Goal: Task Accomplishment & Management: Use online tool/utility

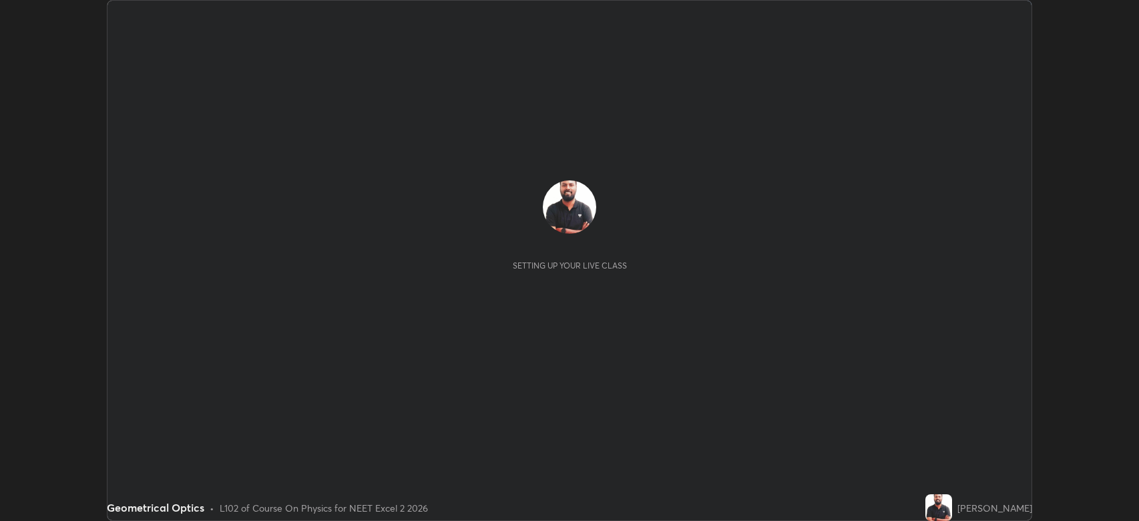
scroll to position [521, 1139]
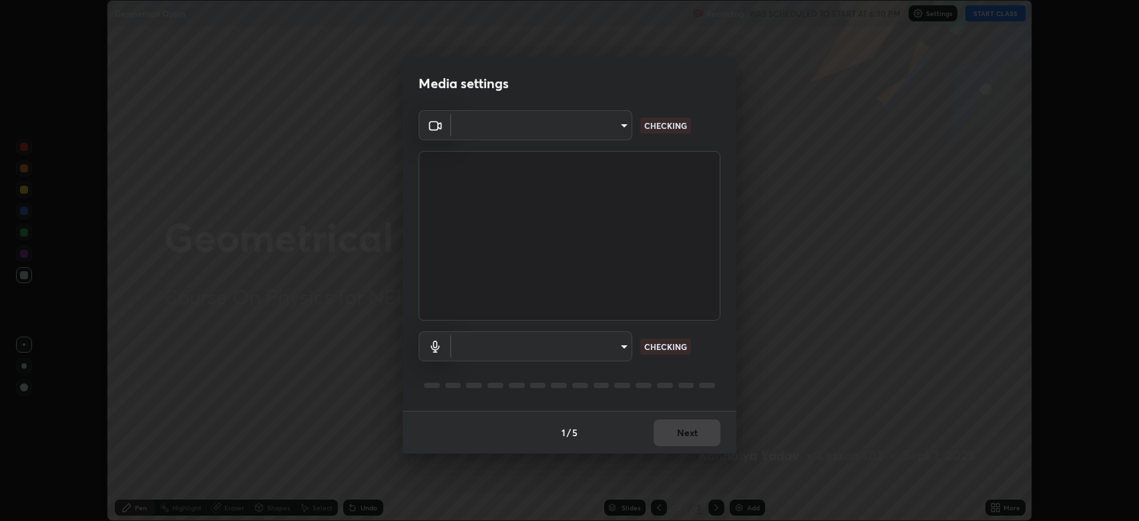
type input "794d03a334ab6cf92daa4269f68d25c817b6d7b5e31d9684855891884d0ab025"
type input "abfe49ea231096676f5dffd5fc284de79416b2b6bf9f32d11a432ff20e5decec"
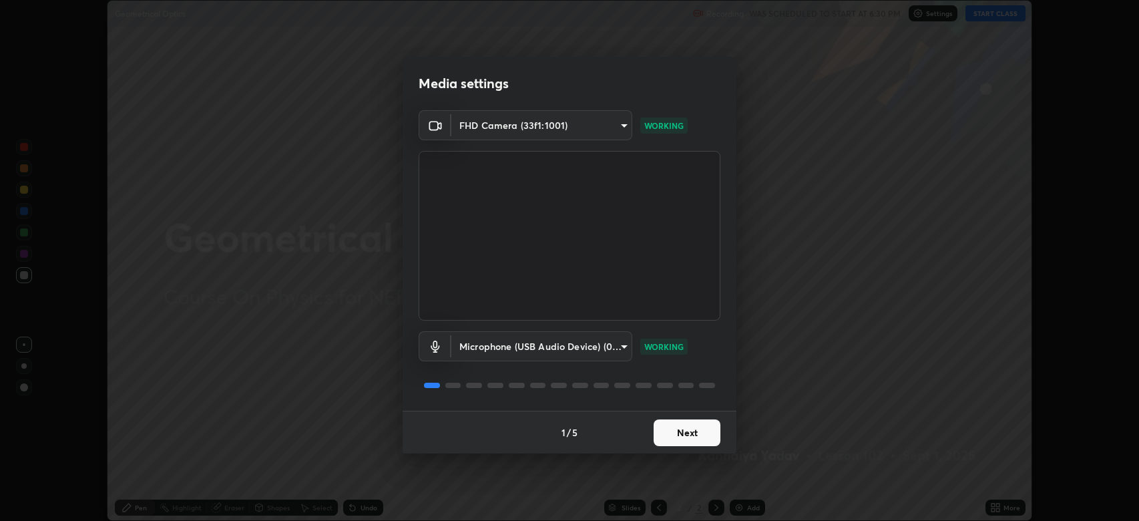
click at [696, 435] on button "Next" at bounding box center [687, 432] width 67 height 27
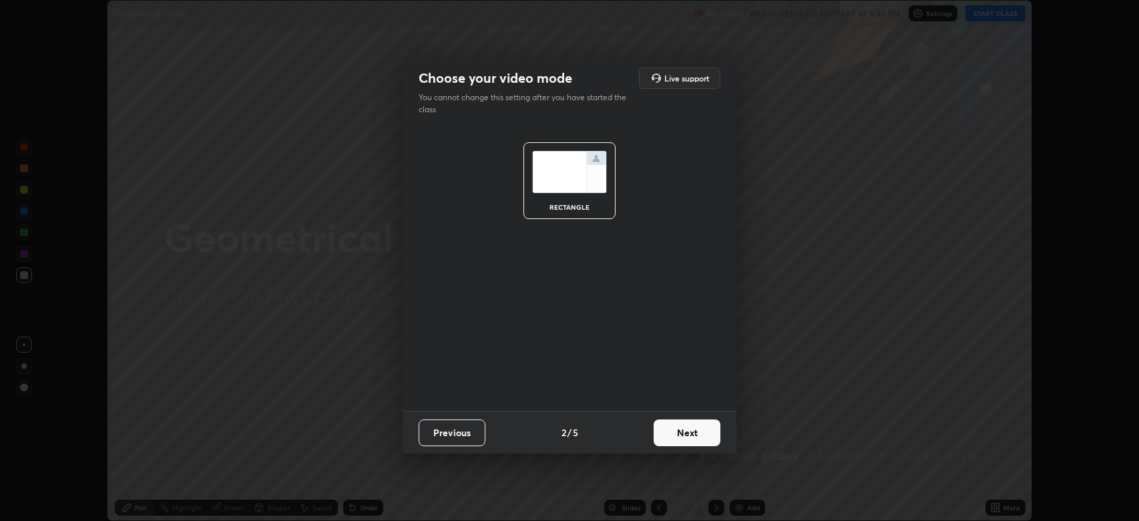
click at [697, 431] on button "Next" at bounding box center [687, 432] width 67 height 27
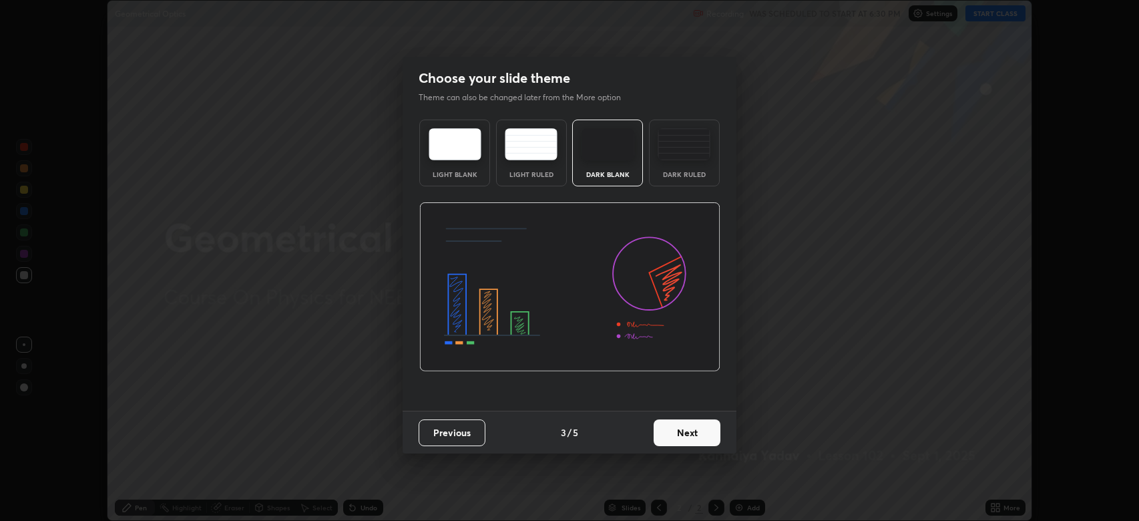
click at [697, 431] on button "Next" at bounding box center [687, 432] width 67 height 27
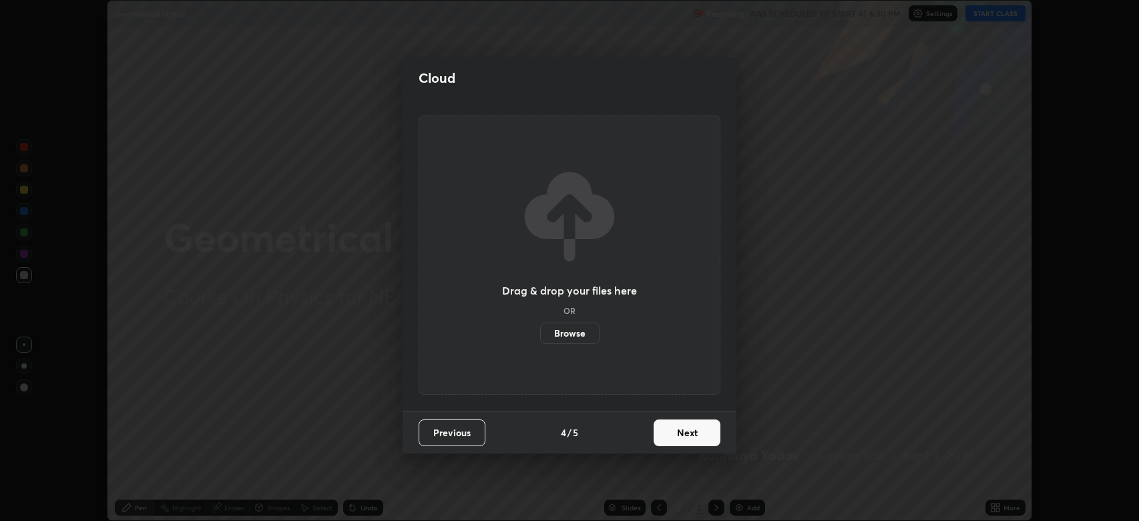
click at [702, 432] on button "Next" at bounding box center [687, 432] width 67 height 27
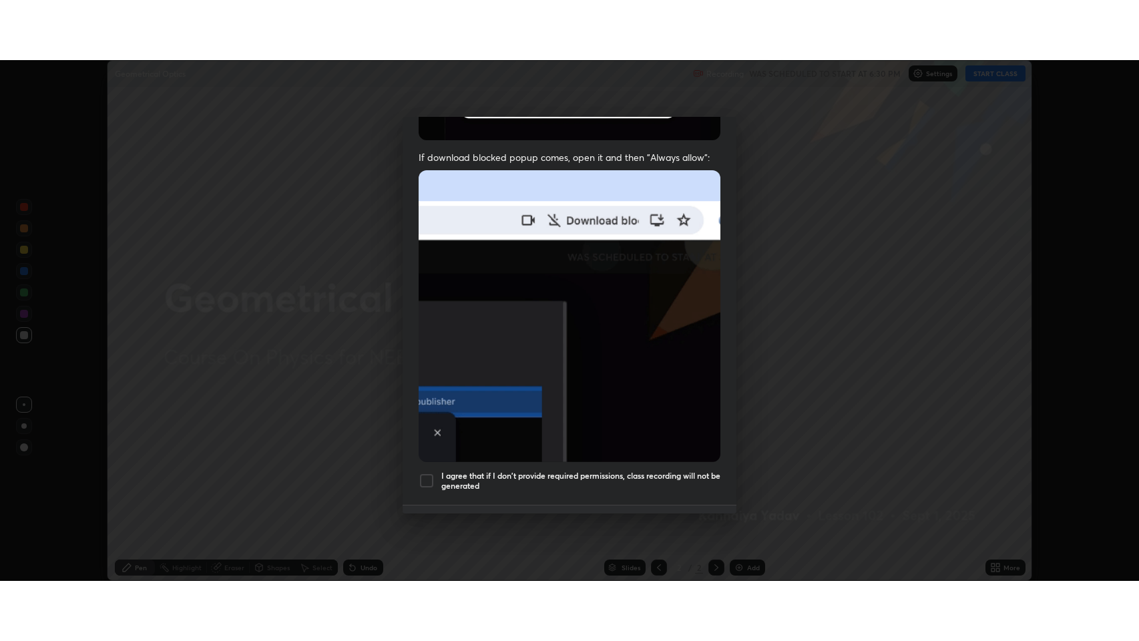
scroll to position [271, 0]
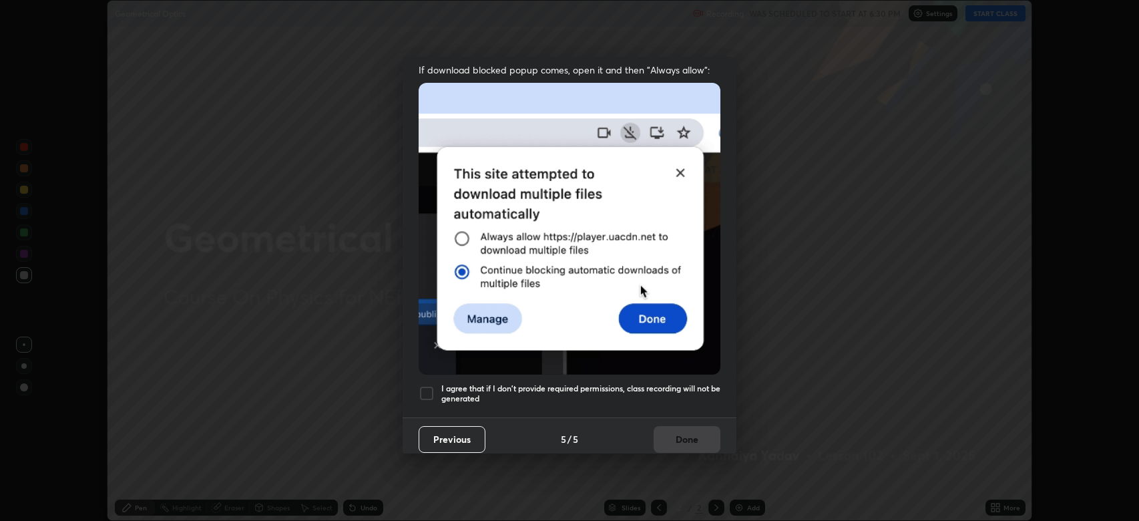
click at [438, 385] on div "I agree that if I don't provide required permissions, class recording will not …" at bounding box center [570, 393] width 302 height 16
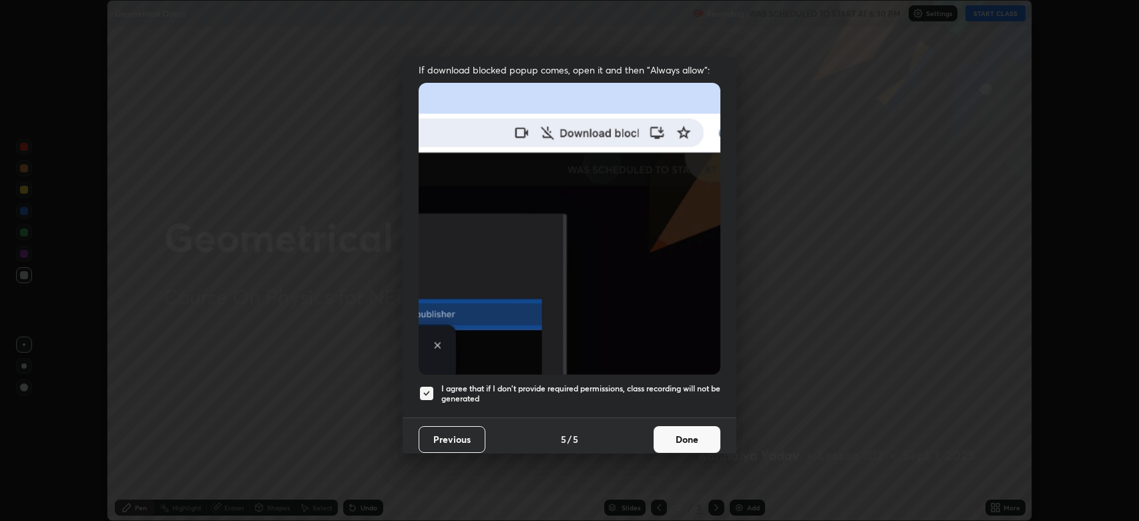
click at [604, 417] on div "Previous 5 / 5 Done" at bounding box center [570, 438] width 334 height 43
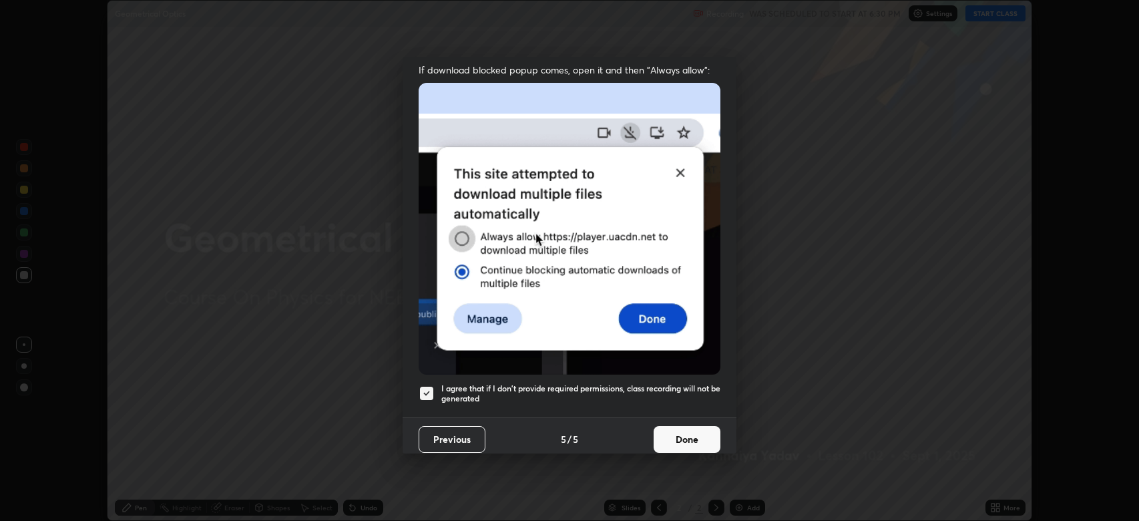
click at [680, 429] on button "Done" at bounding box center [687, 439] width 67 height 27
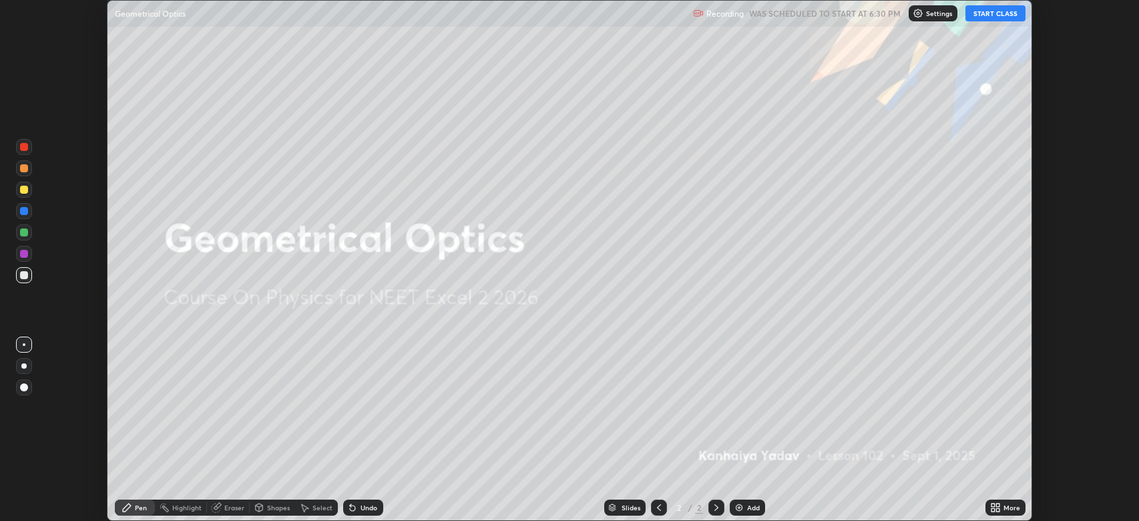
click at [996, 17] on button "START CLASS" at bounding box center [996, 13] width 60 height 16
click at [1020, 511] on div "More" at bounding box center [1006, 507] width 40 height 16
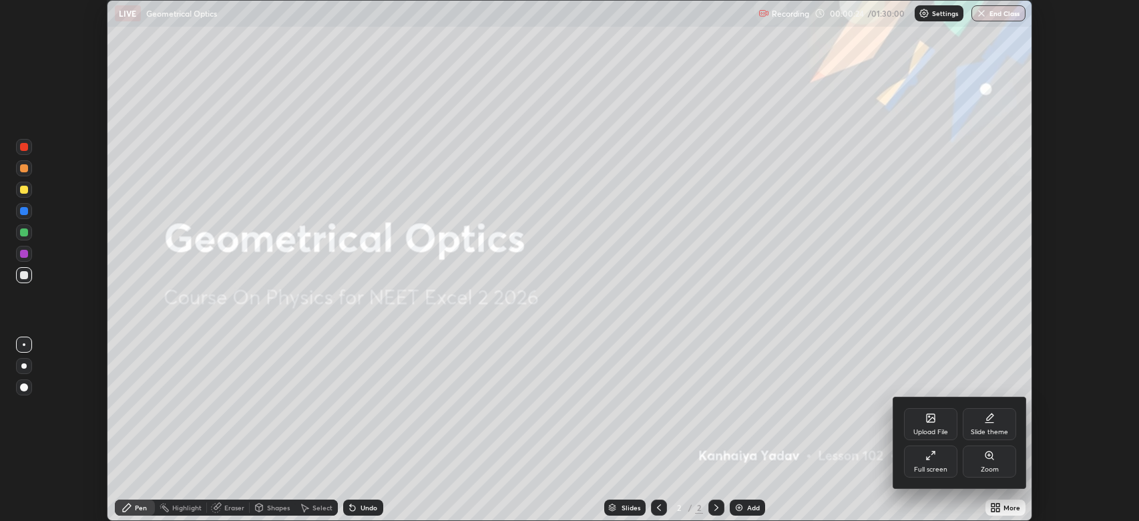
click at [947, 464] on div "Full screen" at bounding box center [930, 461] width 53 height 32
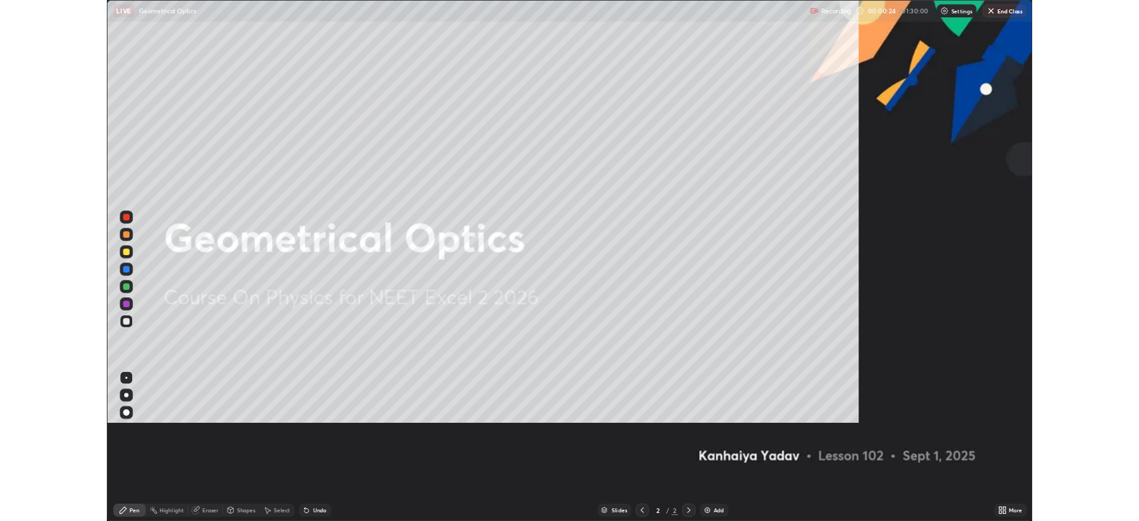
scroll to position [641, 1139]
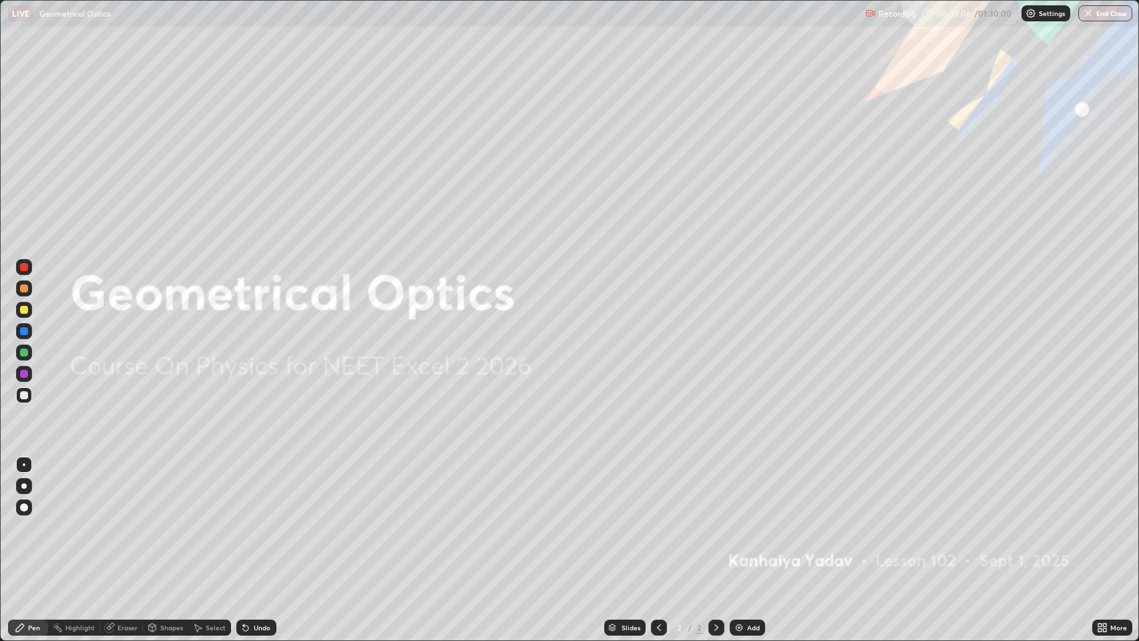
click at [715, 520] on icon at bounding box center [716, 627] width 11 height 11
click at [734, 520] on img at bounding box center [739, 627] width 11 height 11
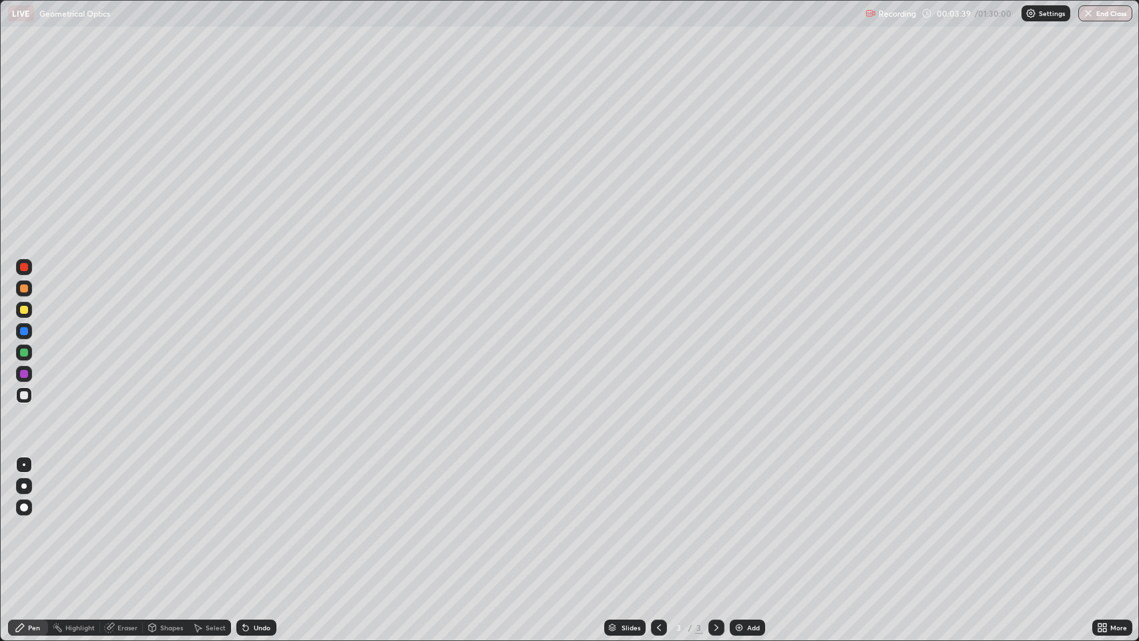
click at [23, 507] on div at bounding box center [24, 507] width 8 height 8
click at [26, 288] on div at bounding box center [24, 288] width 8 height 8
click at [158, 520] on div "Shapes" at bounding box center [165, 628] width 45 height 16
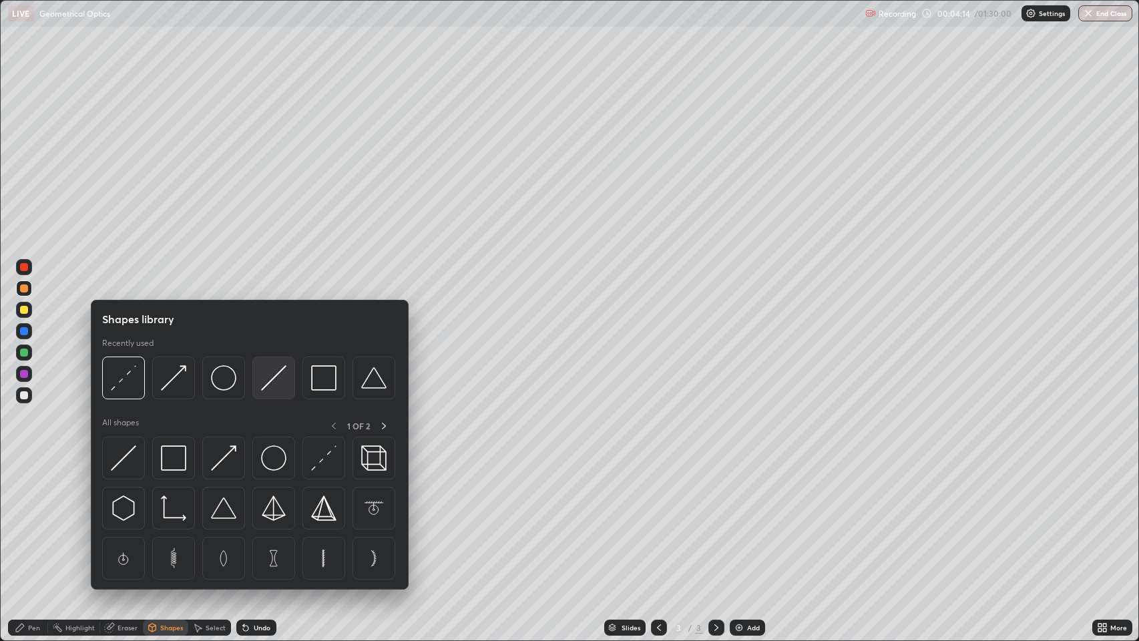
click at [273, 382] on img at bounding box center [273, 377] width 25 height 25
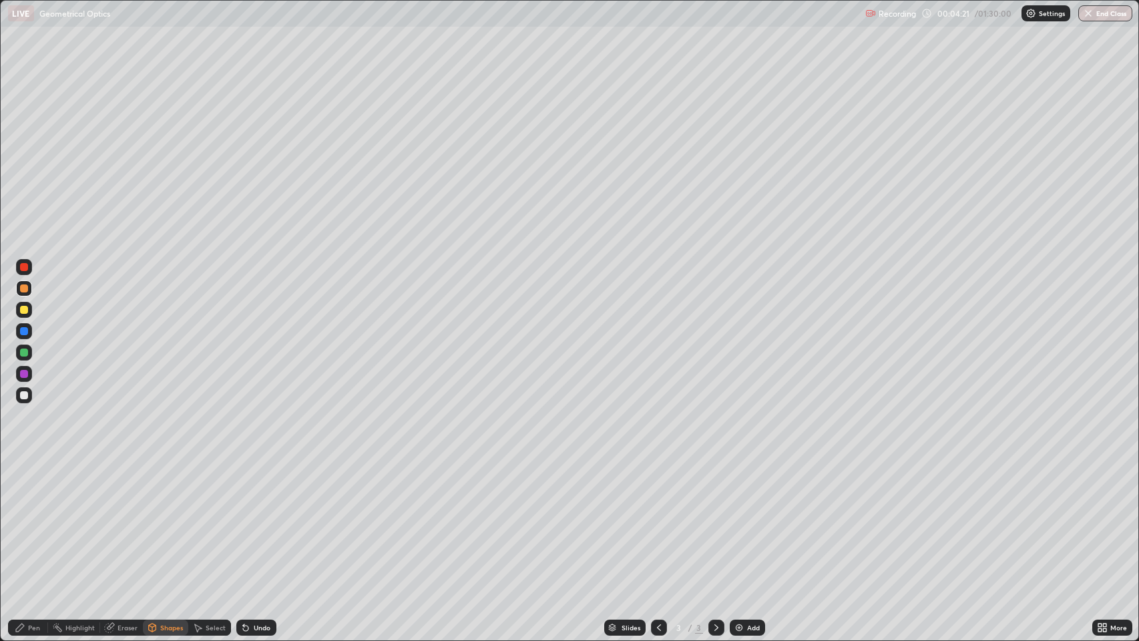
click at [118, 520] on div "Eraser" at bounding box center [128, 627] width 20 height 7
click at [33, 520] on div "Pen" at bounding box center [34, 627] width 12 height 7
click at [24, 333] on div at bounding box center [24, 331] width 8 height 8
click at [23, 398] on div at bounding box center [24, 395] width 8 height 8
click at [244, 520] on icon at bounding box center [245, 628] width 5 height 5
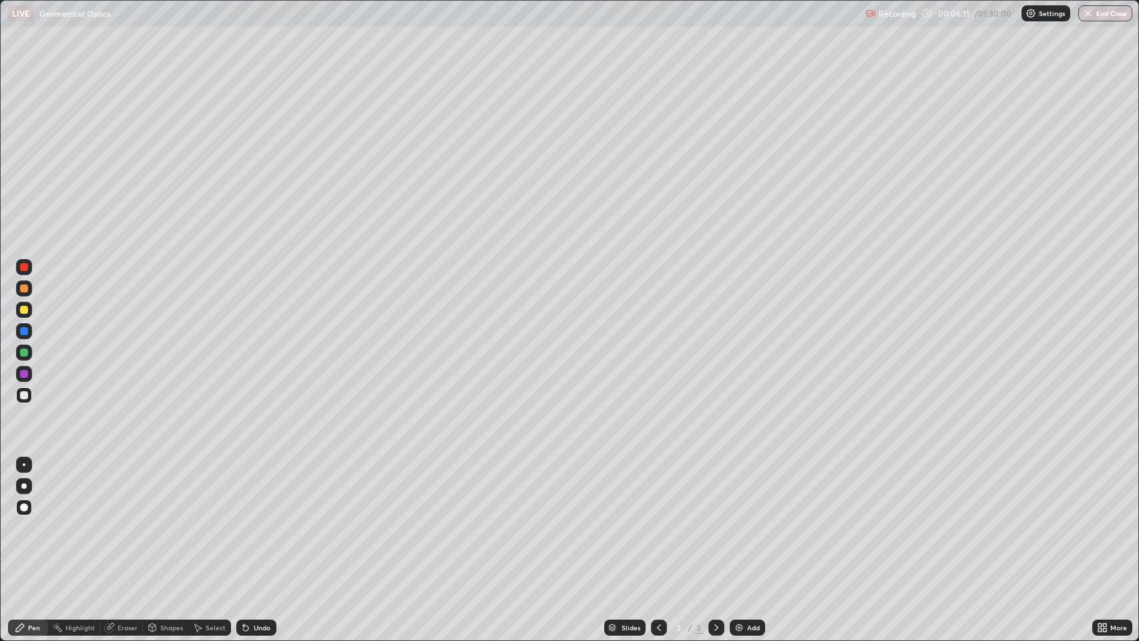
click at [122, 520] on div "Eraser" at bounding box center [128, 627] width 20 height 7
click at [25, 520] on div "Pen" at bounding box center [28, 628] width 40 height 16
click at [124, 520] on div "Eraser" at bounding box center [128, 627] width 20 height 7
click at [27, 520] on div "Pen" at bounding box center [28, 628] width 40 height 16
click at [126, 520] on div "Eraser" at bounding box center [128, 627] width 20 height 7
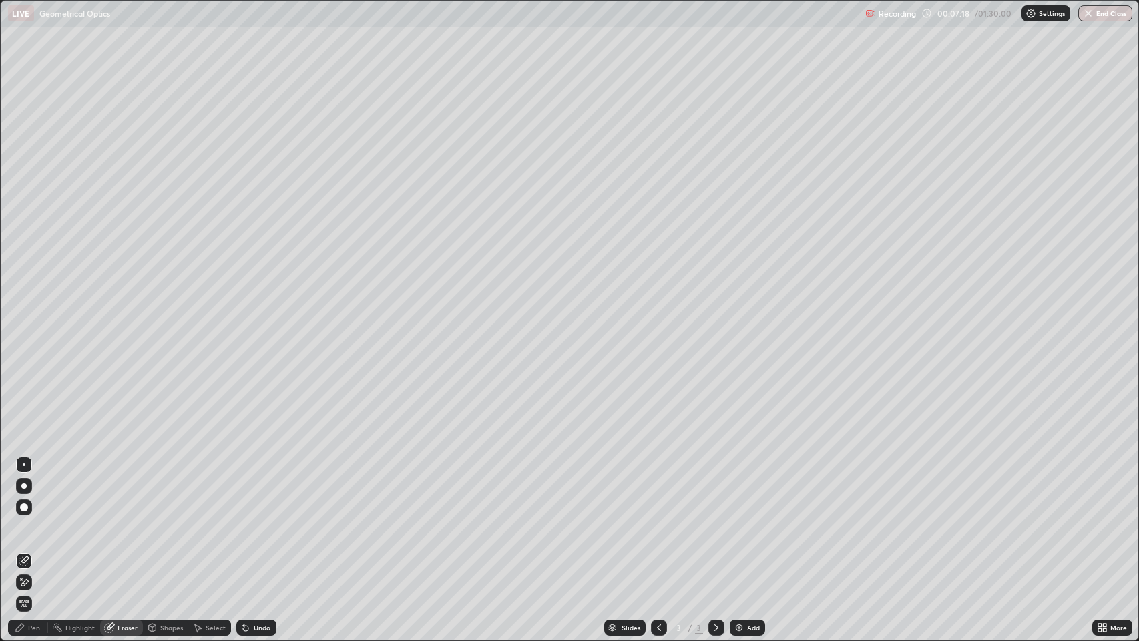
click at [36, 520] on div "Pen" at bounding box center [34, 627] width 12 height 7
click at [123, 520] on div "Eraser" at bounding box center [128, 627] width 20 height 7
click at [36, 520] on div "Pen" at bounding box center [34, 627] width 12 height 7
click at [715, 520] on icon at bounding box center [716, 627] width 11 height 11
click at [714, 520] on icon at bounding box center [716, 627] width 11 height 11
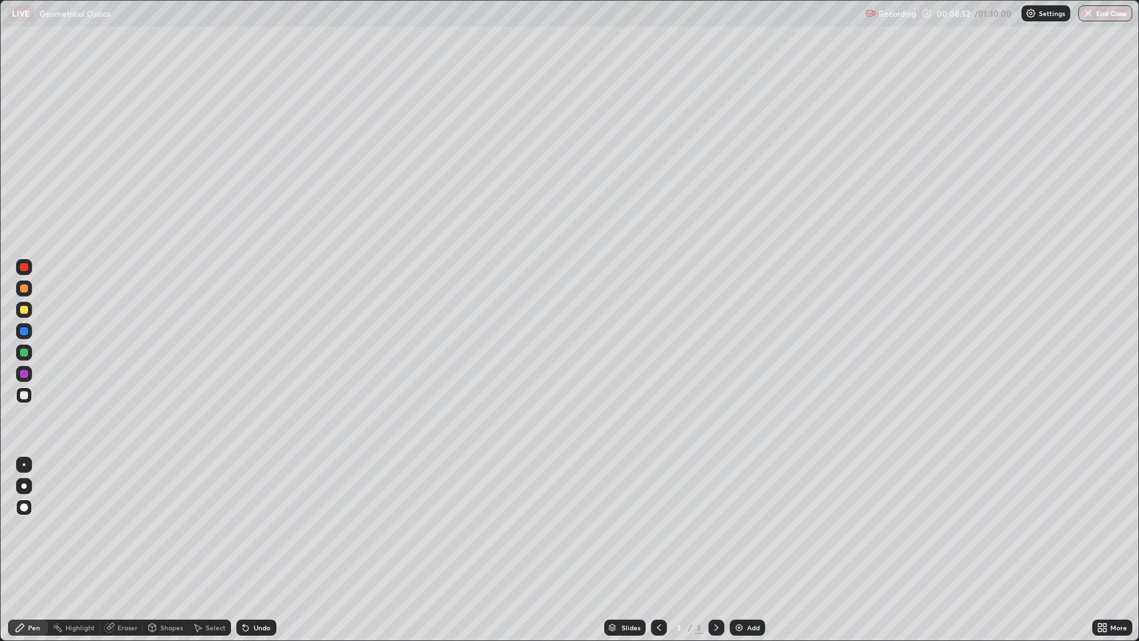
click at [738, 520] on img at bounding box center [739, 627] width 11 height 11
click at [657, 520] on icon at bounding box center [659, 627] width 11 height 11
click at [715, 520] on icon at bounding box center [716, 627] width 11 height 11
click at [658, 520] on icon at bounding box center [659, 627] width 11 height 11
click at [715, 520] on icon at bounding box center [716, 627] width 11 height 11
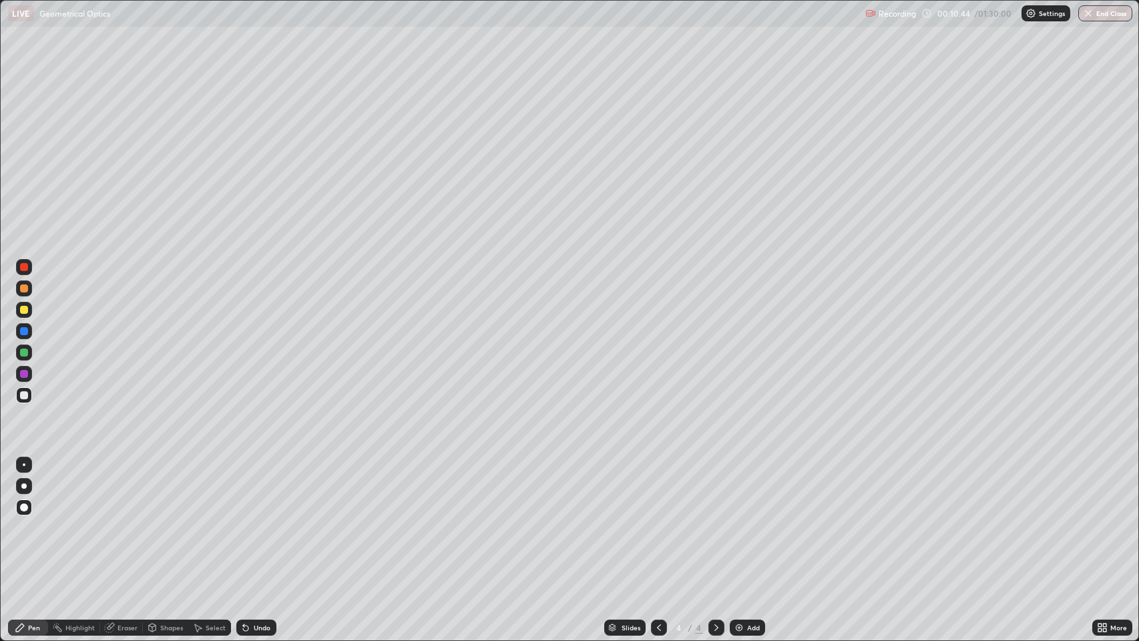
click at [658, 520] on icon at bounding box center [659, 627] width 11 height 11
click at [713, 520] on icon at bounding box center [716, 627] width 11 height 11
click at [715, 520] on icon at bounding box center [716, 627] width 11 height 11
click at [739, 520] on img at bounding box center [739, 627] width 11 height 11
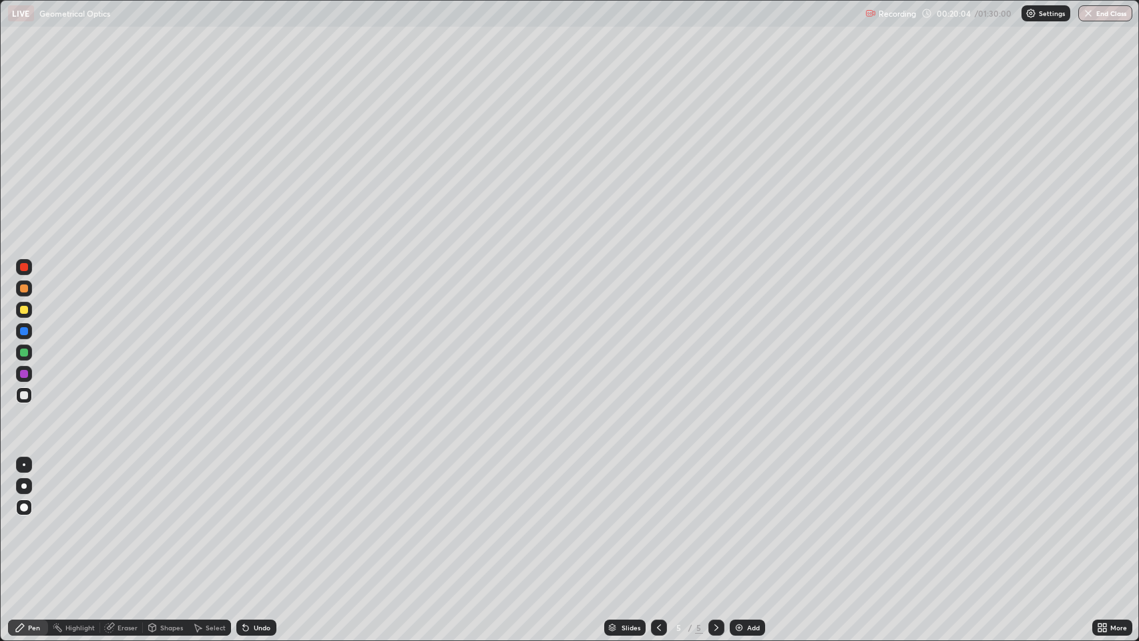
click at [244, 520] on icon at bounding box center [245, 628] width 5 height 5
click at [168, 520] on div "Shapes" at bounding box center [171, 627] width 23 height 7
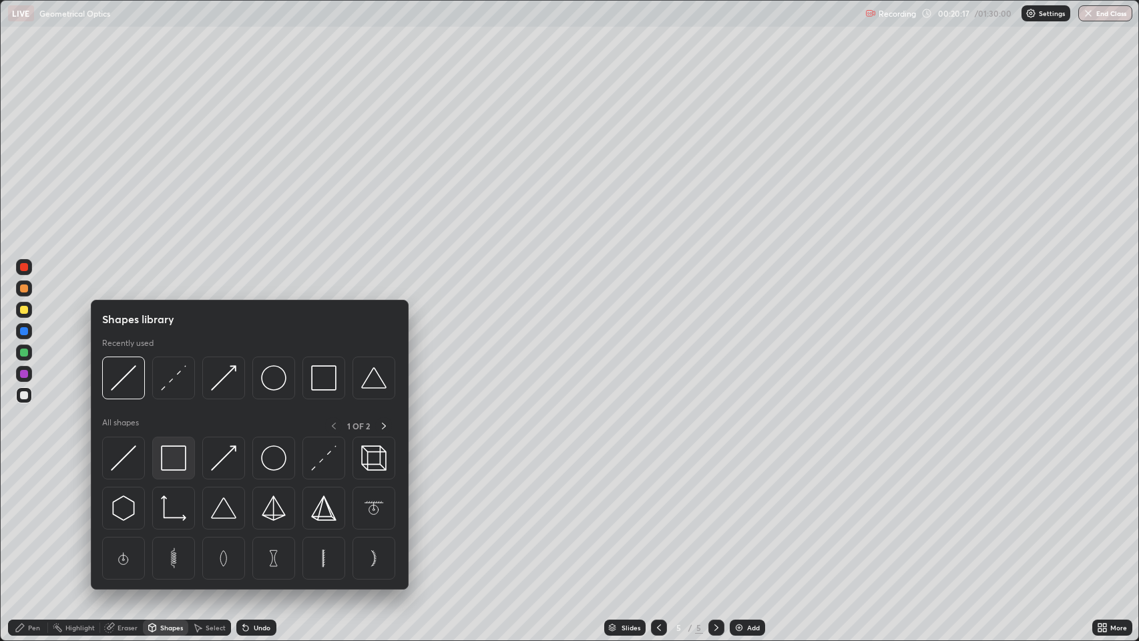
click at [176, 456] on img at bounding box center [173, 457] width 25 height 25
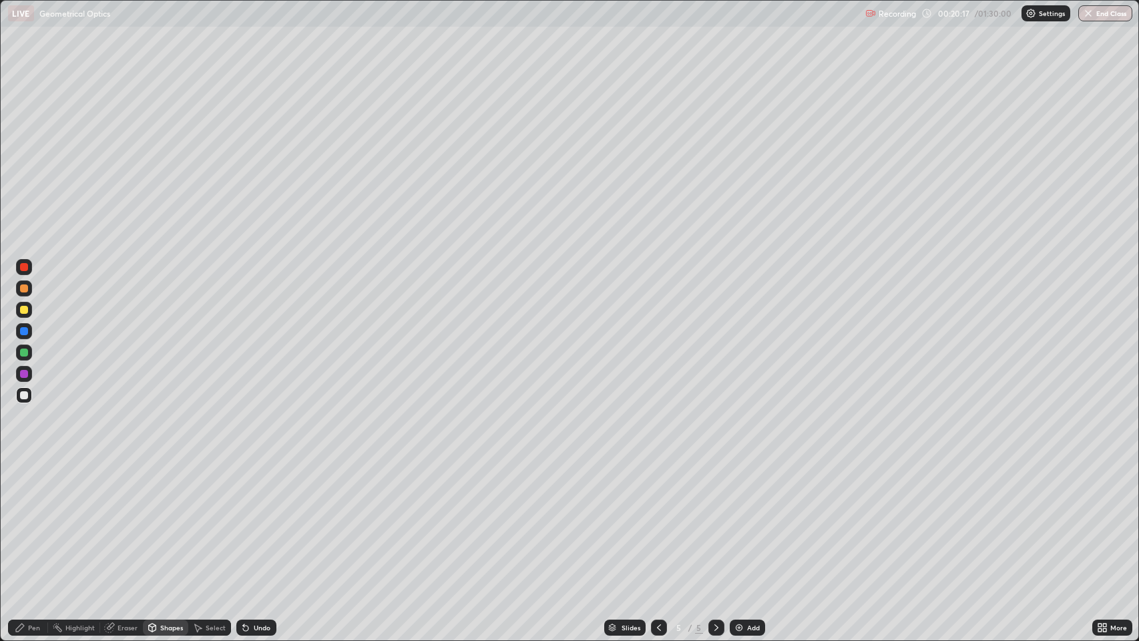
click at [25, 292] on div at bounding box center [24, 288] width 8 height 8
click at [29, 520] on div "Pen" at bounding box center [34, 627] width 12 height 7
click at [24, 396] on div at bounding box center [24, 395] width 8 height 8
click at [246, 520] on icon at bounding box center [245, 628] width 5 height 5
click at [254, 520] on div "Undo" at bounding box center [262, 627] width 17 height 7
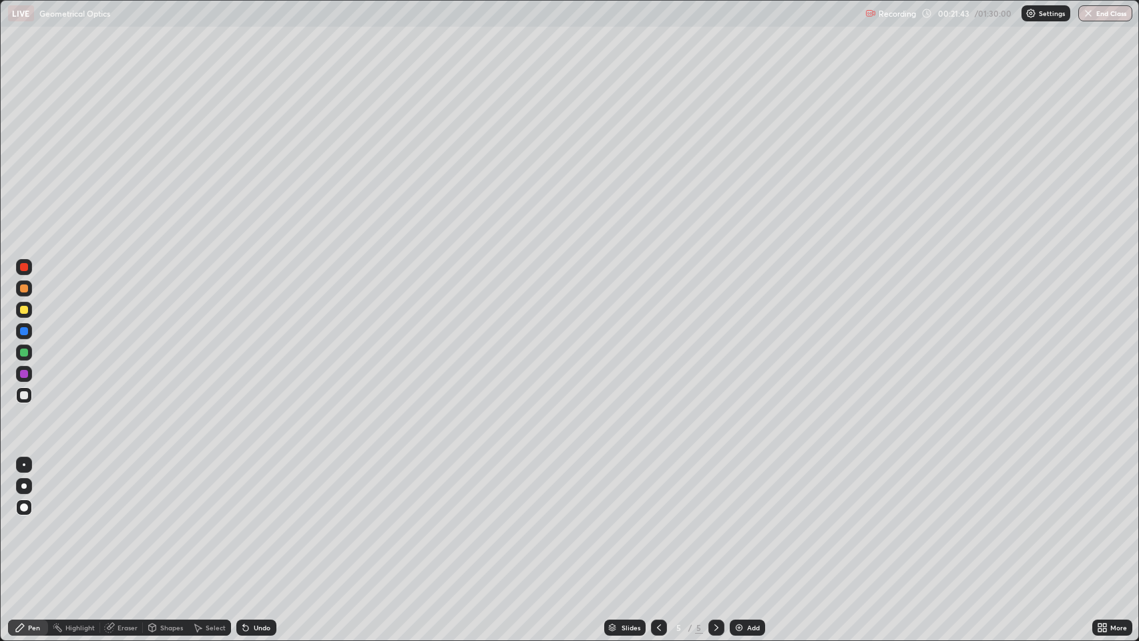
click at [25, 289] on div at bounding box center [24, 288] width 8 height 8
click at [25, 329] on div at bounding box center [24, 331] width 8 height 8
click at [26, 372] on div at bounding box center [24, 374] width 8 height 8
click at [118, 520] on div "Eraser" at bounding box center [128, 627] width 20 height 7
click at [29, 520] on div "Pen" at bounding box center [34, 627] width 12 height 7
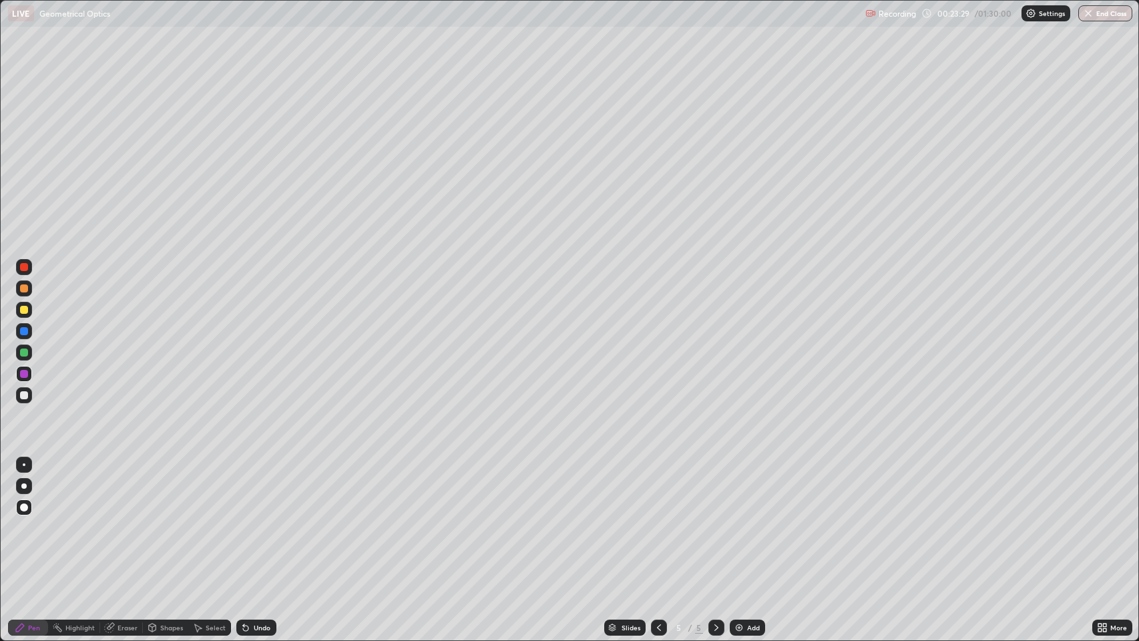
click at [24, 395] on div at bounding box center [24, 395] width 8 height 8
click at [120, 520] on div "Eraser" at bounding box center [128, 627] width 20 height 7
click at [29, 520] on div "Pen" at bounding box center [34, 627] width 12 height 7
click at [24, 375] on div at bounding box center [24, 374] width 8 height 8
click at [22, 392] on div at bounding box center [24, 395] width 8 height 8
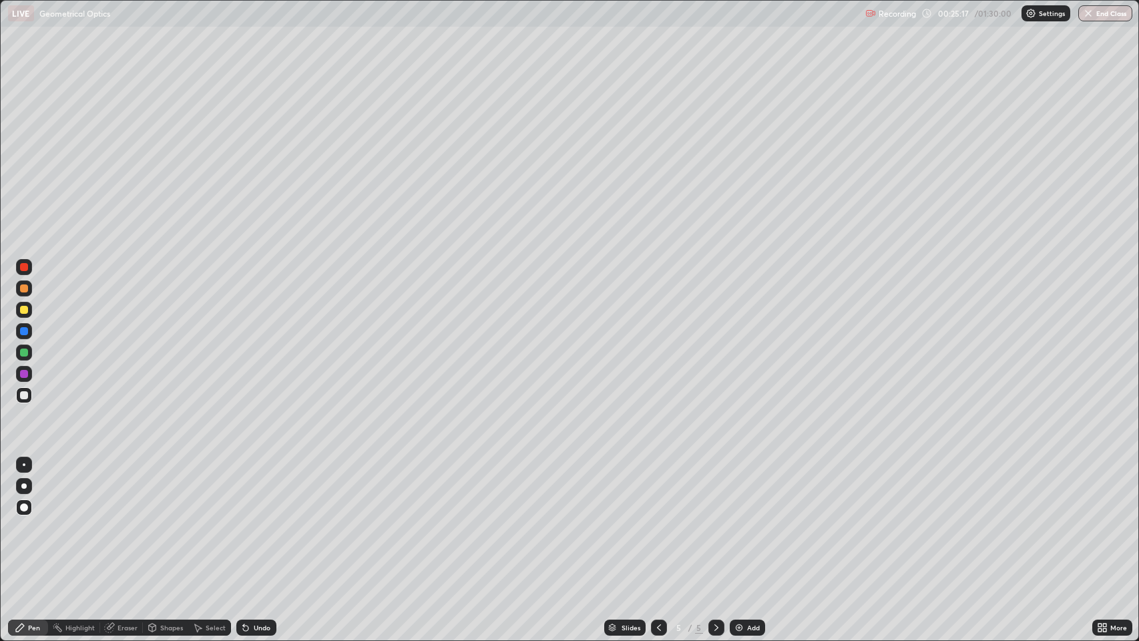
click at [254, 520] on div "Undo" at bounding box center [262, 627] width 17 height 7
click at [244, 520] on icon at bounding box center [245, 628] width 5 height 5
click at [206, 520] on div "Select" at bounding box center [216, 627] width 20 height 7
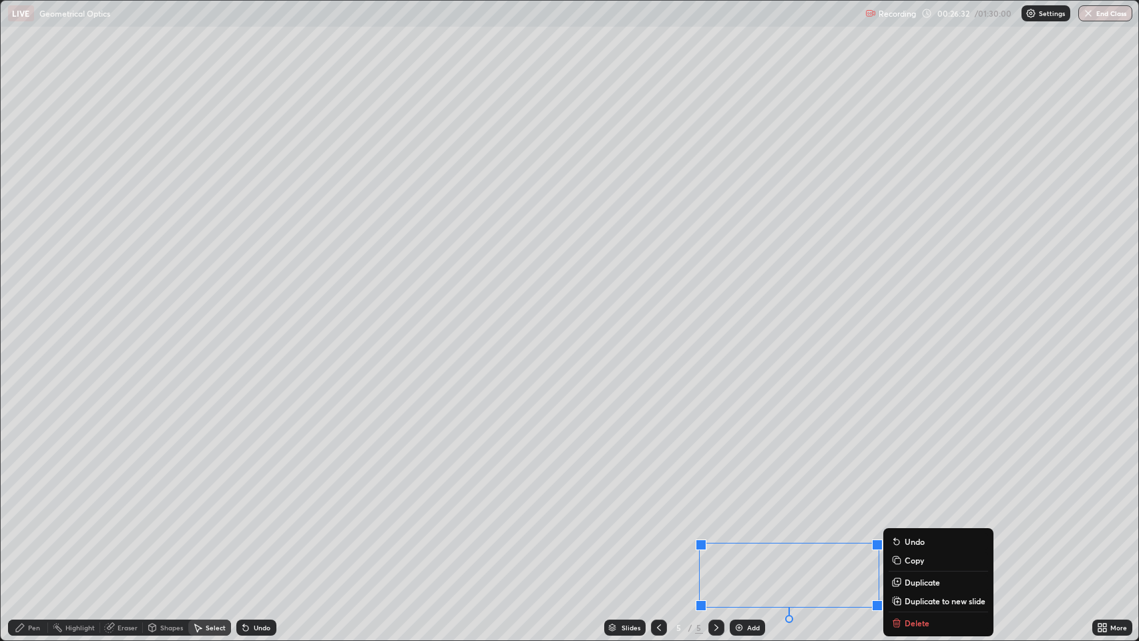
click at [214, 520] on div "0 ° Undo Copy Duplicate Duplicate to new slide Delete" at bounding box center [570, 321] width 1138 height 640
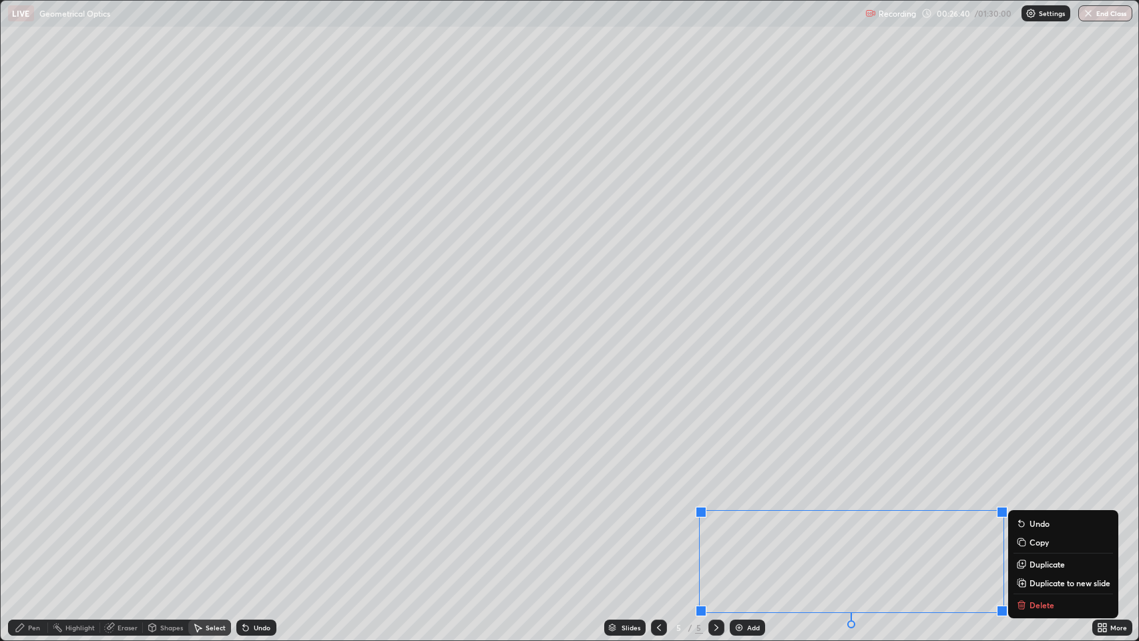
click at [313, 520] on div "0 ° Undo Copy Duplicate Duplicate to new slide Delete" at bounding box center [570, 321] width 1138 height 640
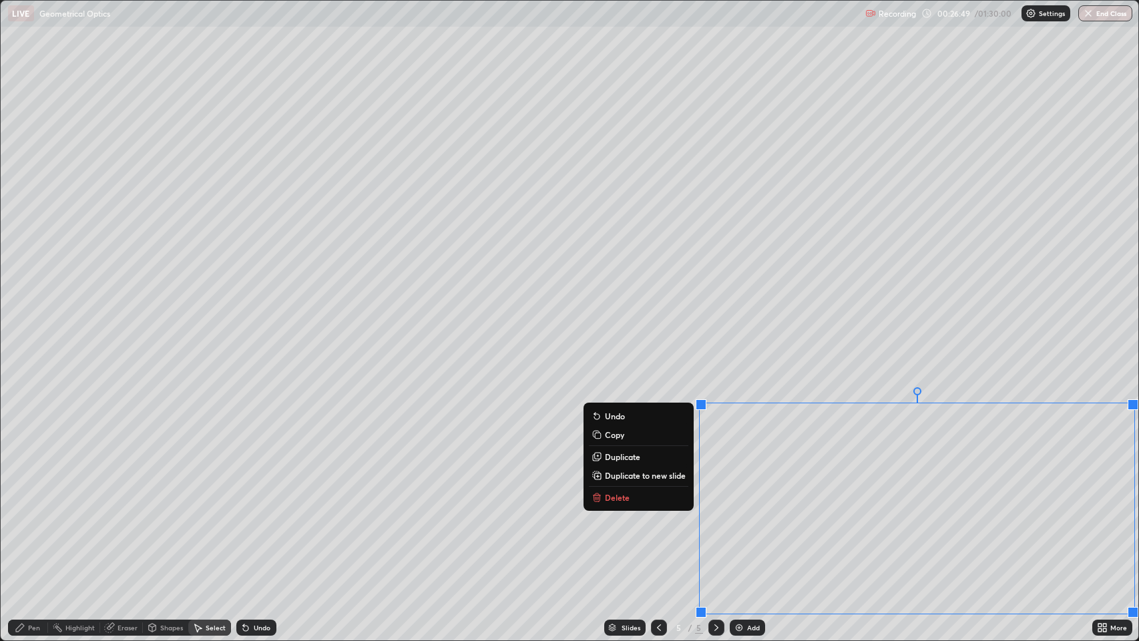
click at [616, 431] on p "Copy" at bounding box center [614, 434] width 19 height 11
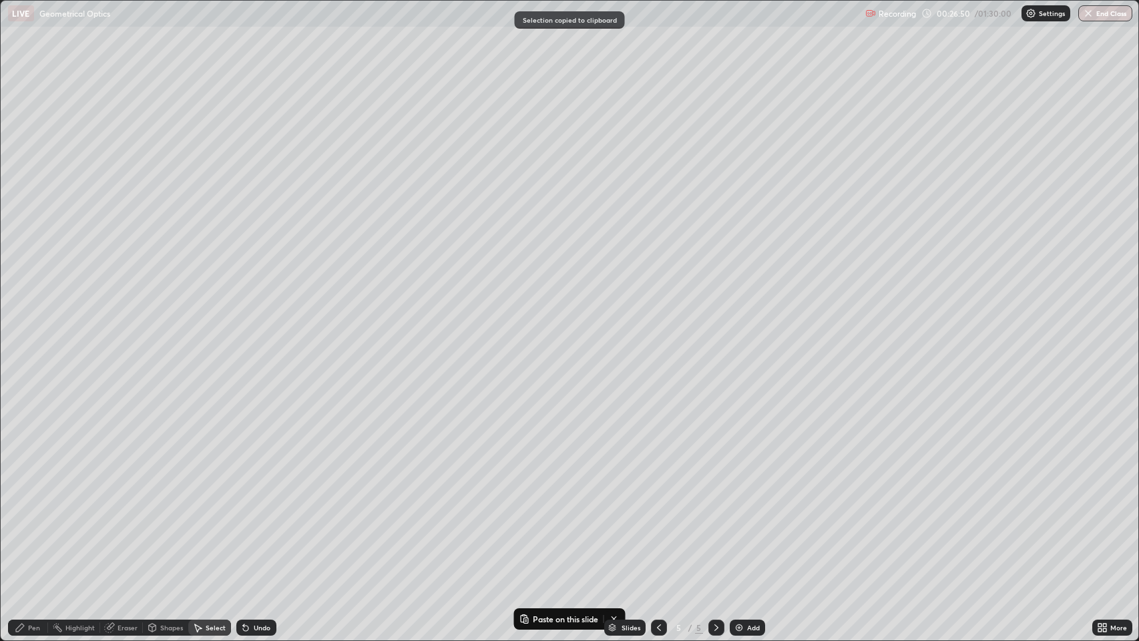
click at [713, 520] on icon at bounding box center [716, 627] width 11 height 11
click at [737, 520] on img at bounding box center [739, 627] width 11 height 11
click at [120, 95] on div "0 ° Undo Copy Paste here Duplicate Duplicate to new slide Delete" at bounding box center [570, 321] width 1138 height 640
click at [160, 101] on p "Paste here" at bounding box center [160, 98] width 39 height 11
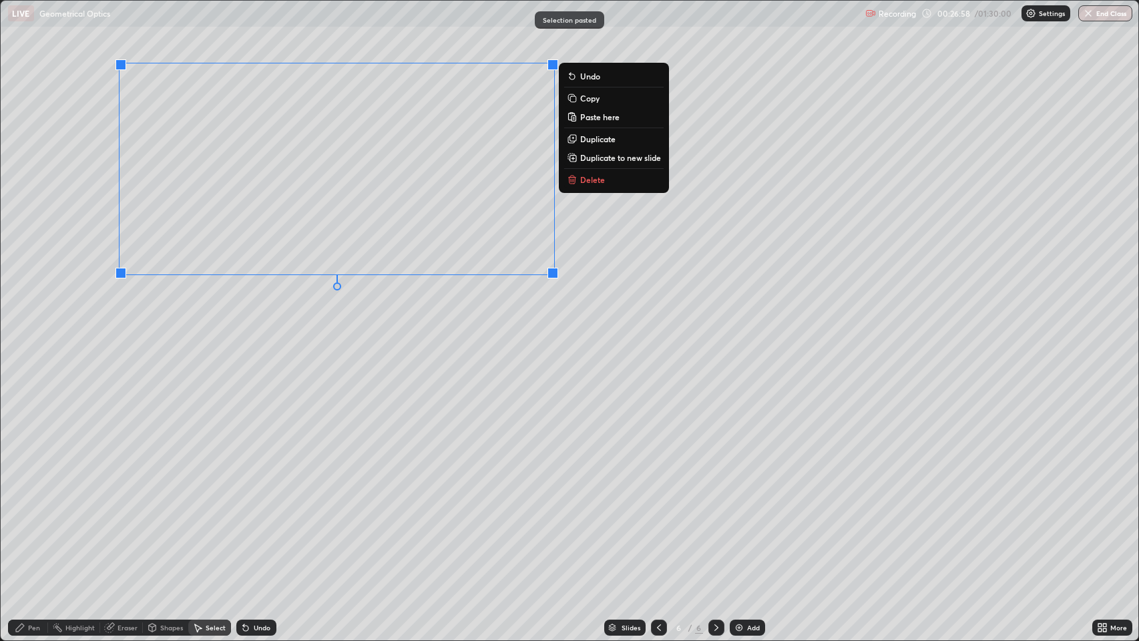
click at [72, 345] on div "0 ° Undo Copy Paste here Duplicate Duplicate to new slide Delete" at bounding box center [570, 321] width 1138 height 640
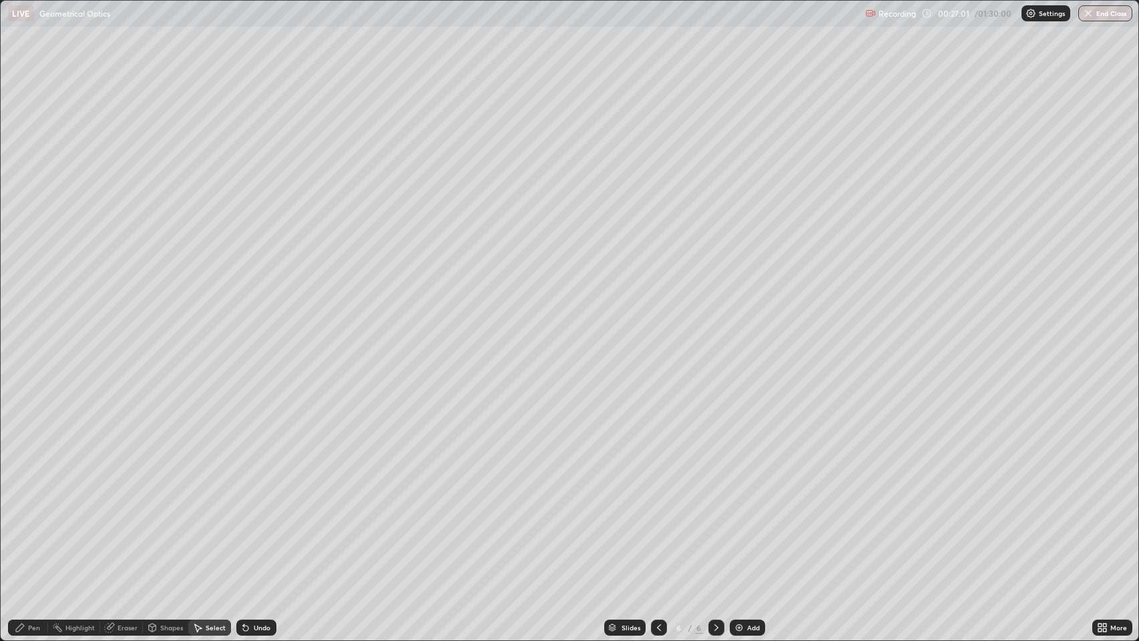
click at [31, 520] on div "Pen" at bounding box center [34, 627] width 12 height 7
click at [122, 520] on div "Eraser" at bounding box center [128, 627] width 20 height 7
click at [35, 520] on div "Pen" at bounding box center [34, 627] width 12 height 7
click at [657, 520] on icon at bounding box center [659, 627] width 4 height 7
click at [715, 520] on icon at bounding box center [716, 627] width 11 height 11
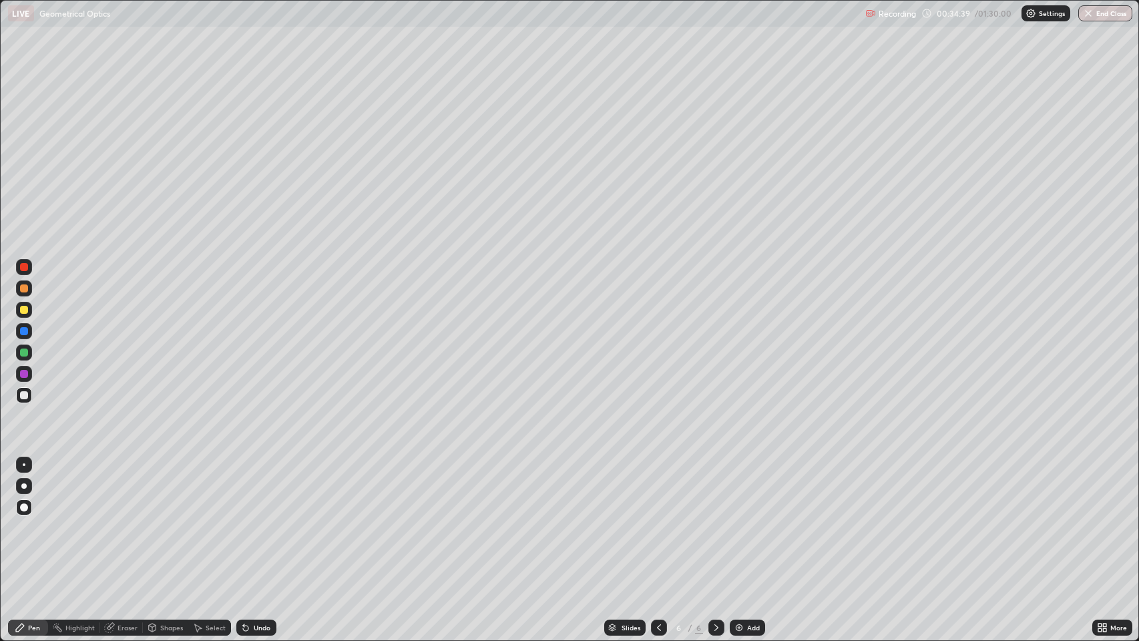
click at [654, 520] on icon at bounding box center [659, 627] width 11 height 11
click at [712, 520] on icon at bounding box center [716, 627] width 11 height 11
click at [715, 520] on icon at bounding box center [716, 627] width 11 height 11
click at [712, 520] on icon at bounding box center [716, 627] width 11 height 11
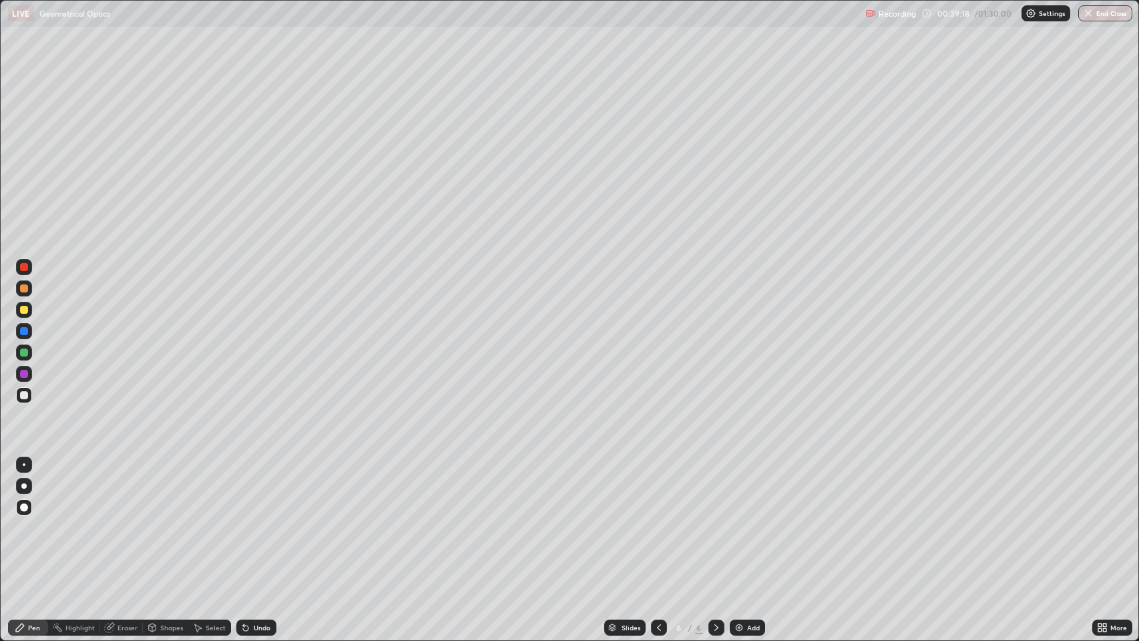
click at [740, 520] on img at bounding box center [739, 627] width 11 height 11
click at [24, 288] on div at bounding box center [24, 288] width 8 height 8
click at [23, 306] on div at bounding box center [24, 310] width 8 height 8
click at [23, 395] on div at bounding box center [24, 395] width 8 height 8
click at [715, 520] on icon at bounding box center [716, 627] width 11 height 11
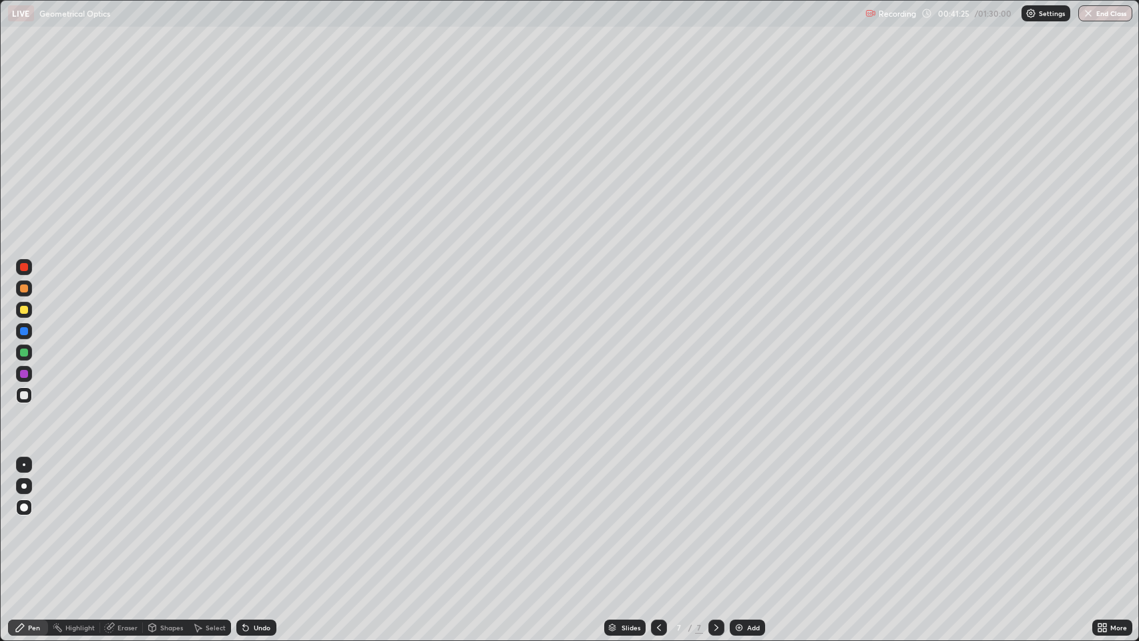
click at [734, 520] on img at bounding box center [739, 627] width 11 height 11
click at [26, 292] on div at bounding box center [24, 288] width 8 height 8
click at [164, 520] on div "Shapes" at bounding box center [171, 627] width 23 height 7
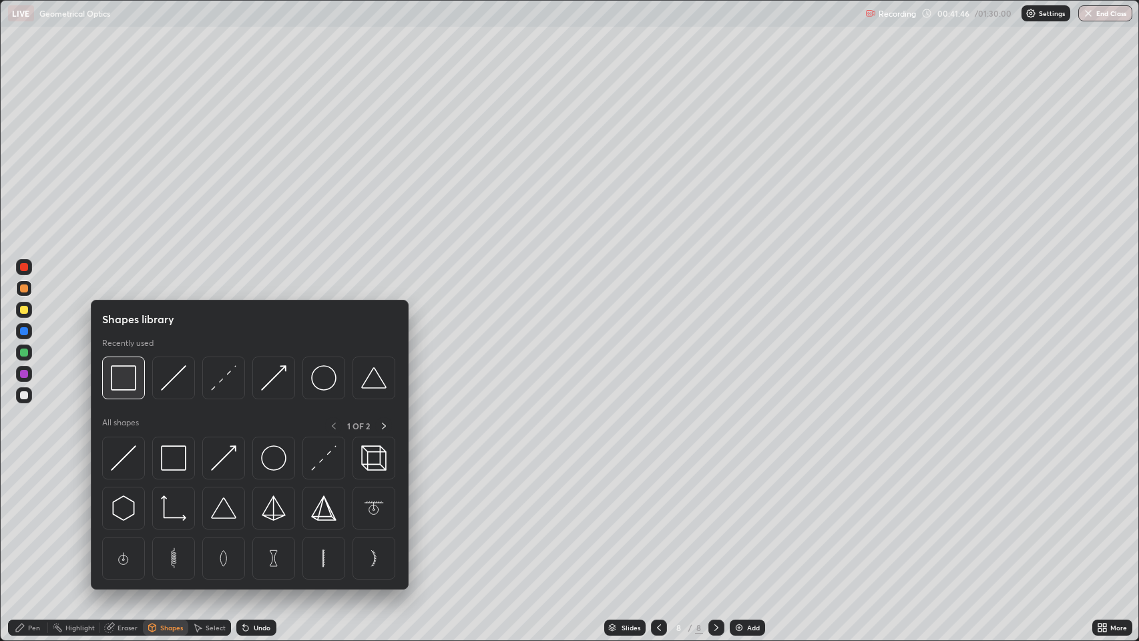
click at [130, 382] on img at bounding box center [123, 377] width 25 height 25
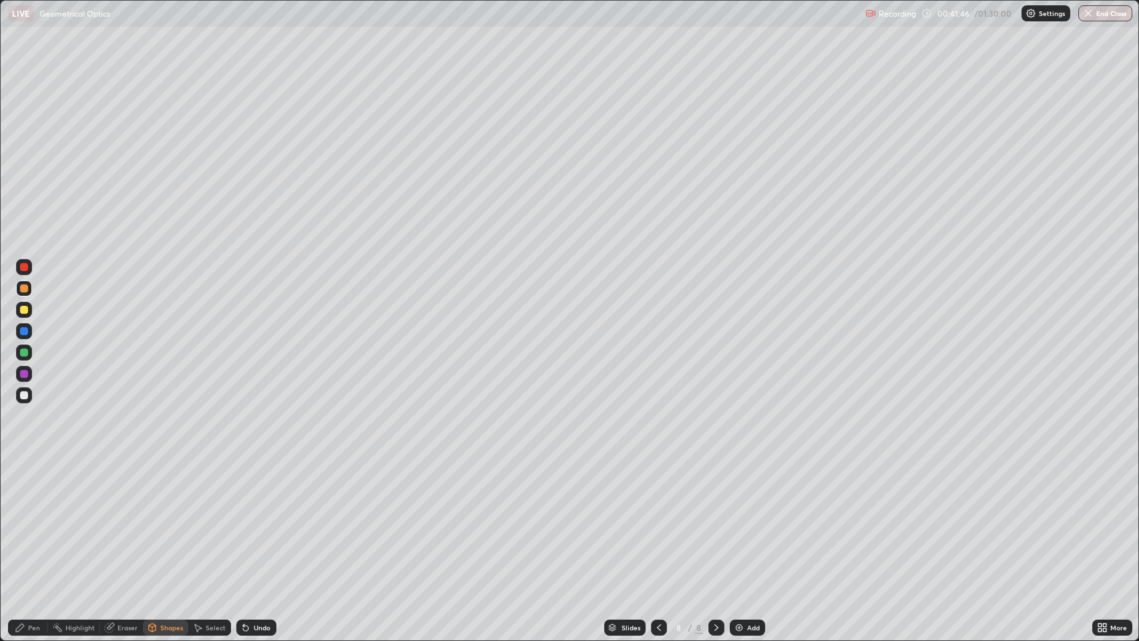
click at [27, 309] on div at bounding box center [24, 310] width 8 height 8
click at [24, 331] on div at bounding box center [24, 331] width 8 height 8
click at [25, 397] on div at bounding box center [24, 395] width 8 height 8
click at [255, 520] on div "Undo" at bounding box center [256, 628] width 40 height 16
click at [31, 520] on div "Pen" at bounding box center [34, 627] width 12 height 7
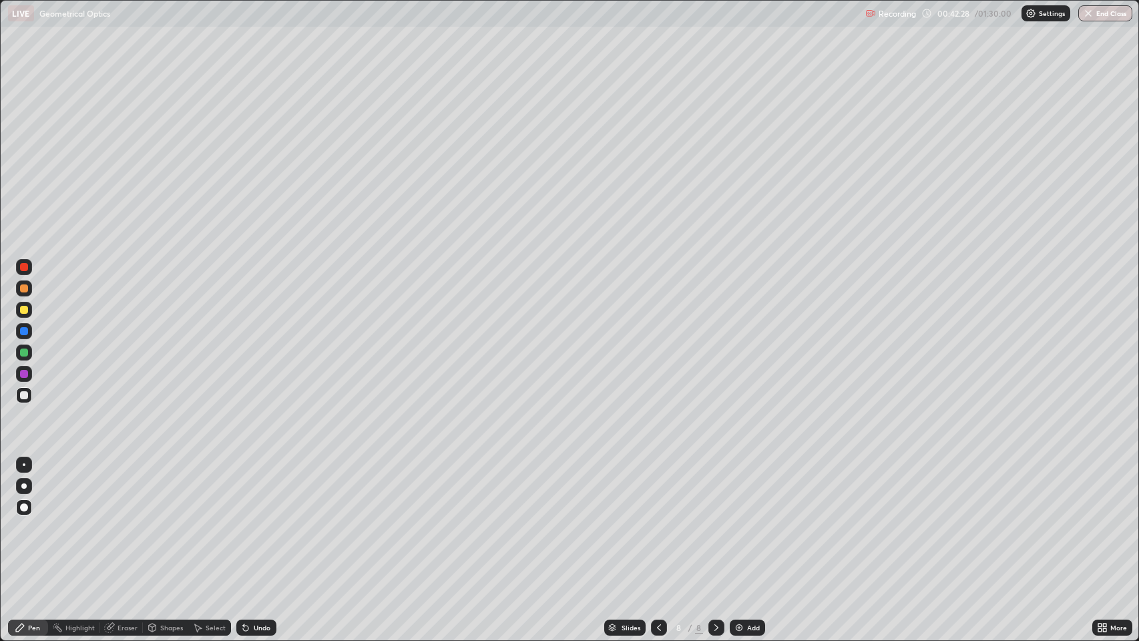
click at [163, 520] on div "Shapes" at bounding box center [171, 627] width 23 height 7
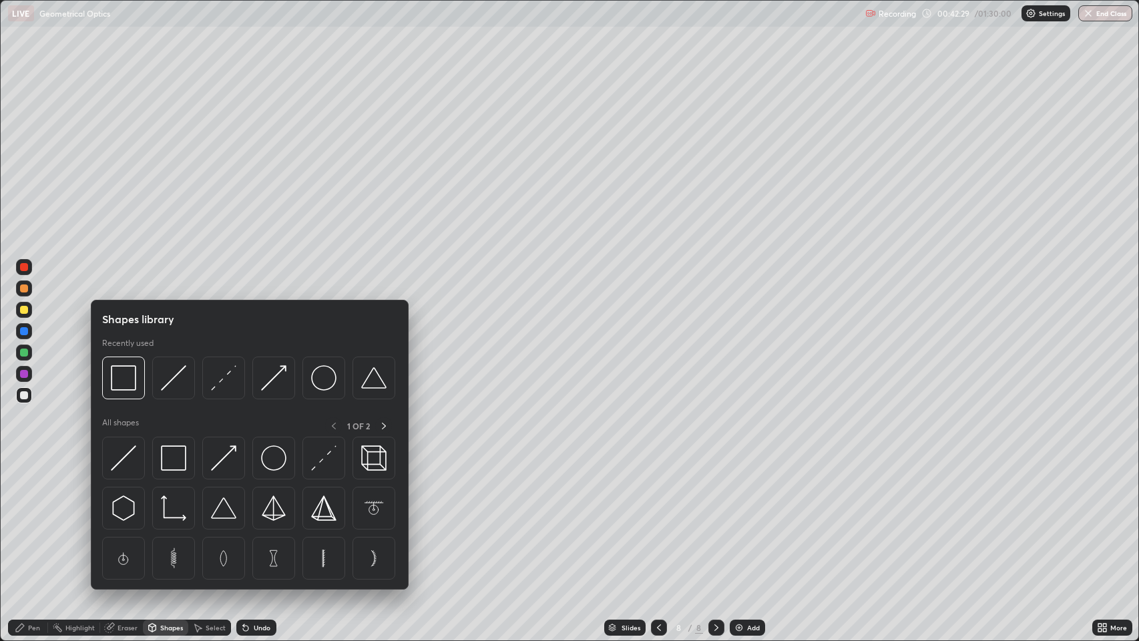
click at [173, 377] on img at bounding box center [173, 377] width 25 height 25
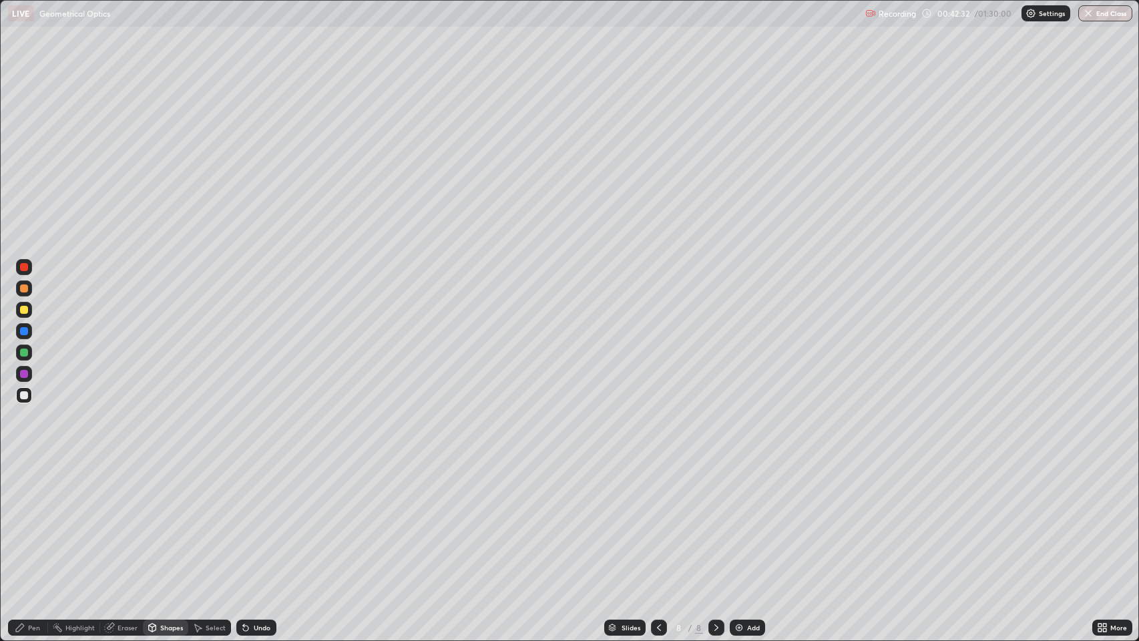
click at [162, 520] on div "Shapes" at bounding box center [171, 627] width 23 height 7
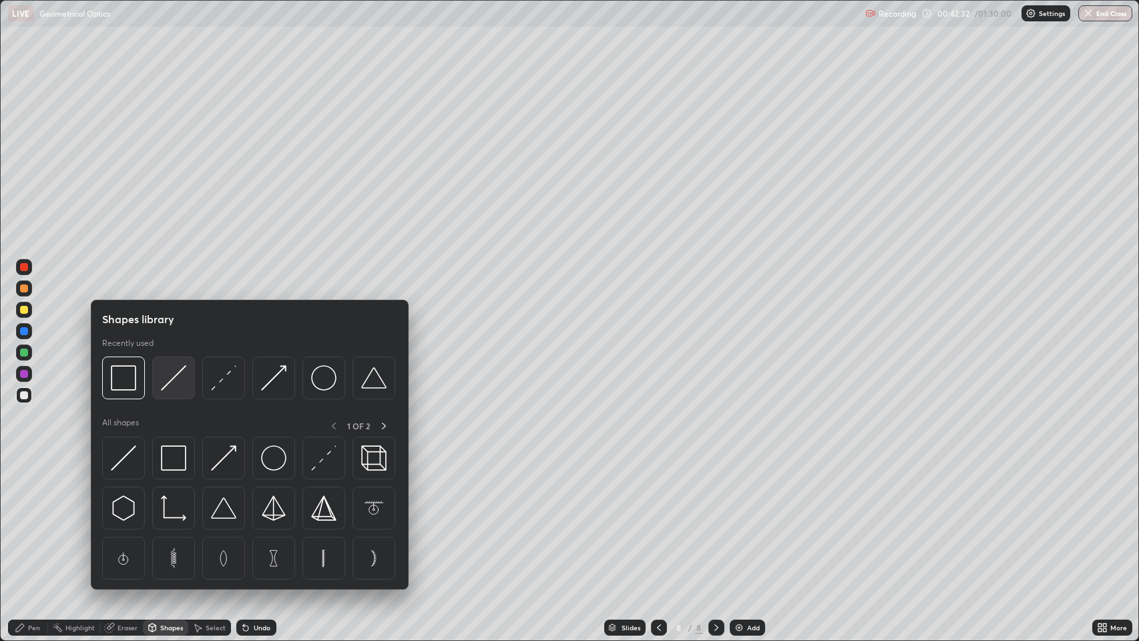
click at [171, 380] on img at bounding box center [173, 377] width 25 height 25
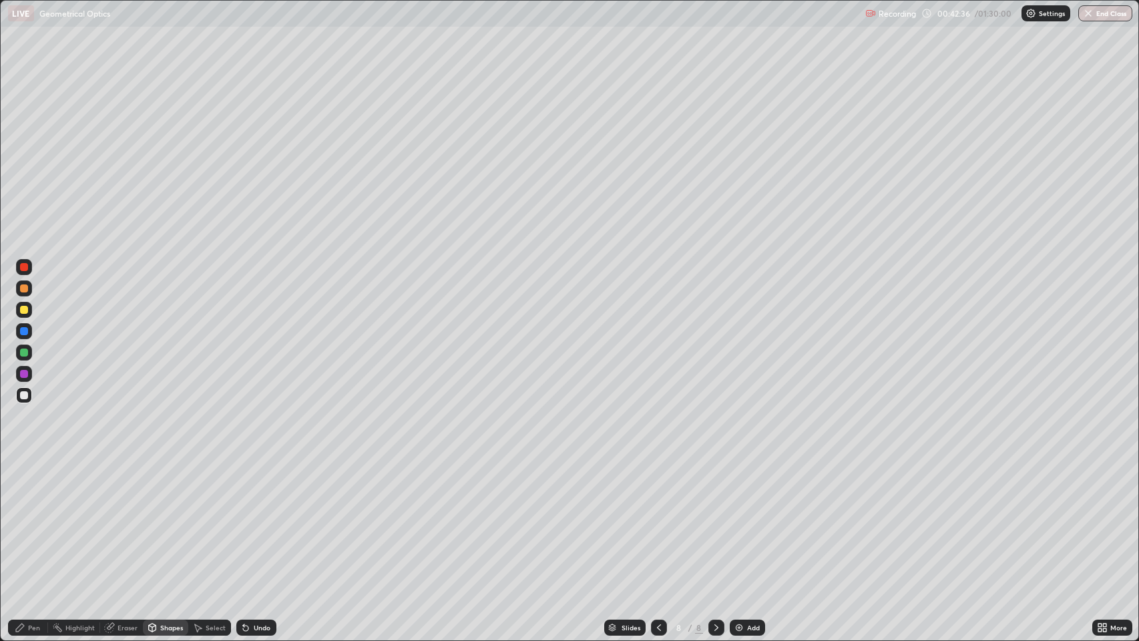
click at [26, 520] on div "Pen" at bounding box center [28, 628] width 40 height 16
click at [157, 520] on div "Shapes" at bounding box center [165, 628] width 45 height 16
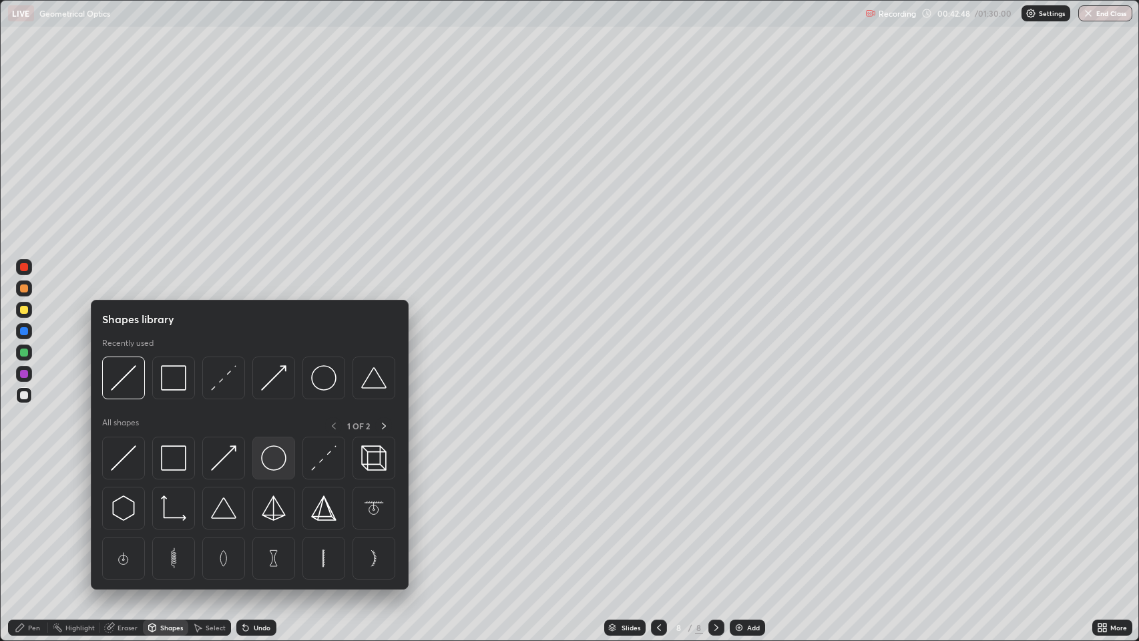
click at [268, 453] on img at bounding box center [273, 457] width 25 height 25
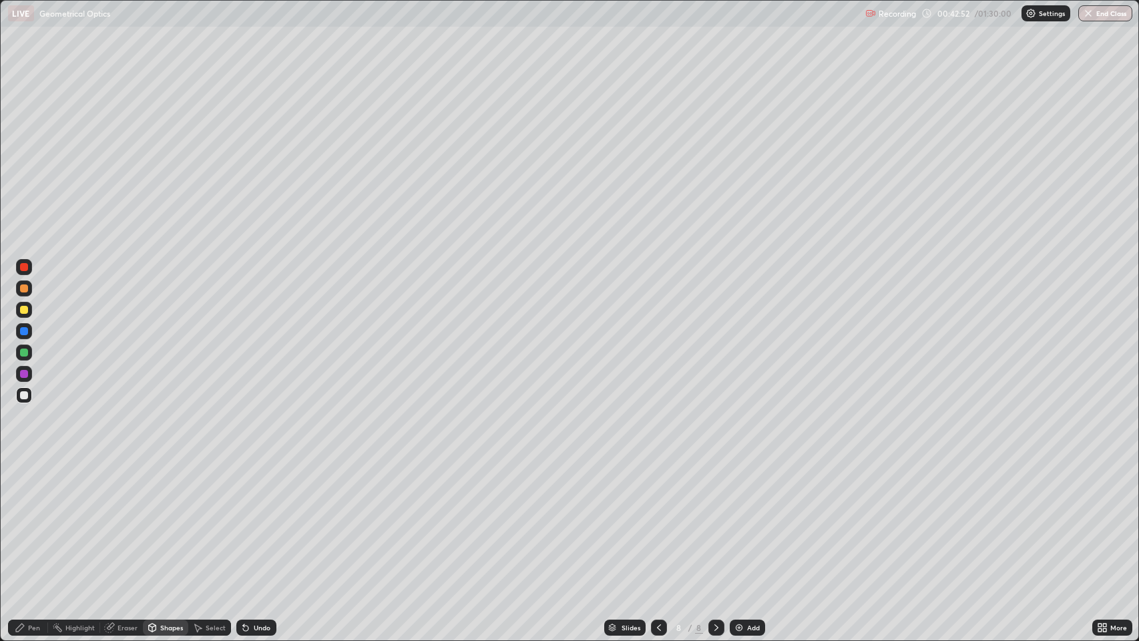
click at [159, 520] on div "Shapes" at bounding box center [165, 628] width 45 height 16
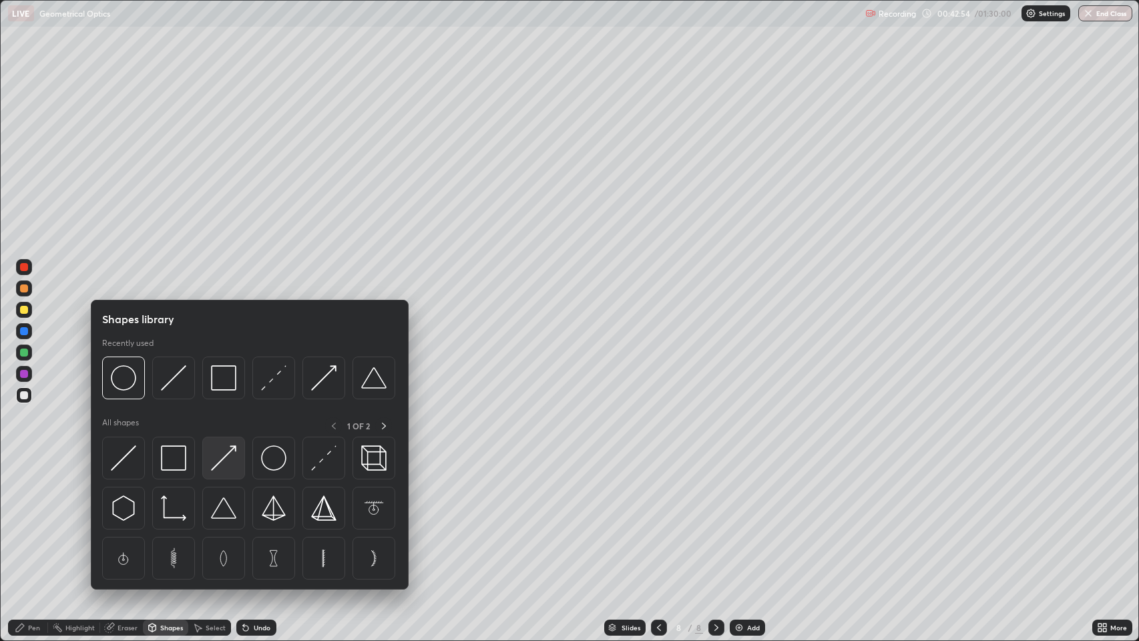
click at [227, 456] on img at bounding box center [223, 457] width 25 height 25
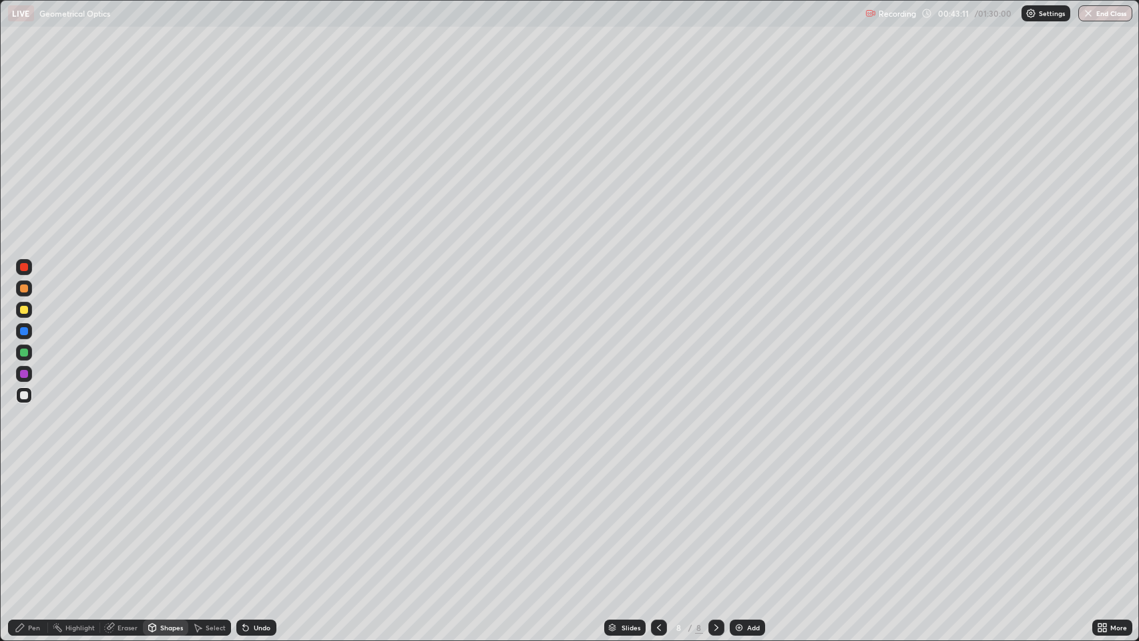
click at [24, 395] on div at bounding box center [24, 395] width 8 height 8
click at [21, 377] on div at bounding box center [24, 374] width 16 height 16
click at [29, 520] on div "Pen" at bounding box center [34, 627] width 12 height 7
click at [27, 375] on div at bounding box center [24, 374] width 8 height 8
click at [166, 520] on div "Shapes" at bounding box center [171, 627] width 23 height 7
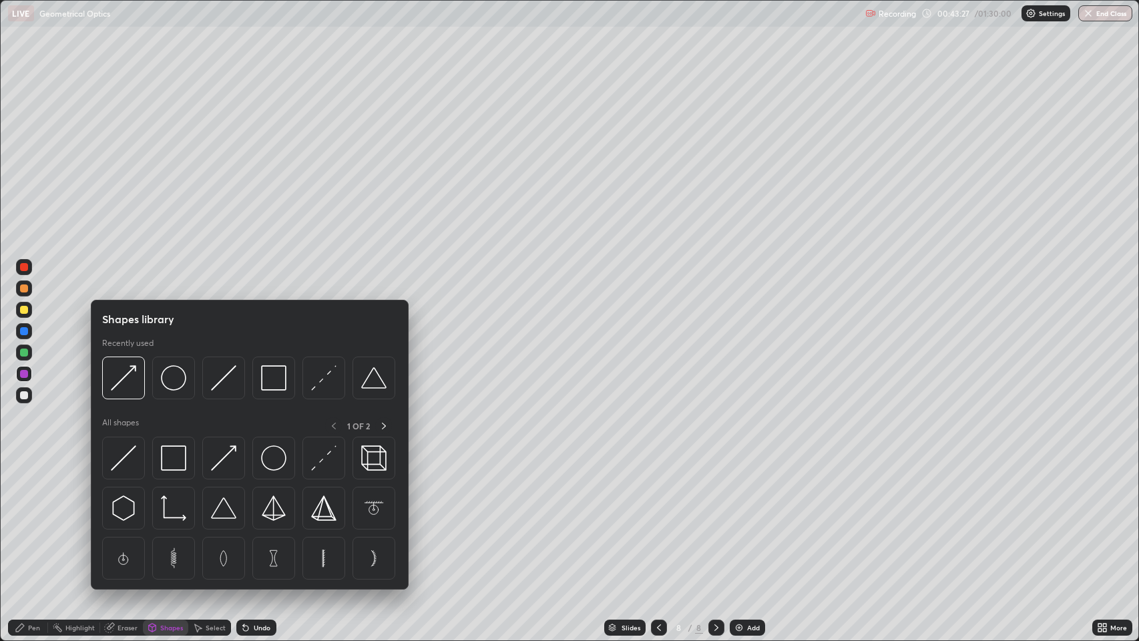
click at [32, 520] on div "Pen" at bounding box center [34, 627] width 12 height 7
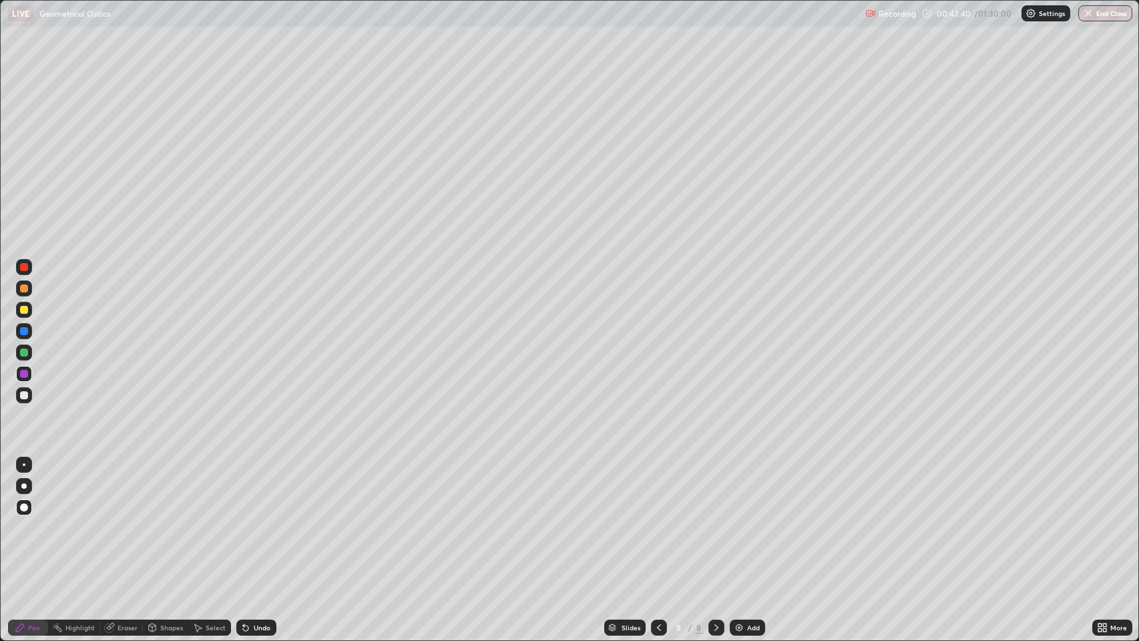
click at [163, 520] on div "Shapes" at bounding box center [171, 627] width 23 height 7
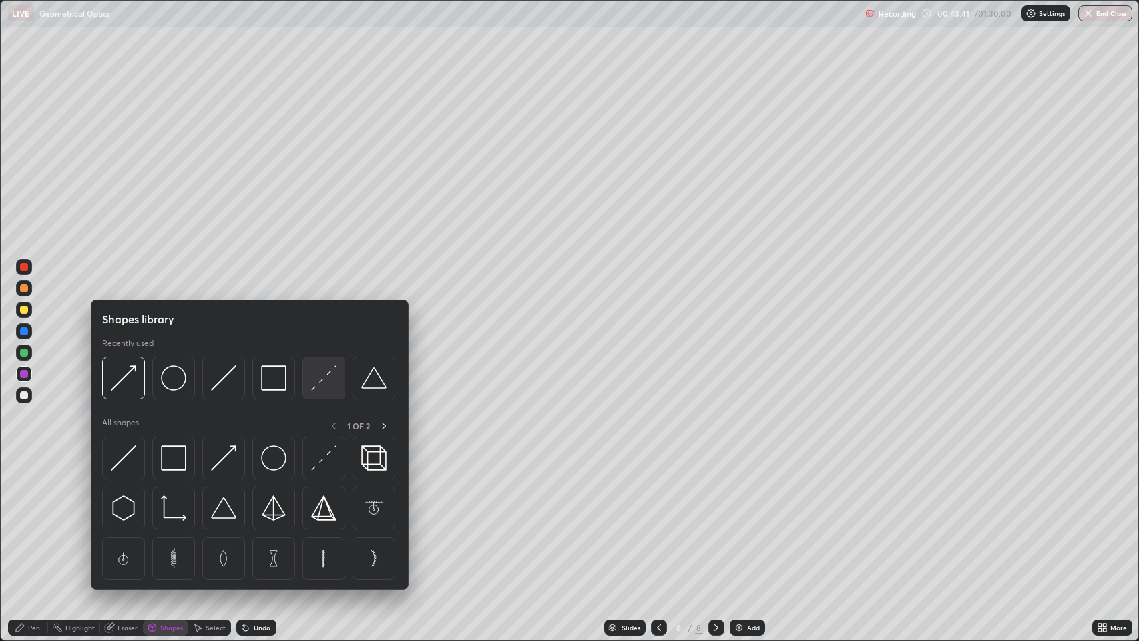
click at [314, 386] on img at bounding box center [323, 377] width 25 height 25
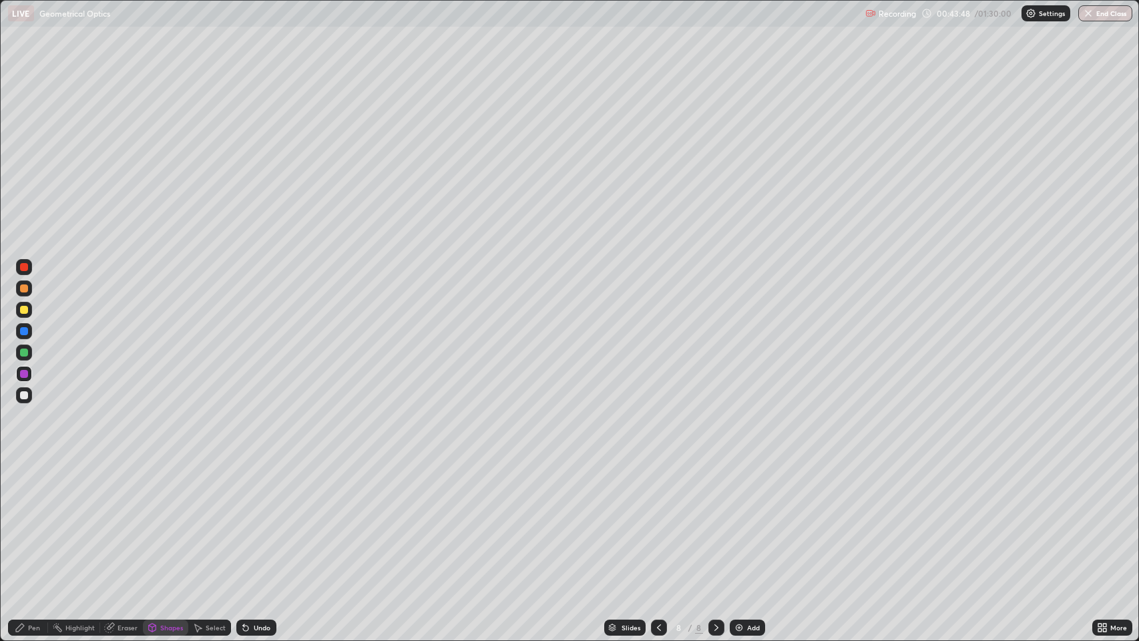
click at [164, 520] on div "Shapes" at bounding box center [171, 627] width 23 height 7
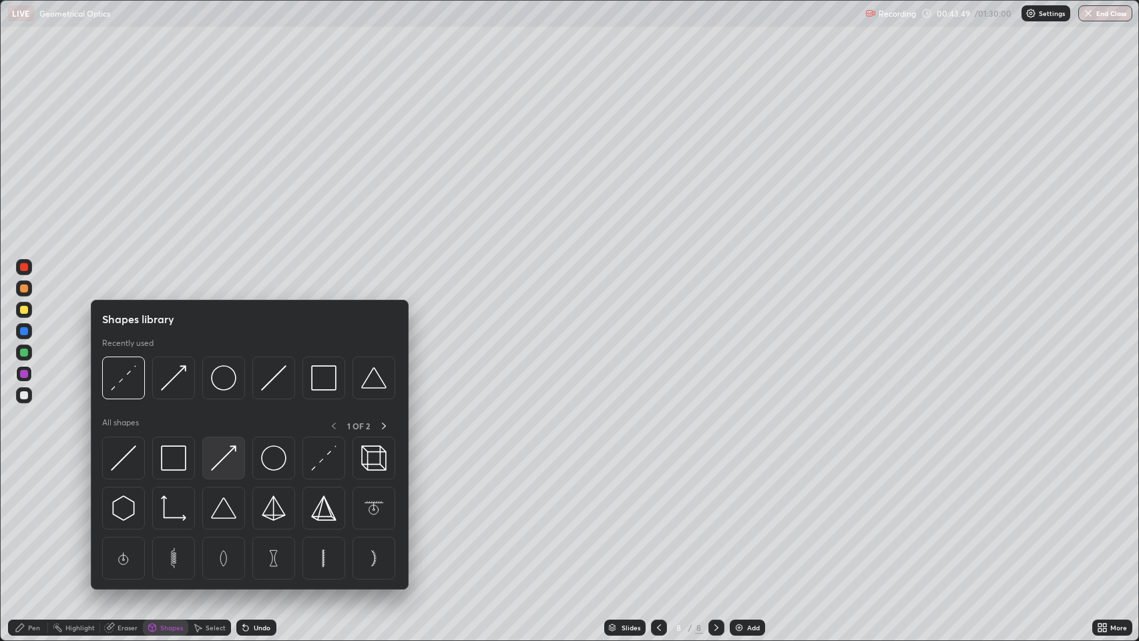
click at [224, 455] on img at bounding box center [223, 457] width 25 height 25
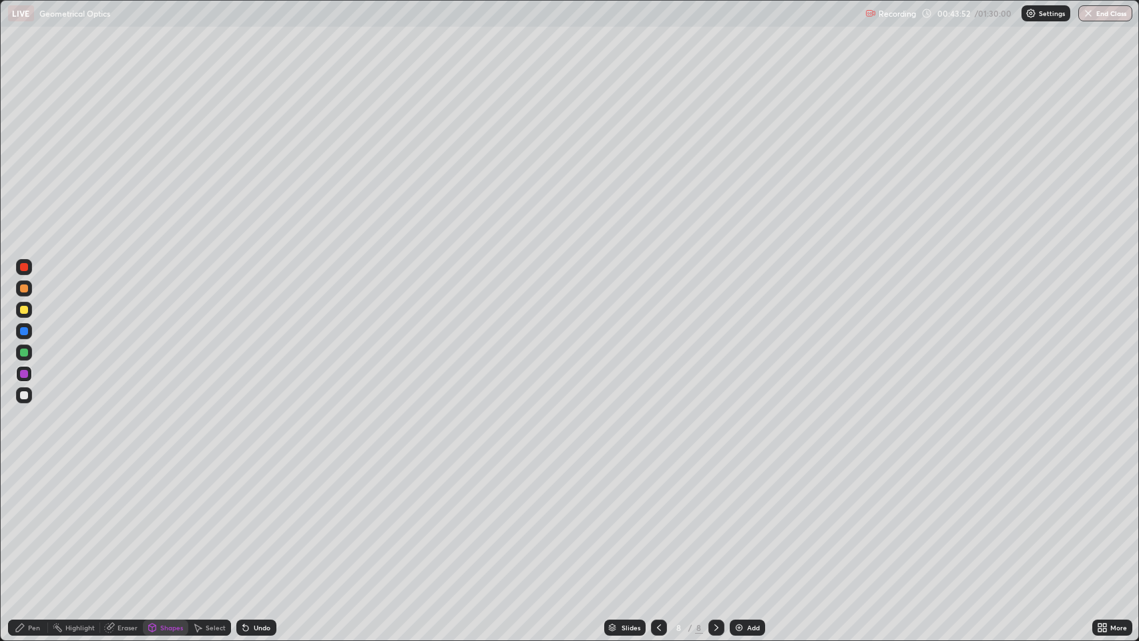
click at [22, 308] on div at bounding box center [24, 310] width 8 height 8
click at [19, 391] on div at bounding box center [24, 395] width 16 height 16
click at [26, 520] on div "Pen" at bounding box center [28, 628] width 40 height 16
click at [21, 397] on div at bounding box center [24, 395] width 8 height 8
click at [25, 353] on div at bounding box center [24, 353] width 8 height 8
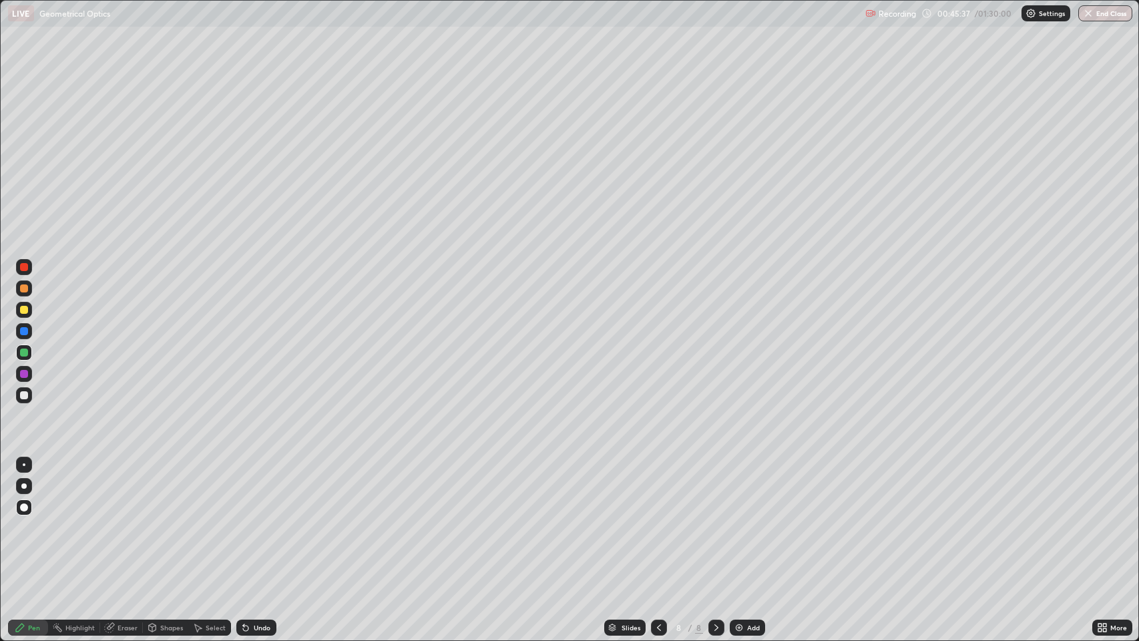
click at [163, 520] on div "Shapes" at bounding box center [171, 627] width 23 height 7
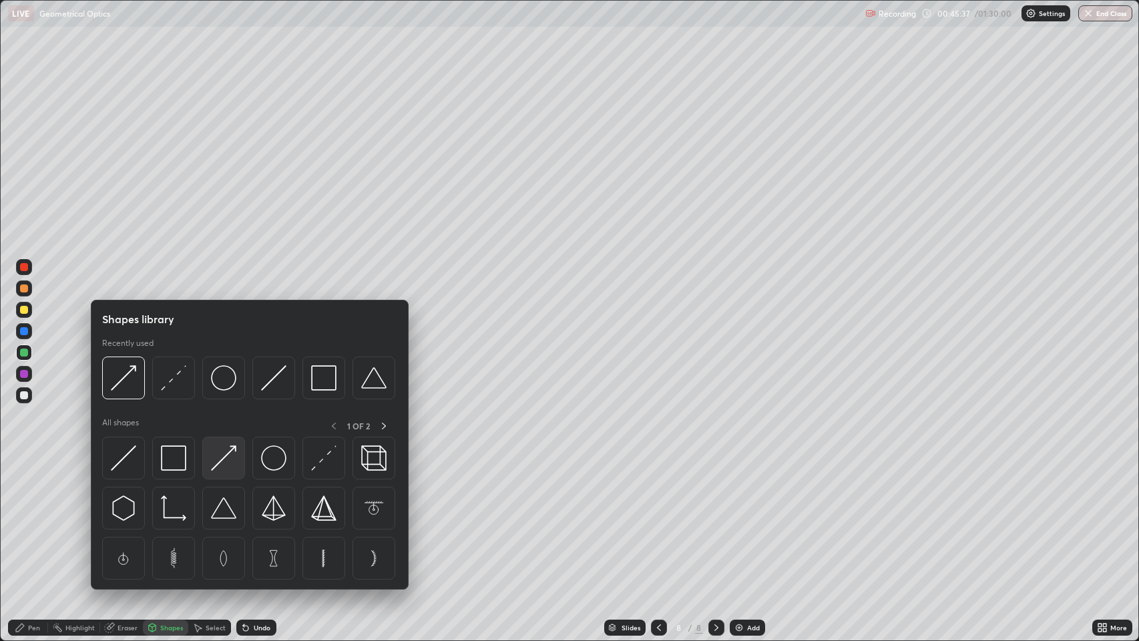
click at [226, 458] on img at bounding box center [223, 457] width 25 height 25
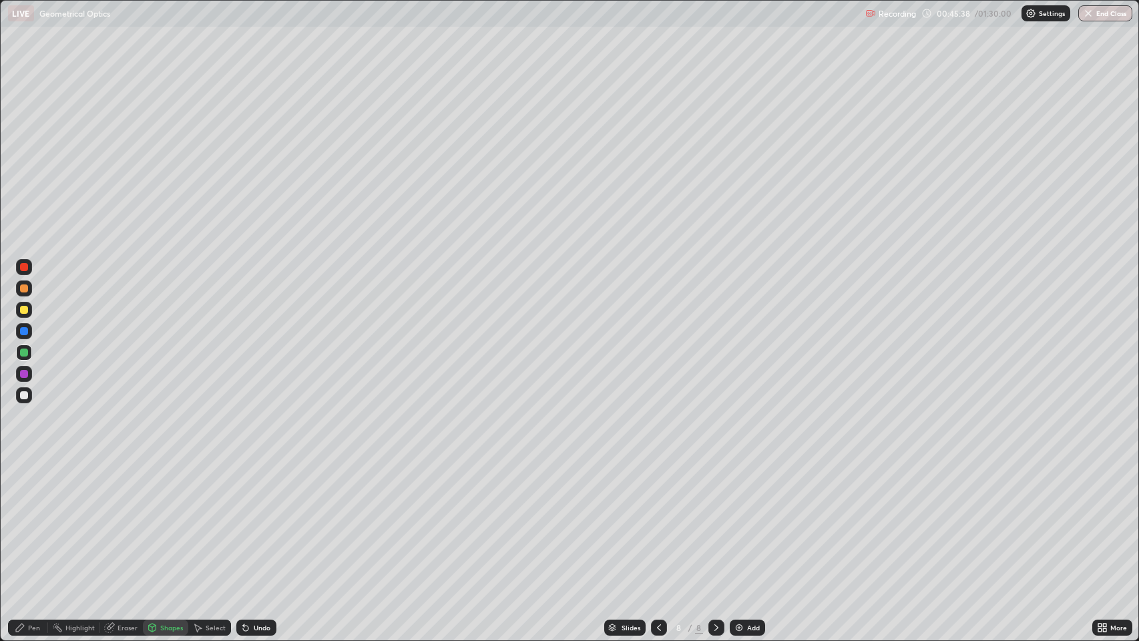
click at [26, 310] on div at bounding box center [24, 310] width 8 height 8
click at [25, 394] on div at bounding box center [24, 395] width 8 height 8
click at [248, 520] on icon at bounding box center [245, 627] width 11 height 11
click at [25, 520] on div "Pen" at bounding box center [28, 628] width 40 height 16
click at [24, 288] on div at bounding box center [24, 288] width 8 height 8
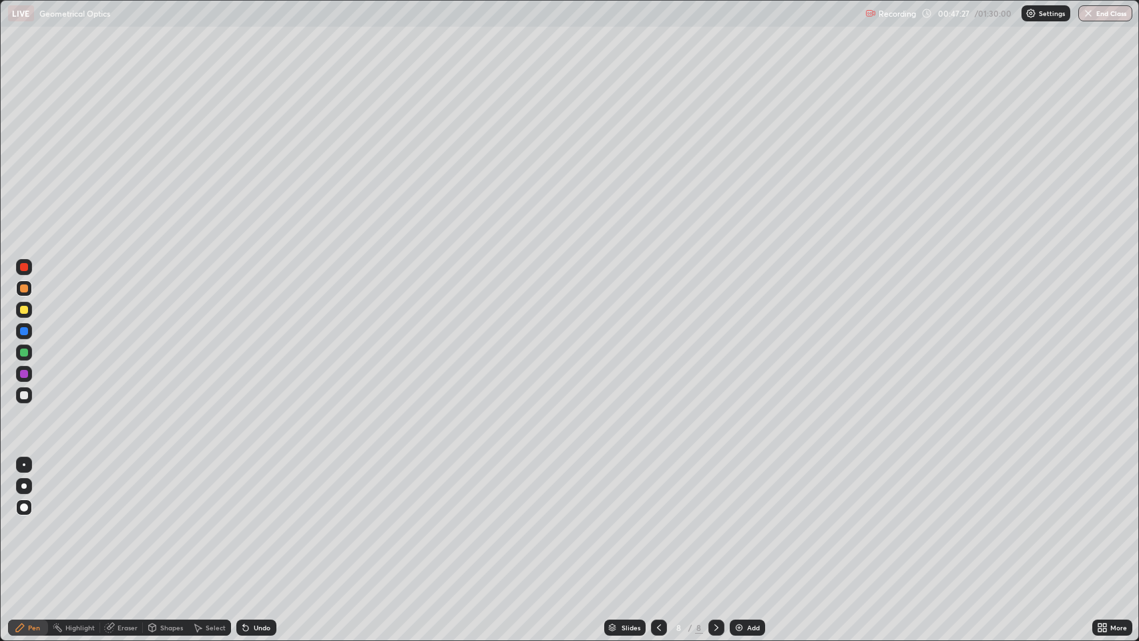
click at [26, 353] on div at bounding box center [24, 353] width 8 height 8
click at [715, 520] on icon at bounding box center [716, 627] width 11 height 11
click at [737, 520] on img at bounding box center [739, 627] width 11 height 11
click at [27, 308] on div at bounding box center [24, 310] width 8 height 8
click at [25, 355] on div at bounding box center [24, 353] width 8 height 8
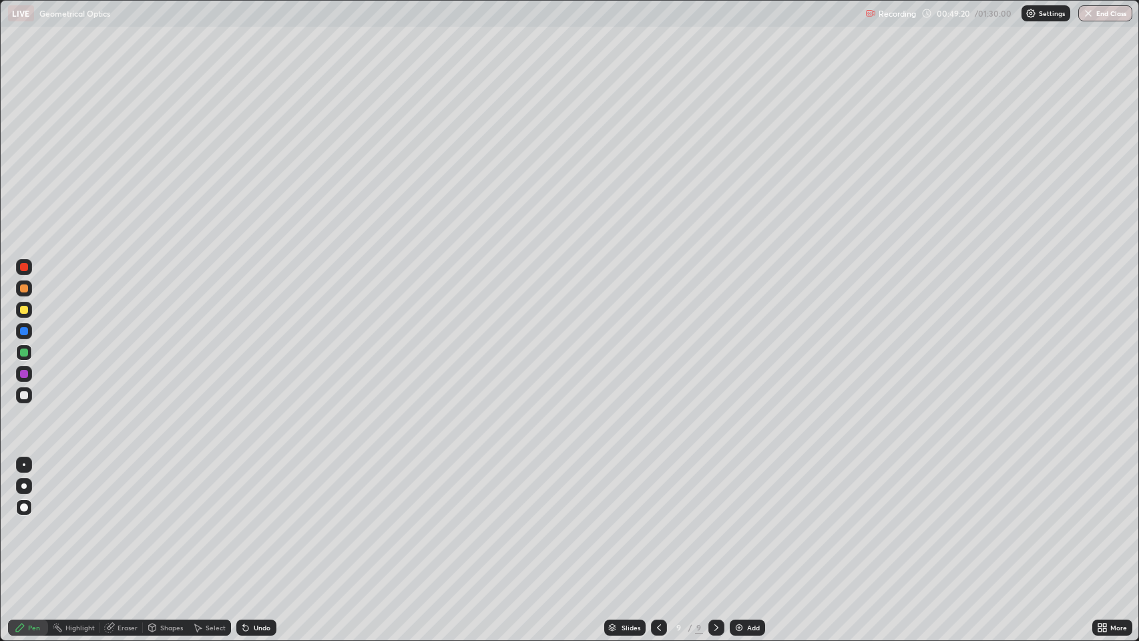
click at [152, 520] on icon at bounding box center [152, 629] width 0 height 5
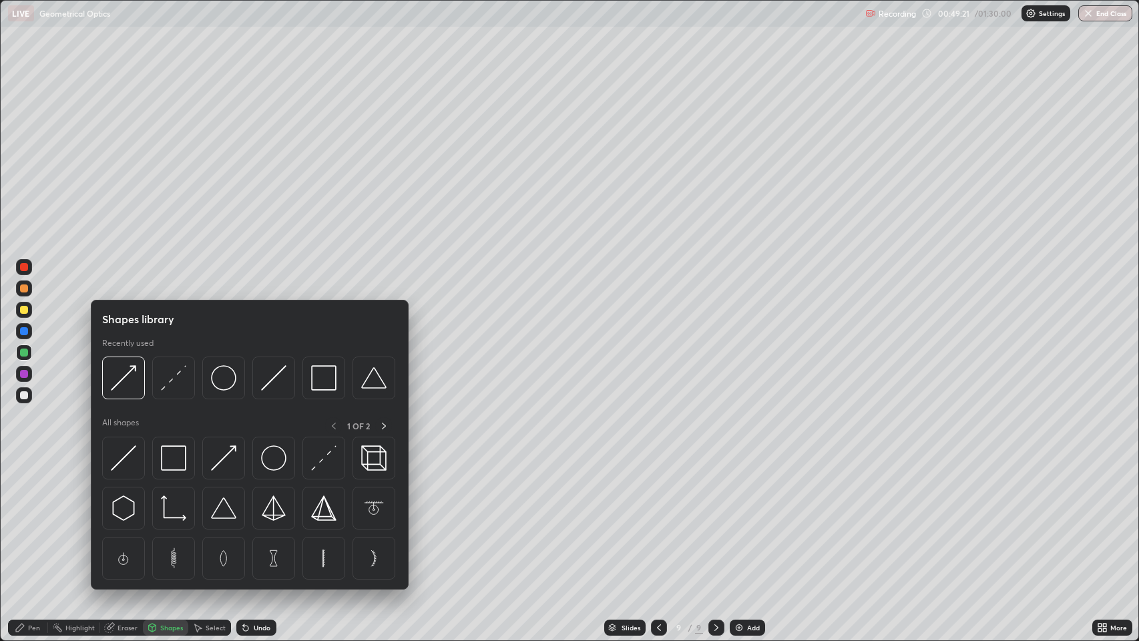
click at [26, 395] on div at bounding box center [24, 395] width 8 height 8
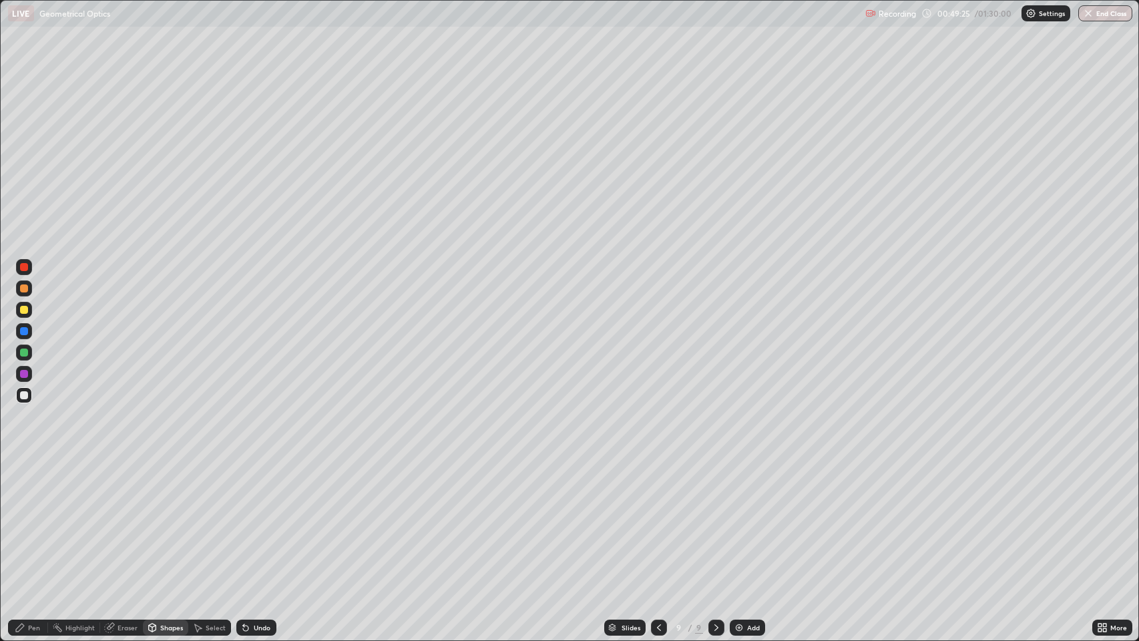
click at [256, 520] on div "Undo" at bounding box center [262, 627] width 17 height 7
click at [31, 520] on div "Pen" at bounding box center [34, 627] width 12 height 7
click at [252, 520] on div "Undo" at bounding box center [256, 628] width 40 height 16
click at [254, 520] on div "Undo" at bounding box center [262, 627] width 17 height 7
click at [163, 520] on div "Shapes" at bounding box center [171, 627] width 23 height 7
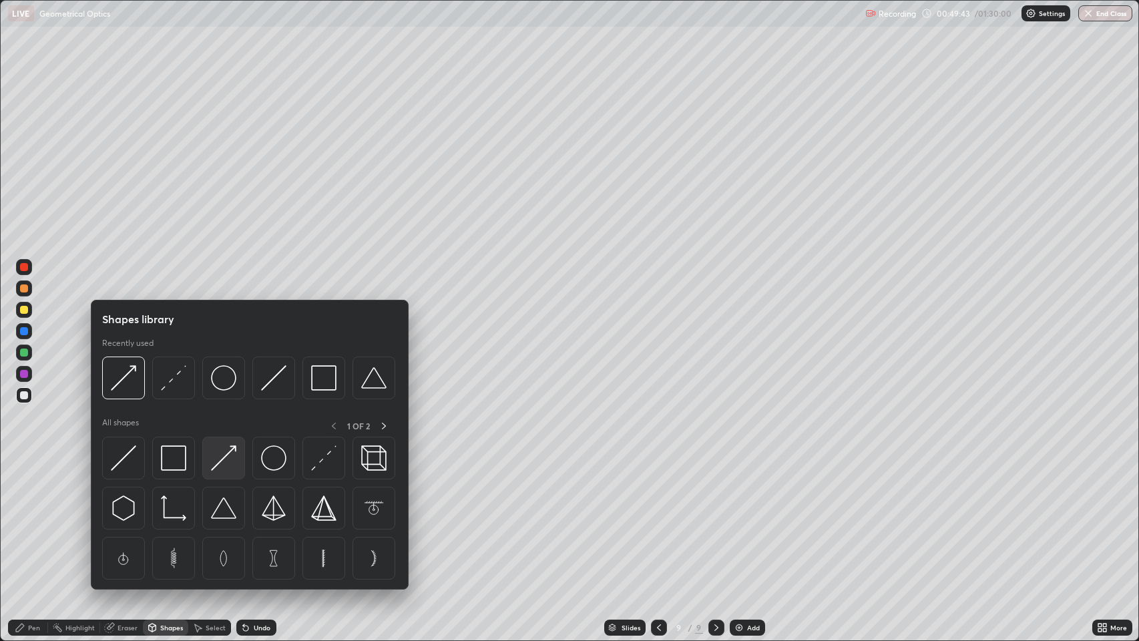
click at [227, 455] on img at bounding box center [223, 457] width 25 height 25
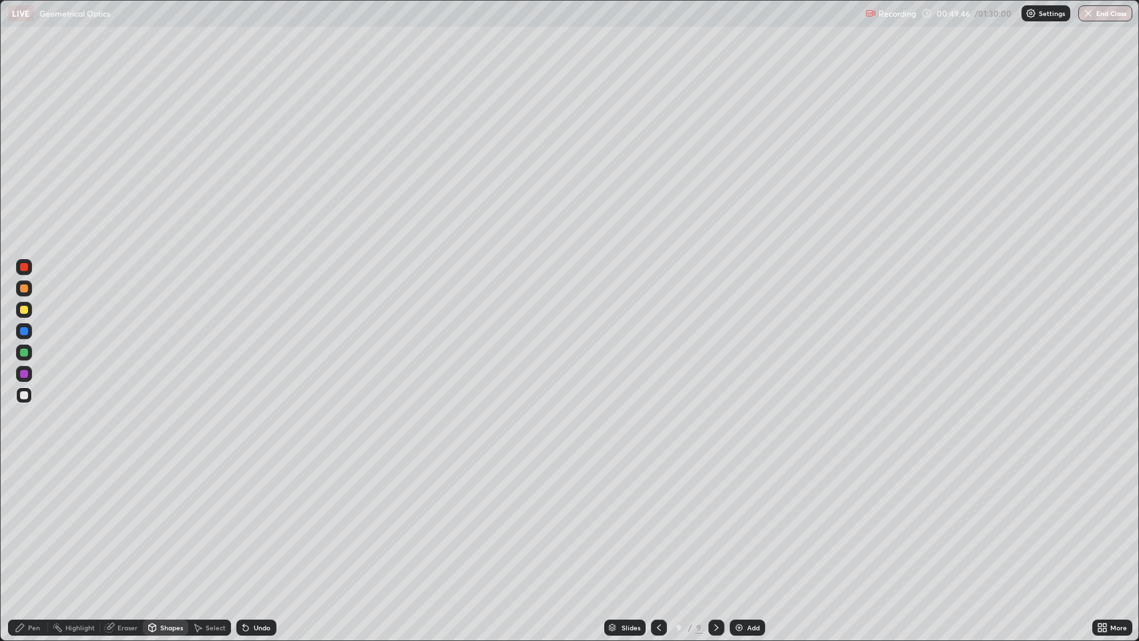
click at [168, 520] on div "Shapes" at bounding box center [171, 627] width 23 height 7
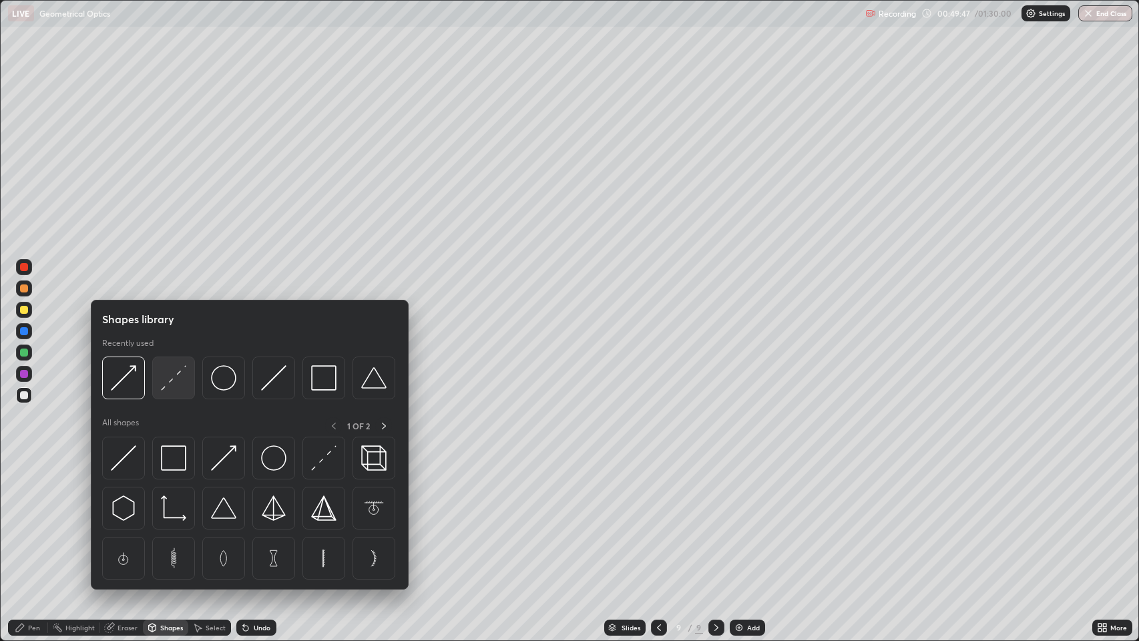
click at [175, 379] on img at bounding box center [173, 377] width 25 height 25
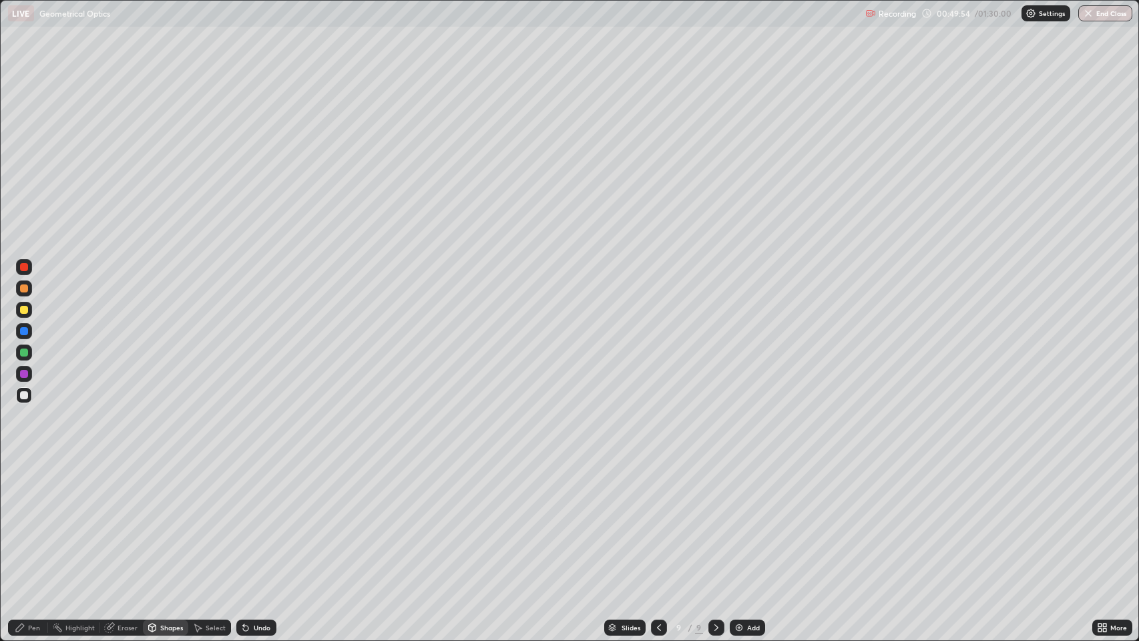
click at [34, 520] on div "Pen" at bounding box center [34, 627] width 12 height 7
click at [25, 399] on div at bounding box center [24, 395] width 8 height 8
click at [25, 308] on div at bounding box center [24, 310] width 8 height 8
click at [168, 520] on div "Shapes" at bounding box center [171, 627] width 23 height 7
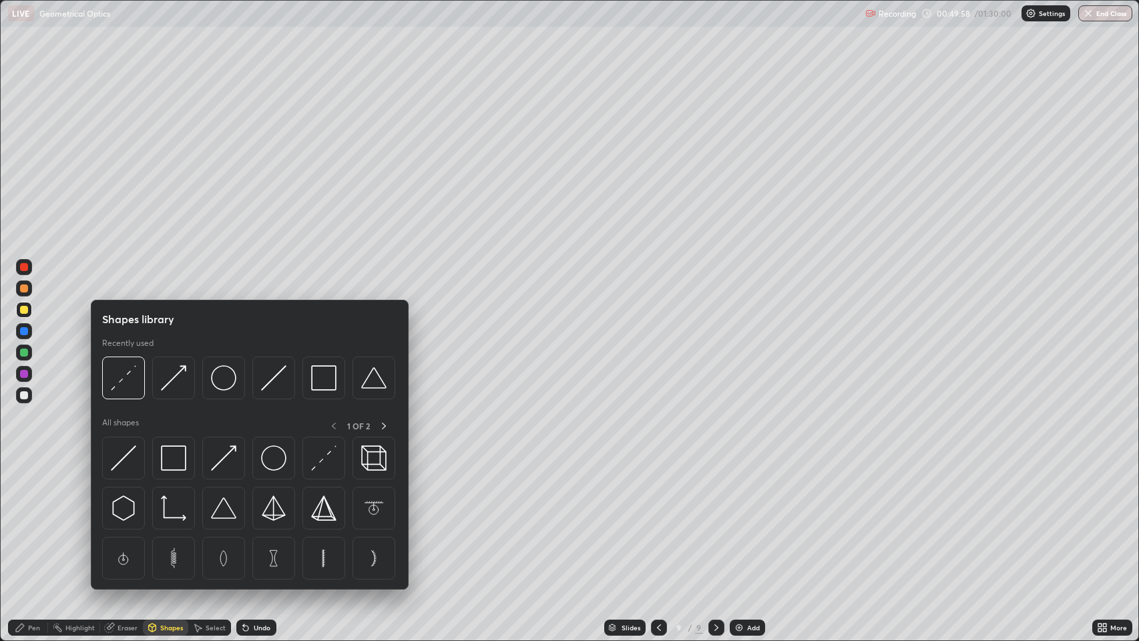
click at [224, 457] on img at bounding box center [223, 457] width 25 height 25
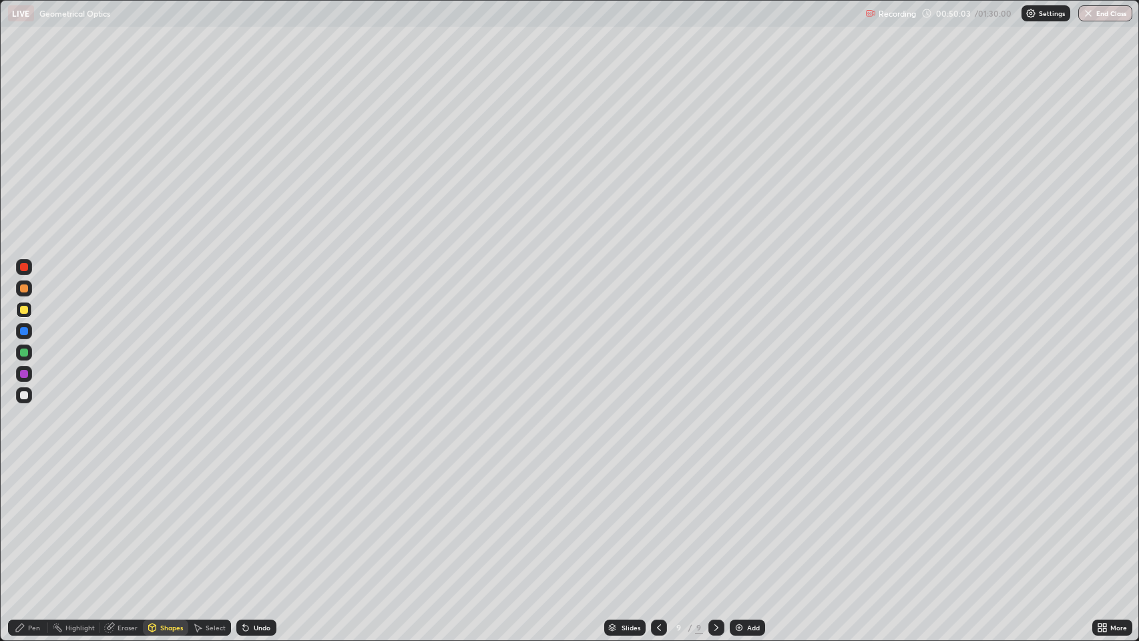
click at [31, 520] on div "Pen" at bounding box center [34, 627] width 12 height 7
click at [24, 395] on div at bounding box center [24, 395] width 8 height 8
click at [715, 520] on icon at bounding box center [716, 627] width 11 height 11
click at [734, 520] on img at bounding box center [739, 627] width 11 height 11
click at [244, 520] on icon at bounding box center [245, 628] width 5 height 5
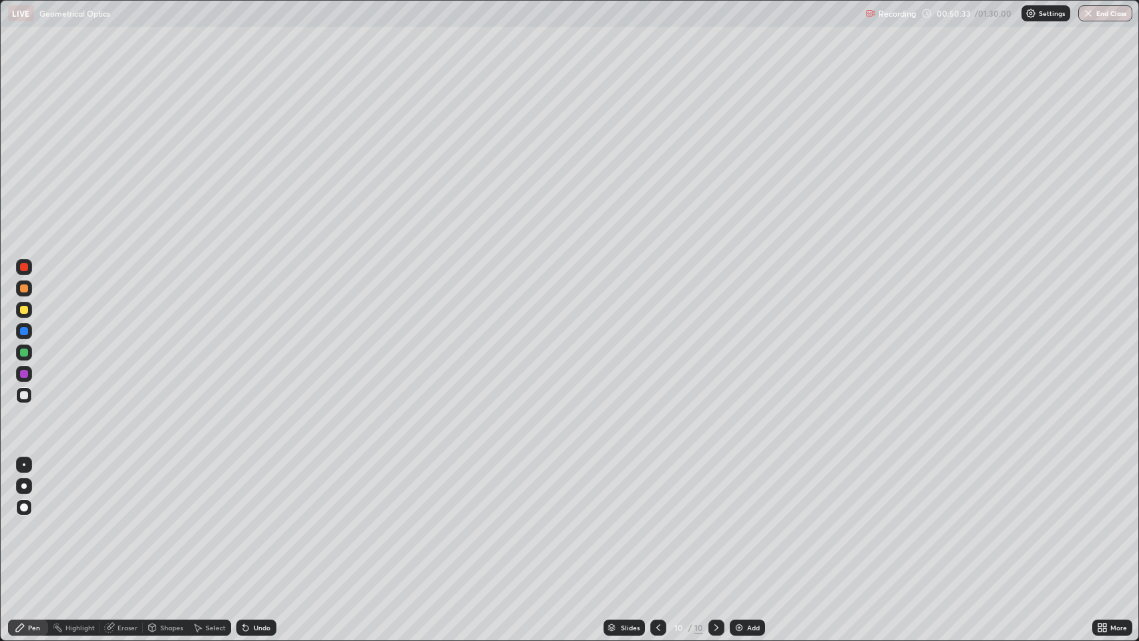
click at [154, 520] on icon at bounding box center [151, 628] width 7 height 8
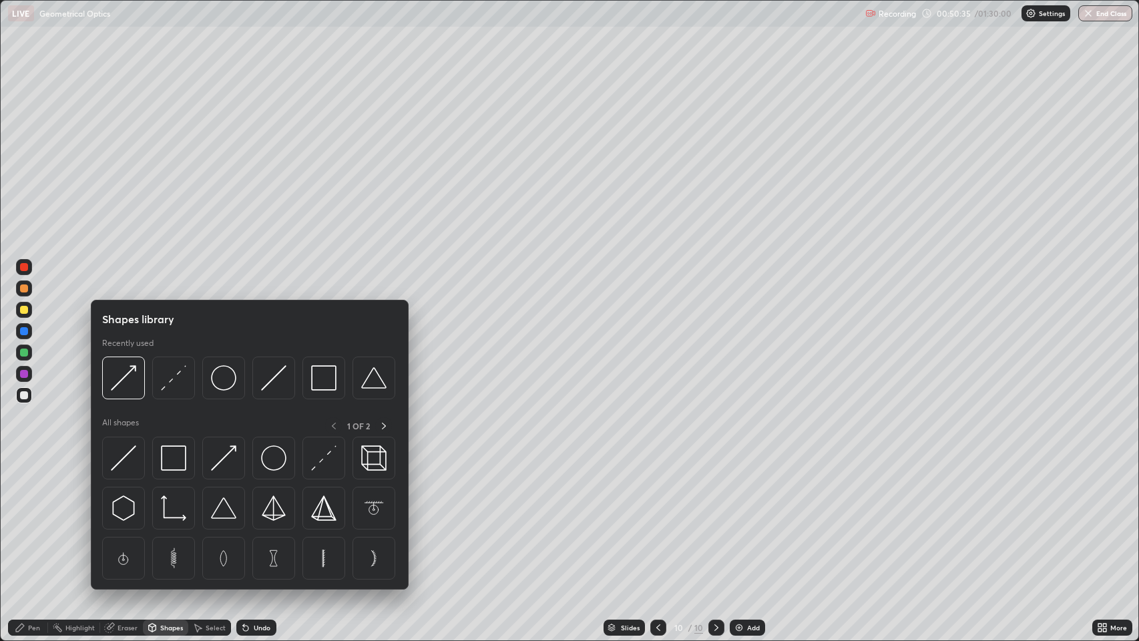
click at [24, 520] on div at bounding box center [23, 435] width 21 height 358
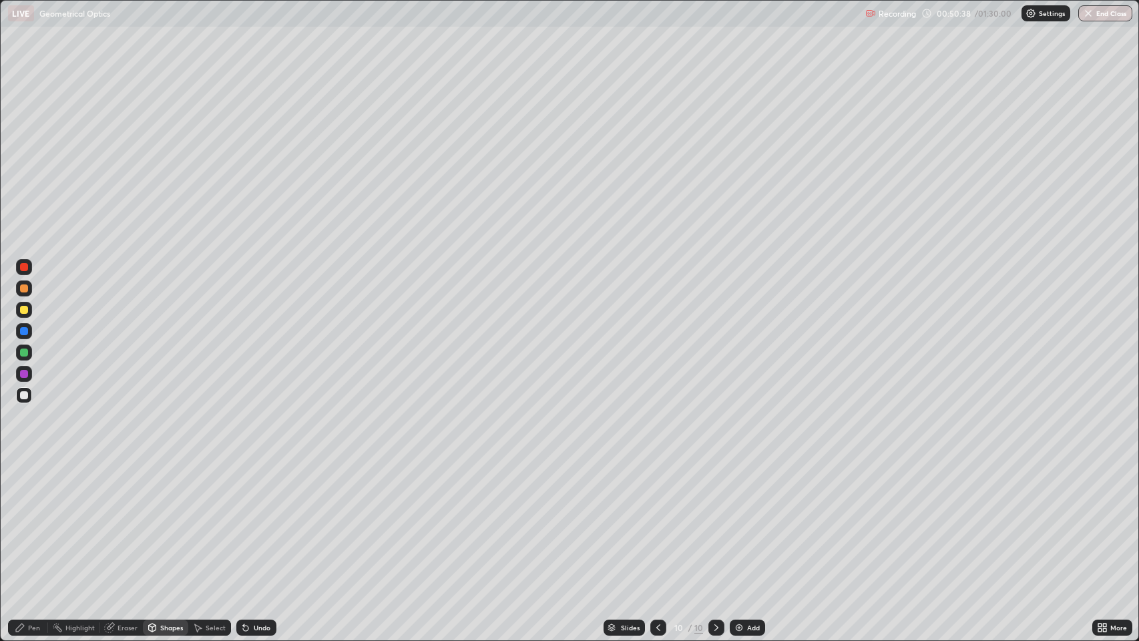
click at [20, 520] on icon at bounding box center [20, 628] width 8 height 8
click at [23, 371] on div at bounding box center [24, 374] width 8 height 8
click at [163, 520] on div "Shapes" at bounding box center [171, 627] width 23 height 7
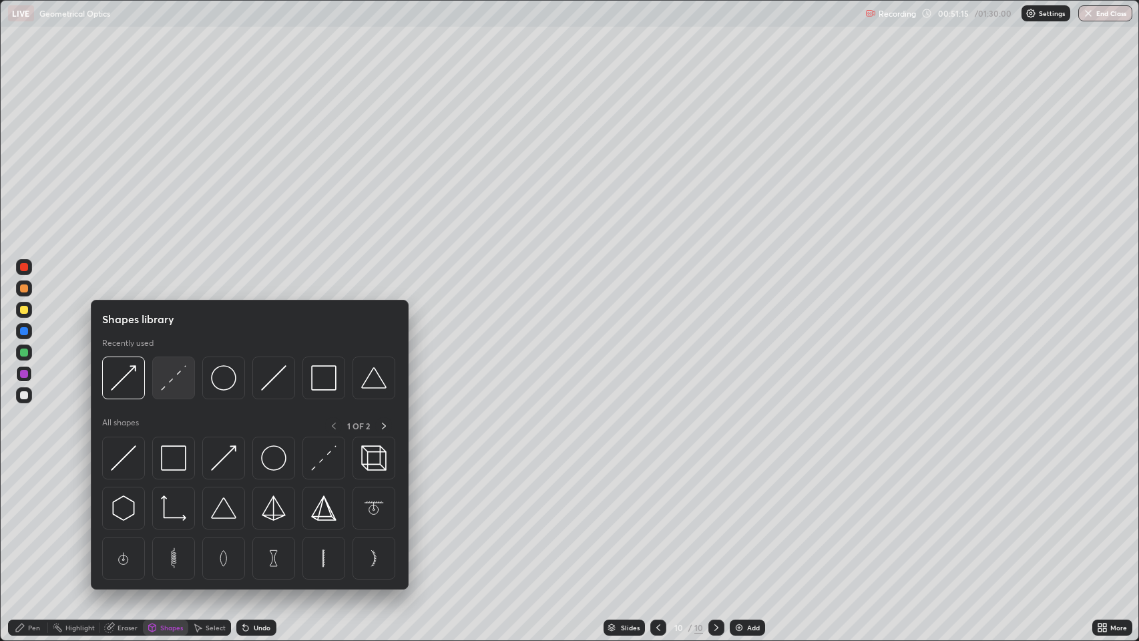
click at [170, 387] on img at bounding box center [173, 377] width 25 height 25
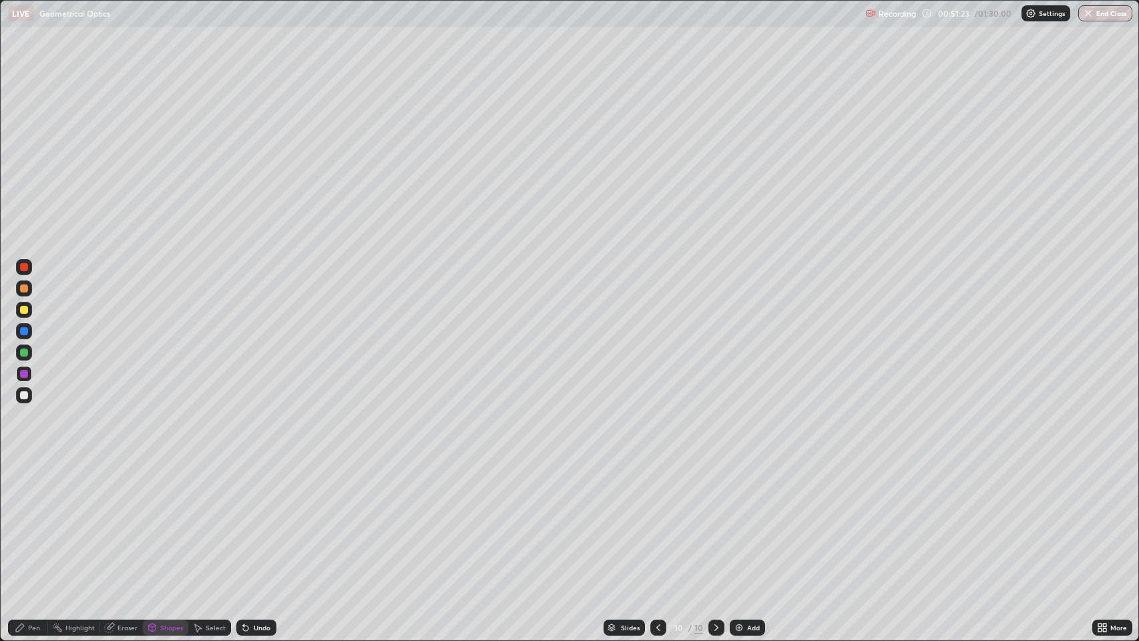
click at [152, 520] on icon at bounding box center [151, 628] width 7 height 8
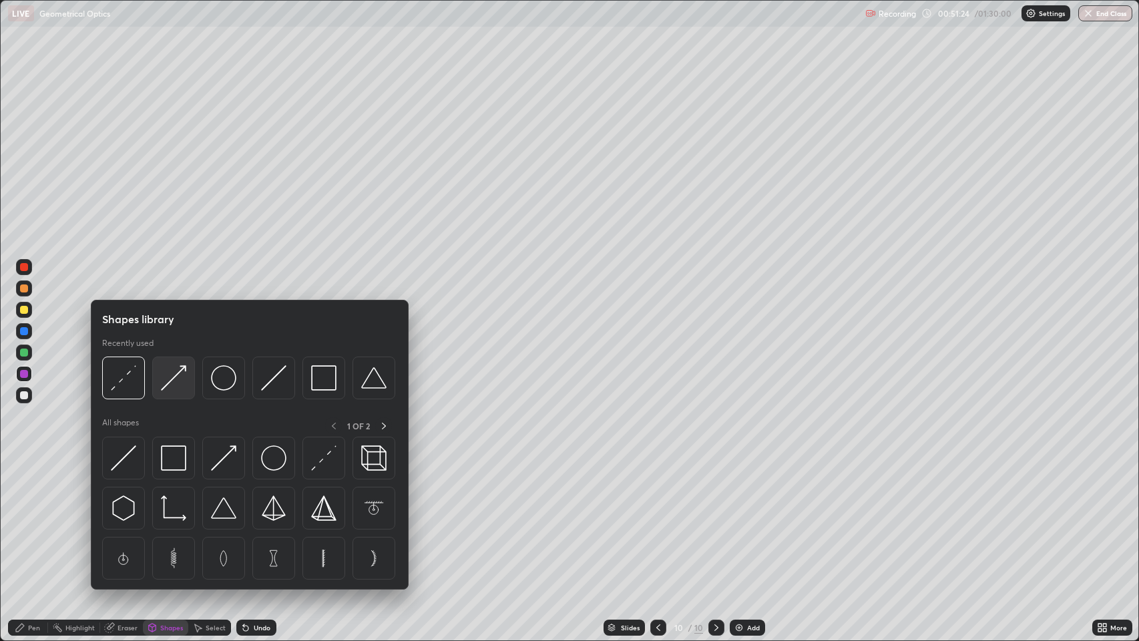
click at [176, 378] on img at bounding box center [173, 377] width 25 height 25
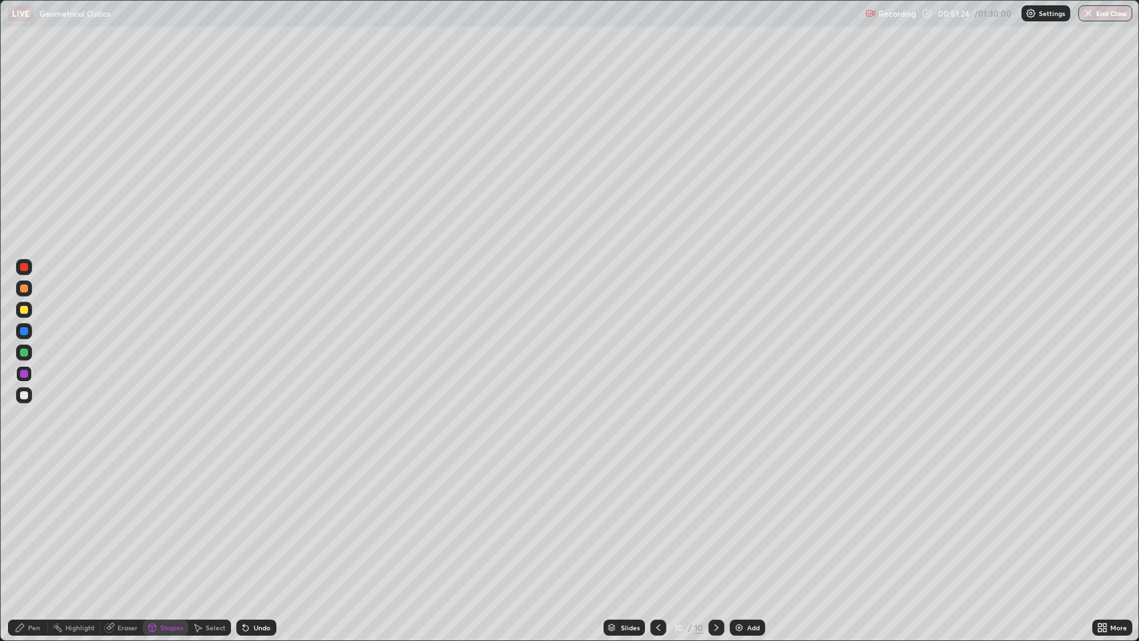
click at [27, 312] on div at bounding box center [24, 310] width 8 height 8
click at [25, 520] on icon at bounding box center [20, 627] width 11 height 11
click at [22, 398] on div at bounding box center [24, 395] width 8 height 8
click at [121, 520] on div "Eraser" at bounding box center [128, 627] width 20 height 7
click at [26, 520] on div "Pen" at bounding box center [28, 628] width 40 height 16
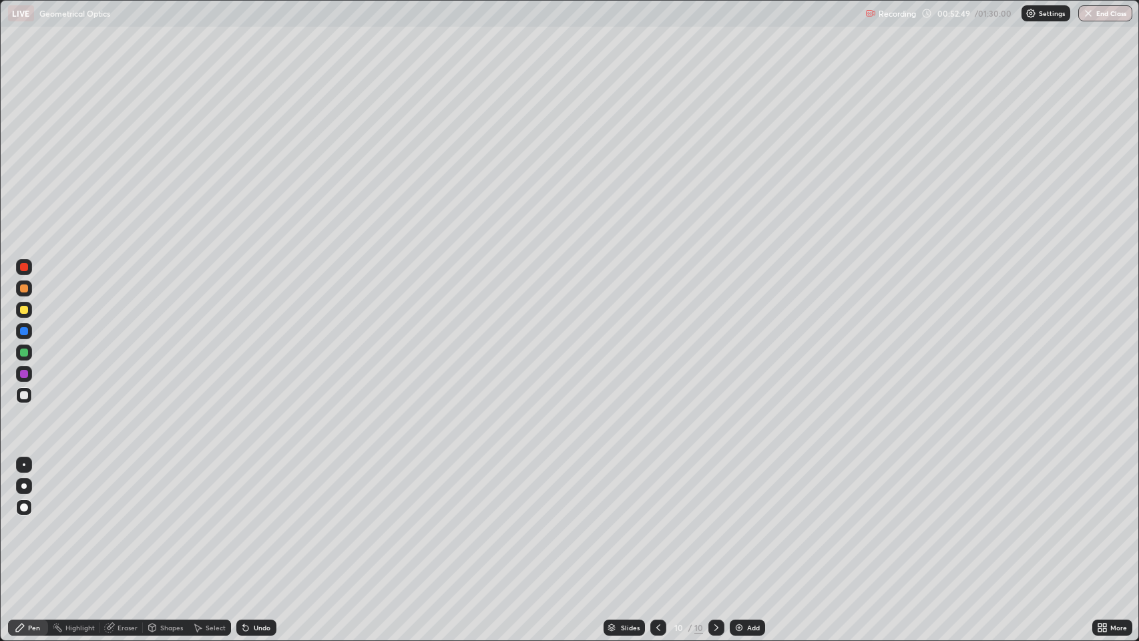
click at [24, 520] on icon at bounding box center [20, 627] width 11 height 11
click at [120, 520] on div "Eraser" at bounding box center [121, 628] width 43 height 16
click at [28, 520] on div "Pen" at bounding box center [34, 627] width 12 height 7
click at [715, 520] on icon at bounding box center [716, 627] width 11 height 11
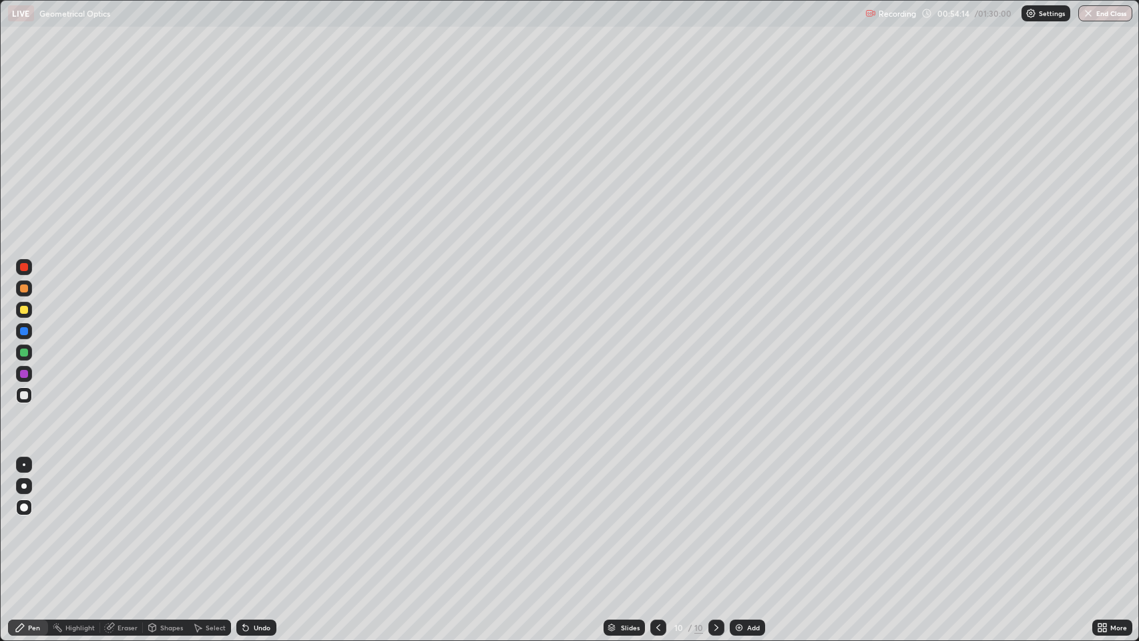
click at [736, 520] on img at bounding box center [739, 627] width 11 height 11
click at [659, 520] on icon at bounding box center [659, 627] width 4 height 7
click at [715, 520] on icon at bounding box center [716, 627] width 11 height 11
click at [656, 520] on icon at bounding box center [659, 627] width 11 height 11
click at [658, 520] on icon at bounding box center [659, 627] width 11 height 11
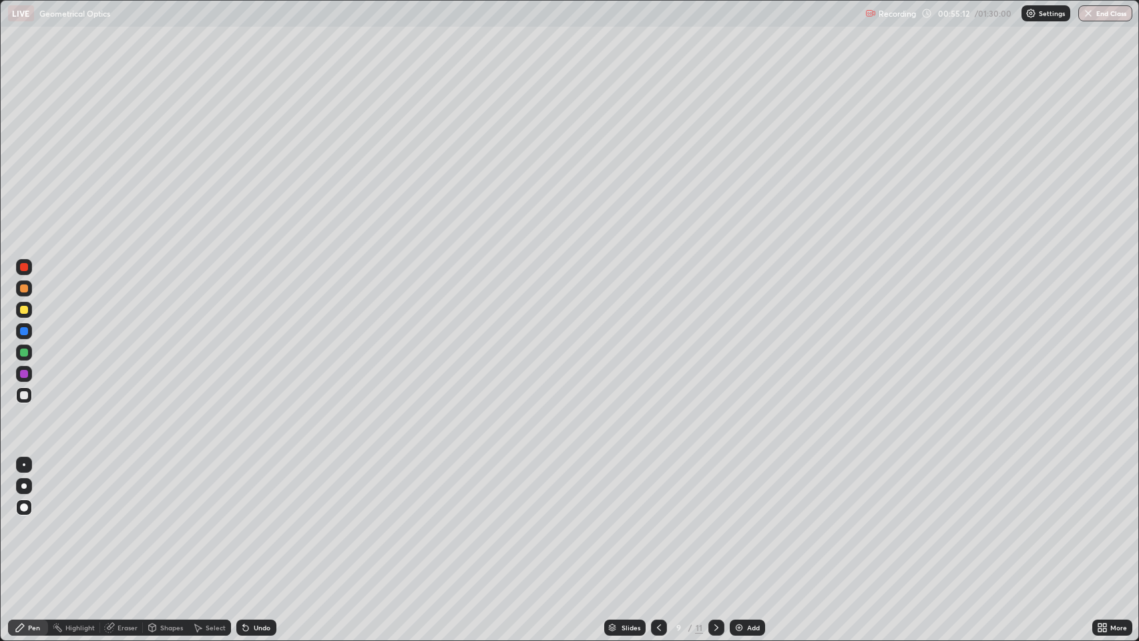
click at [657, 520] on icon at bounding box center [659, 627] width 11 height 11
click at [658, 520] on icon at bounding box center [659, 627] width 11 height 11
click at [716, 520] on icon at bounding box center [716, 627] width 11 height 11
click at [715, 520] on icon at bounding box center [716, 627] width 11 height 11
click at [658, 520] on icon at bounding box center [659, 627] width 11 height 11
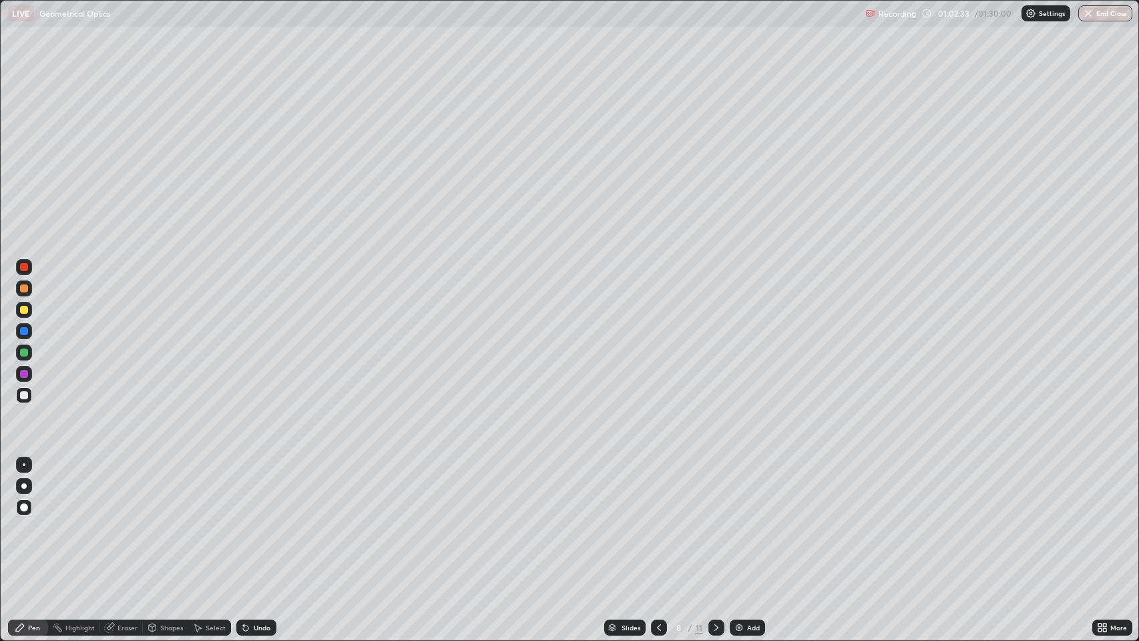
click at [717, 520] on icon at bounding box center [716, 627] width 11 height 11
click at [715, 520] on icon at bounding box center [716, 627] width 11 height 11
click at [658, 520] on icon at bounding box center [659, 627] width 11 height 11
click at [716, 520] on icon at bounding box center [716, 627] width 11 height 11
click at [708, 520] on div at bounding box center [716, 628] width 16 height 16
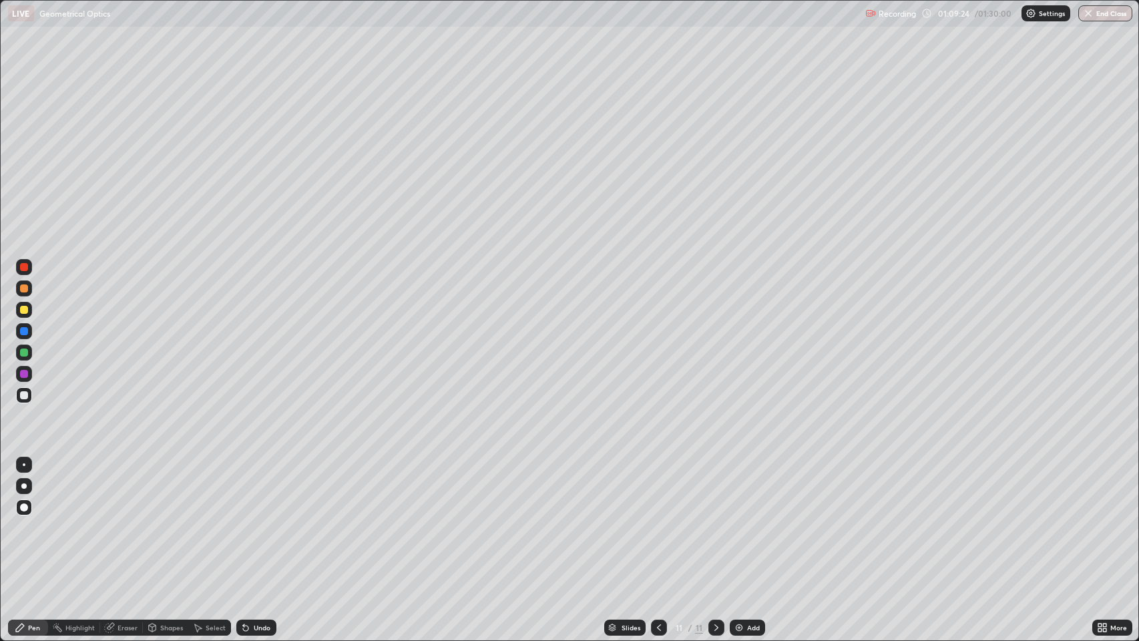
click at [24, 288] on div at bounding box center [24, 288] width 8 height 8
click at [167, 520] on div "Shapes" at bounding box center [171, 627] width 23 height 7
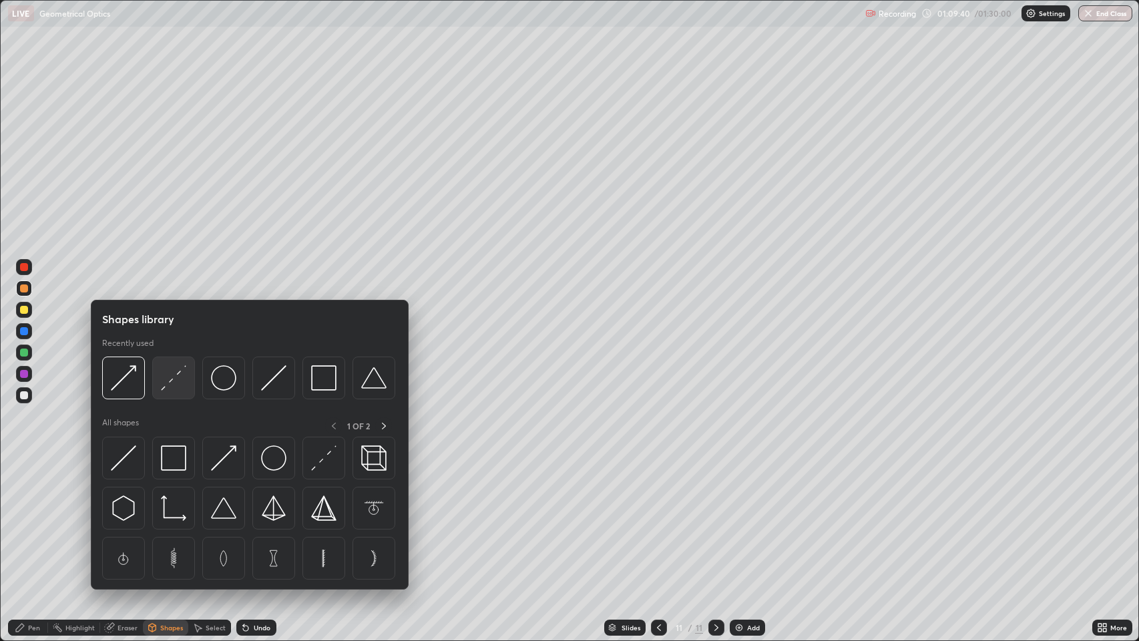
click at [170, 381] on img at bounding box center [173, 377] width 25 height 25
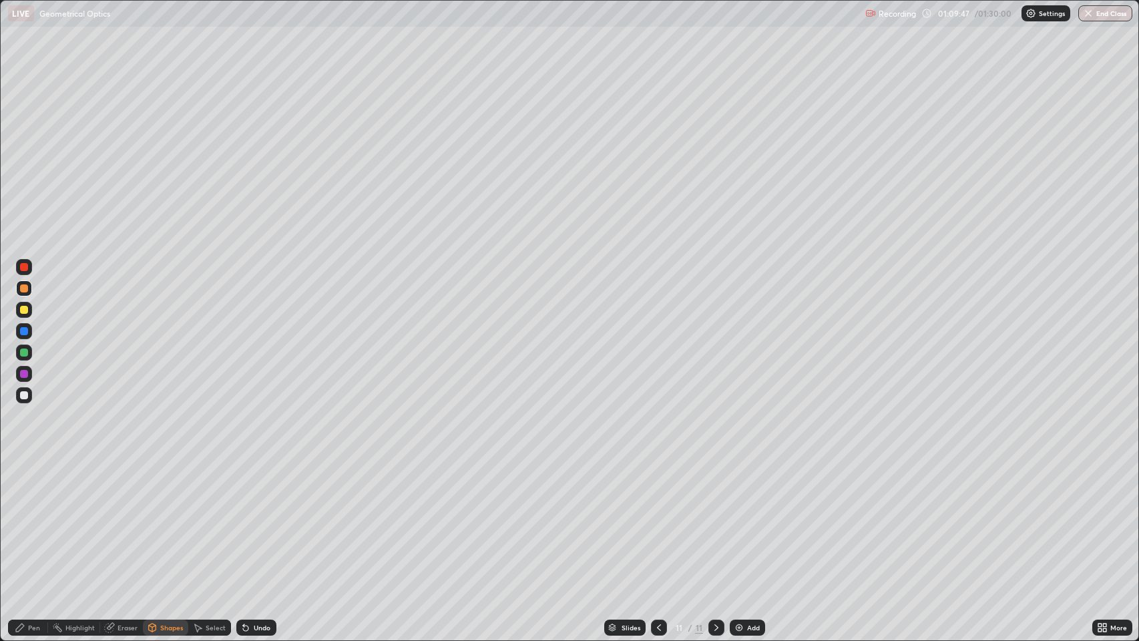
click at [124, 520] on div "Eraser" at bounding box center [128, 627] width 20 height 7
click at [34, 520] on div "Pen" at bounding box center [34, 627] width 12 height 7
click at [131, 520] on div "Eraser" at bounding box center [128, 627] width 20 height 7
click at [166, 520] on div "Shapes" at bounding box center [171, 627] width 23 height 7
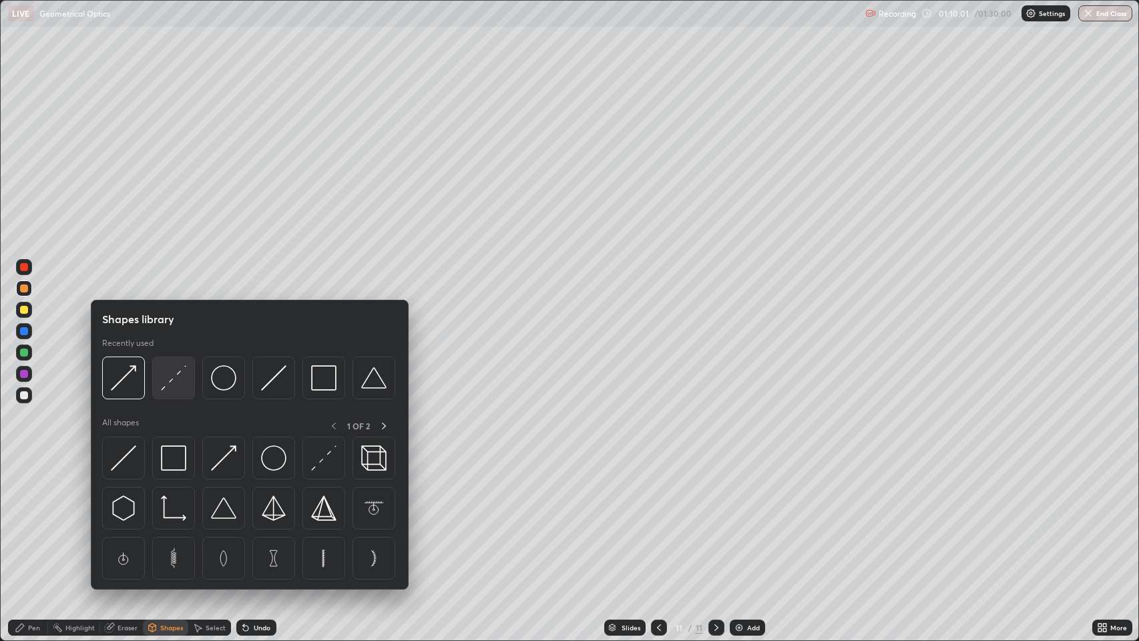
click at [169, 371] on img at bounding box center [173, 377] width 25 height 25
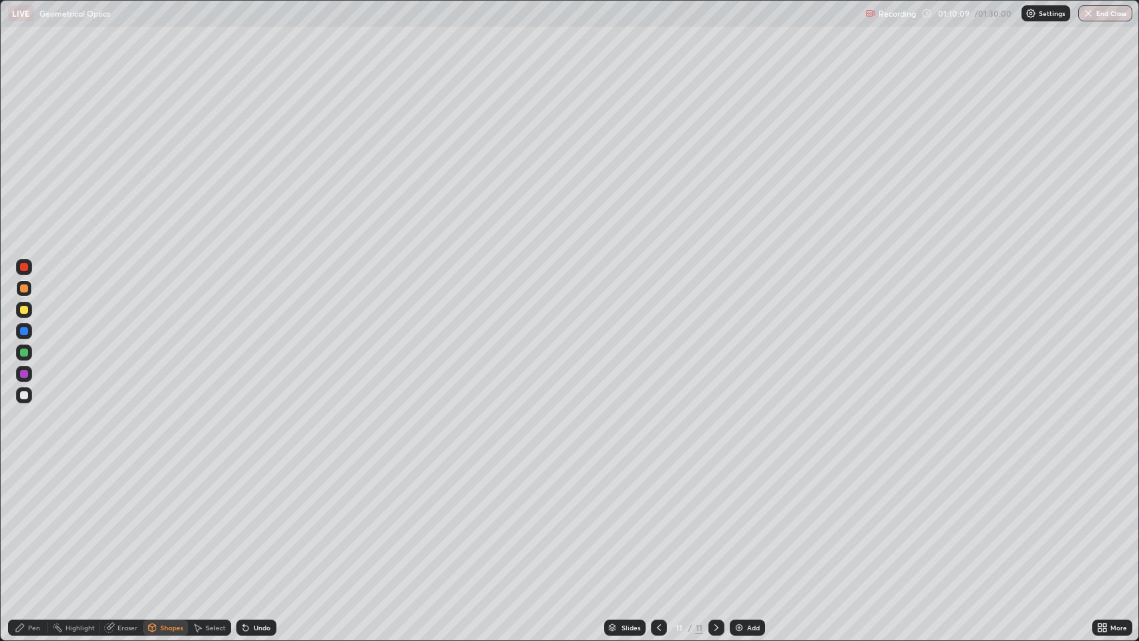
click at [25, 373] on div at bounding box center [24, 374] width 8 height 8
click at [29, 520] on div "Pen" at bounding box center [34, 627] width 12 height 7
click at [119, 520] on div "Eraser" at bounding box center [128, 627] width 20 height 7
click at [168, 520] on div "Shapes" at bounding box center [171, 627] width 23 height 7
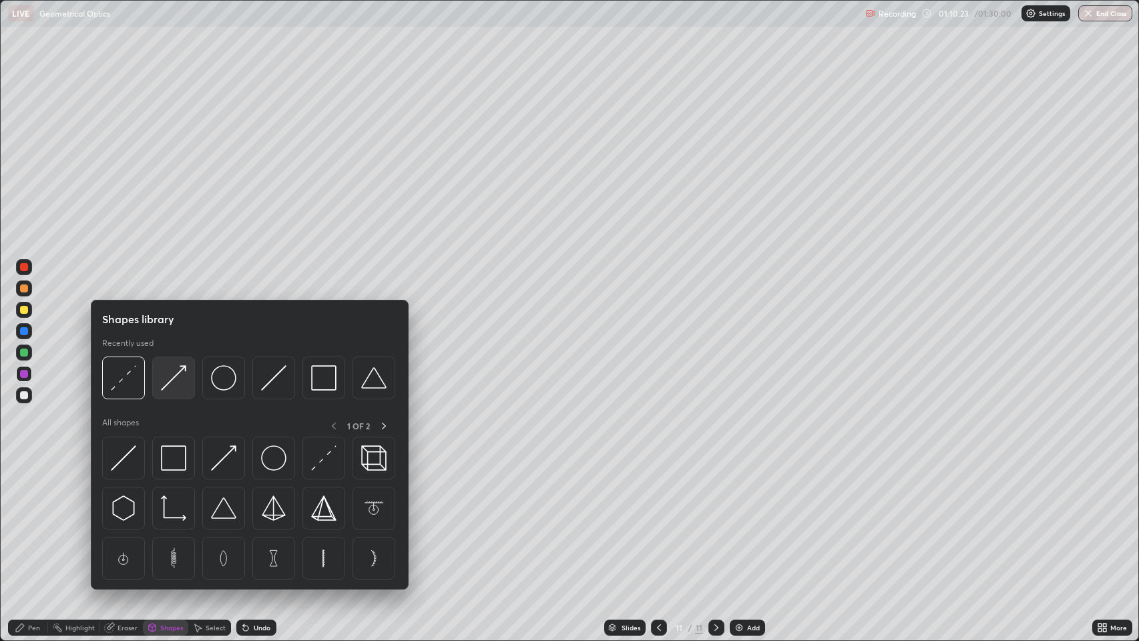
click at [172, 374] on img at bounding box center [173, 377] width 25 height 25
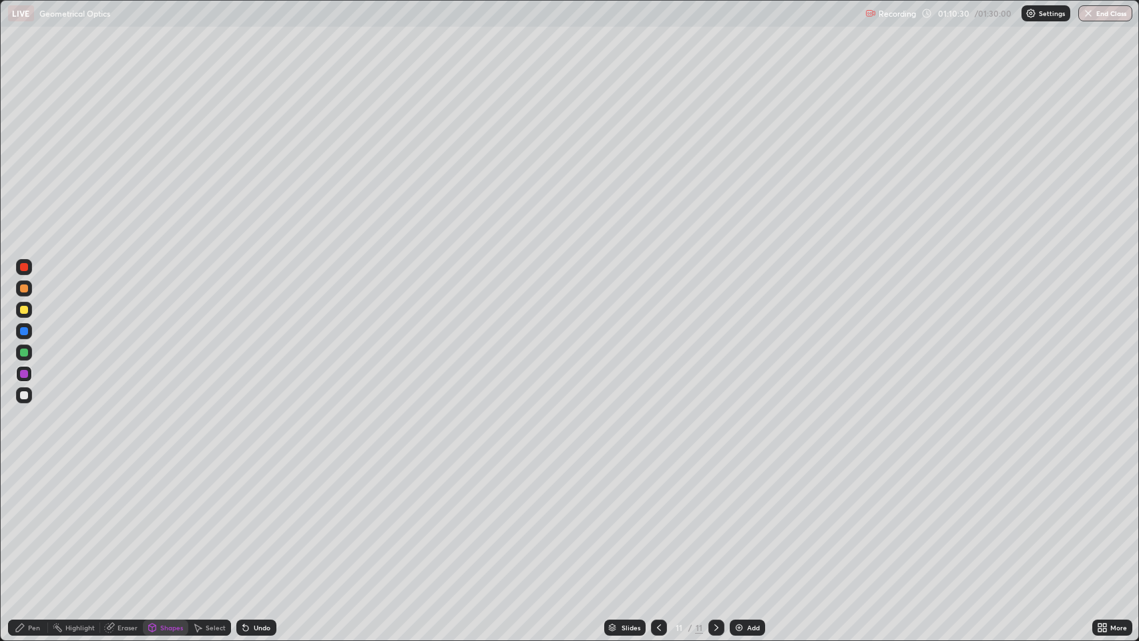
click at [168, 520] on div "Shapes" at bounding box center [171, 627] width 23 height 7
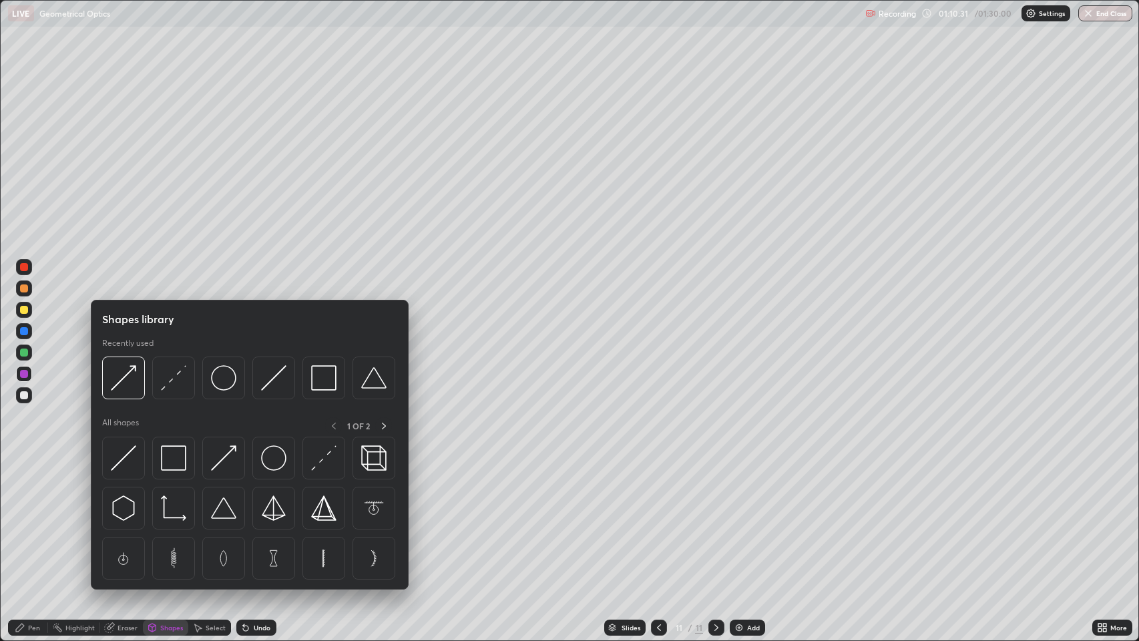
click at [25, 290] on div at bounding box center [24, 288] width 8 height 8
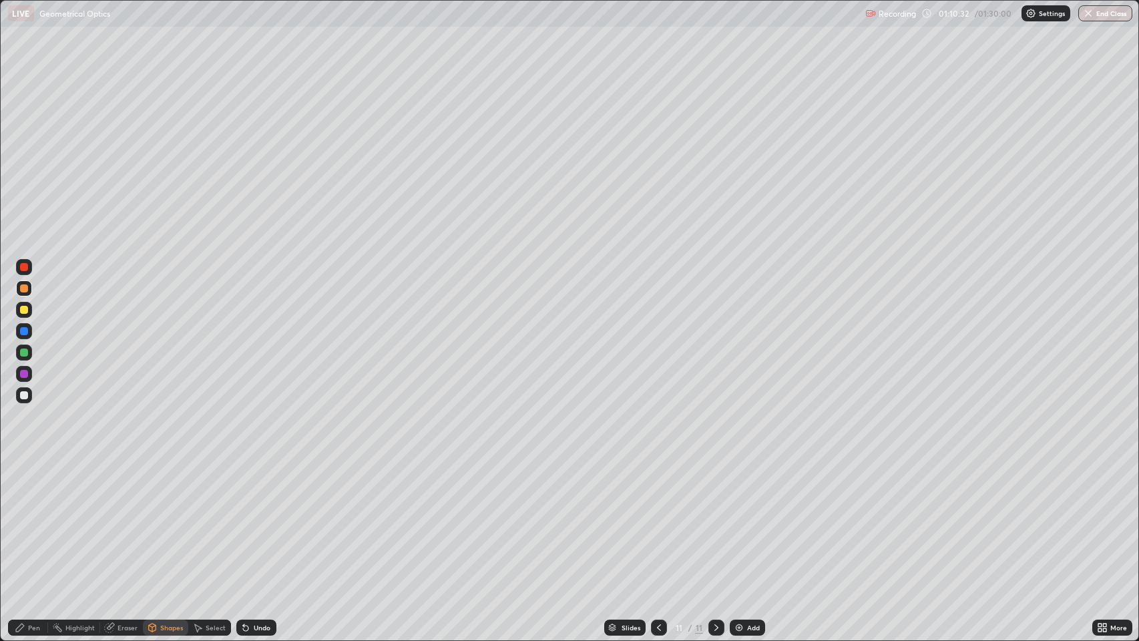
click at [165, 520] on div "Shapes" at bounding box center [171, 627] width 23 height 7
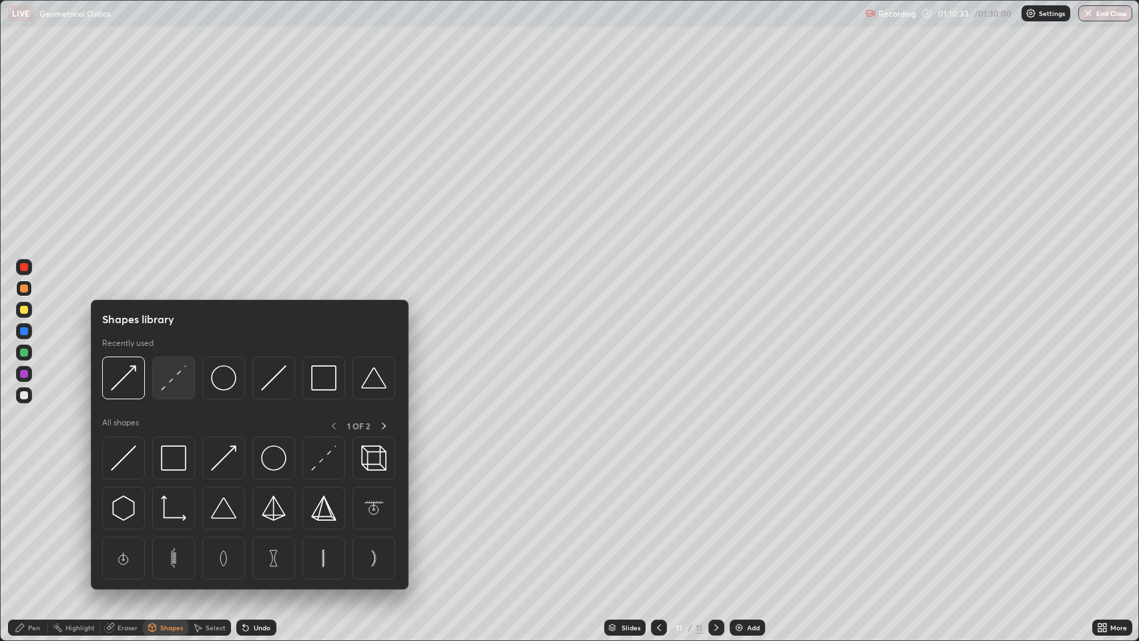
click at [182, 373] on img at bounding box center [173, 377] width 25 height 25
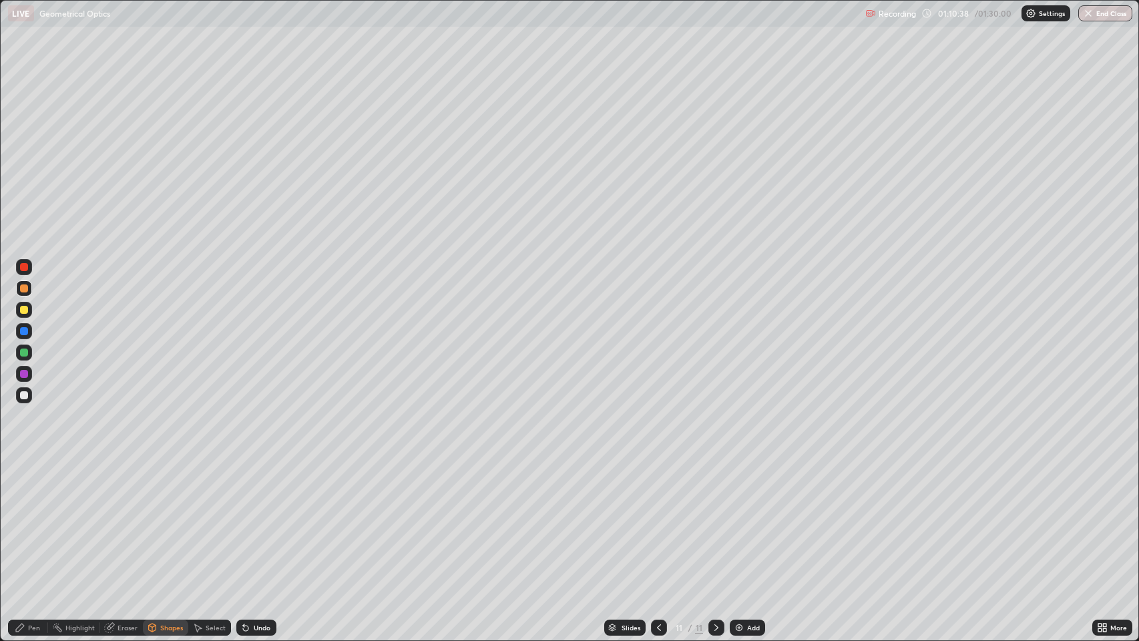
click at [152, 520] on icon at bounding box center [152, 629] width 0 height 5
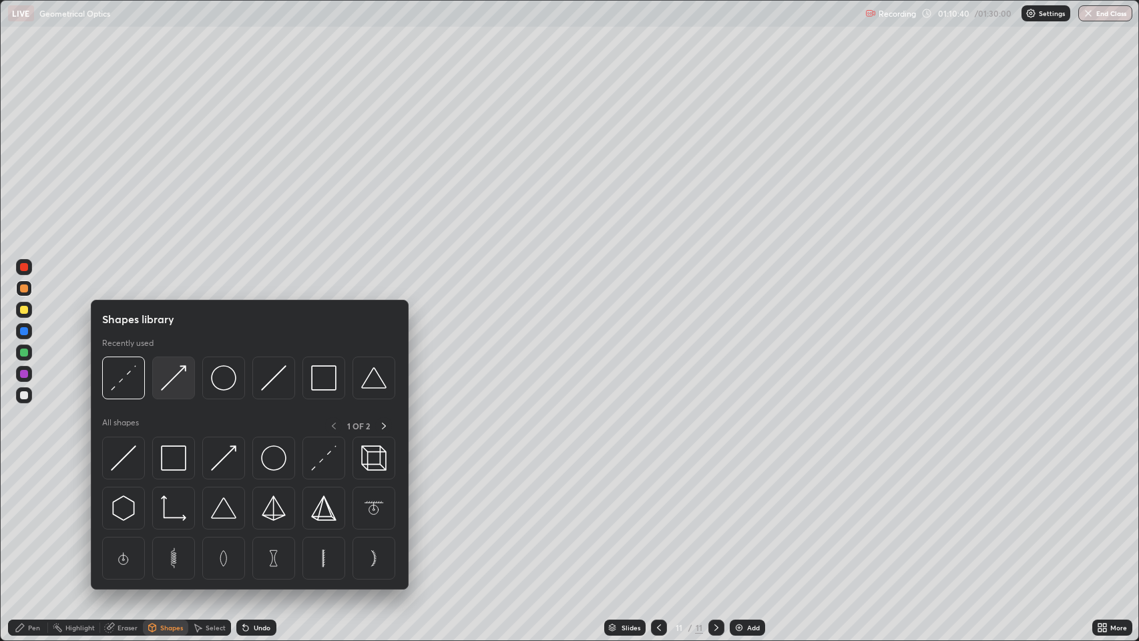
click at [176, 379] on img at bounding box center [173, 377] width 25 height 25
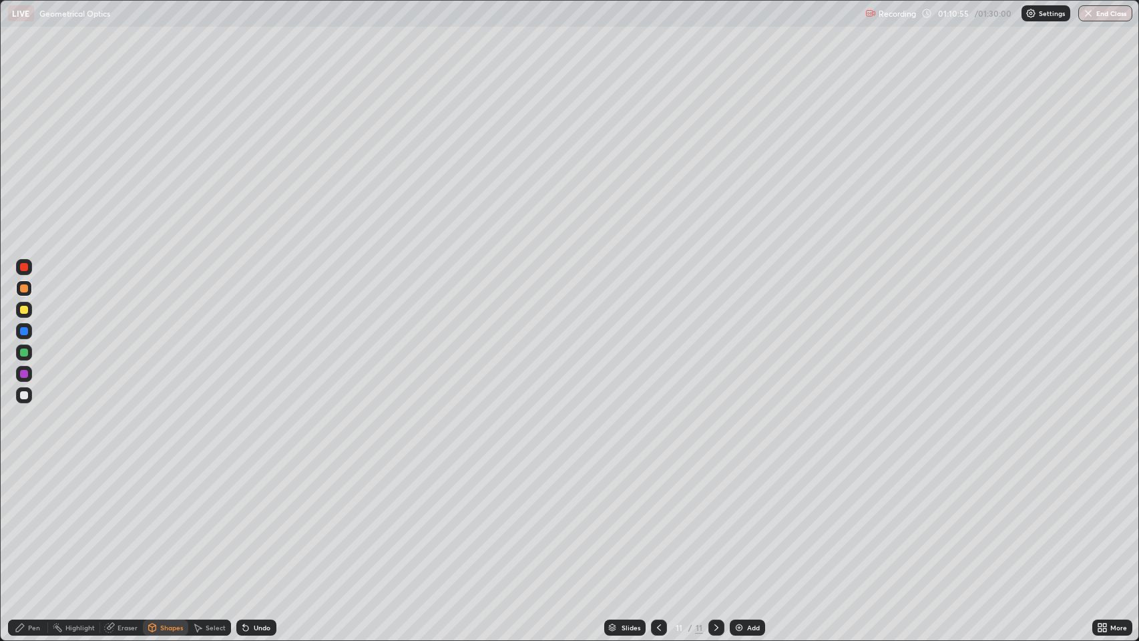
click at [172, 520] on div "Shapes" at bounding box center [171, 627] width 23 height 7
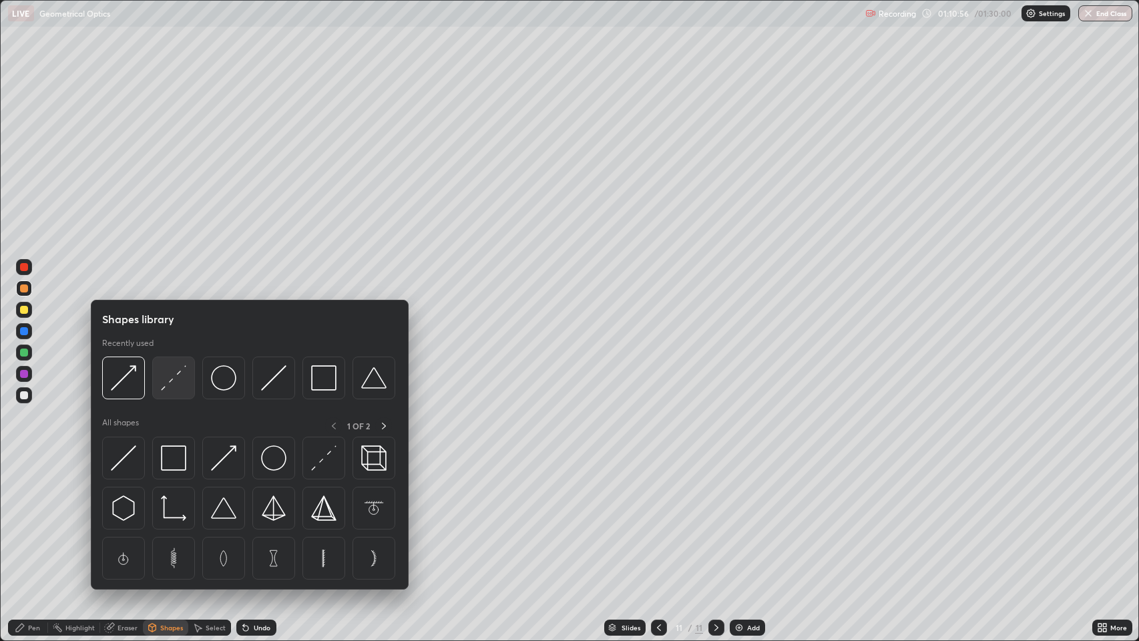
click at [178, 382] on img at bounding box center [173, 377] width 25 height 25
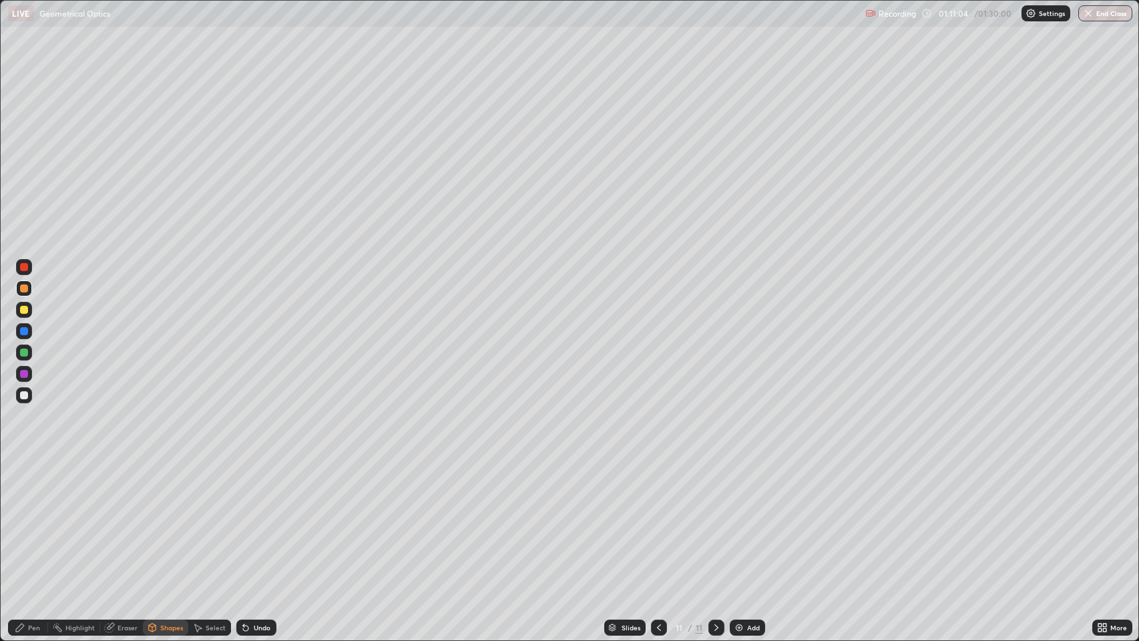
click at [23, 395] on div at bounding box center [24, 395] width 8 height 8
click at [23, 331] on div at bounding box center [24, 331] width 8 height 8
click at [35, 520] on div "Pen" at bounding box center [34, 627] width 12 height 7
click at [24, 397] on div at bounding box center [24, 395] width 8 height 8
click at [714, 520] on icon at bounding box center [716, 627] width 11 height 11
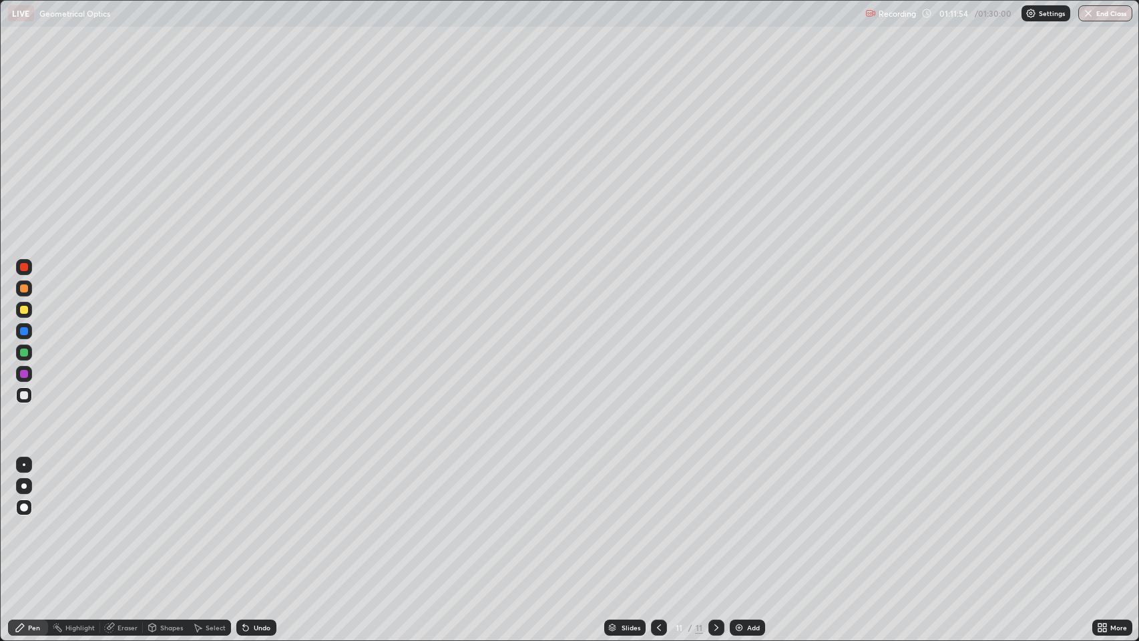
click at [737, 520] on img at bounding box center [739, 627] width 11 height 11
click at [132, 520] on div "Eraser" at bounding box center [128, 627] width 20 height 7
click at [33, 520] on div "Pen" at bounding box center [34, 627] width 12 height 7
click at [125, 520] on div "Eraser" at bounding box center [128, 627] width 20 height 7
click at [658, 520] on icon at bounding box center [659, 627] width 11 height 11
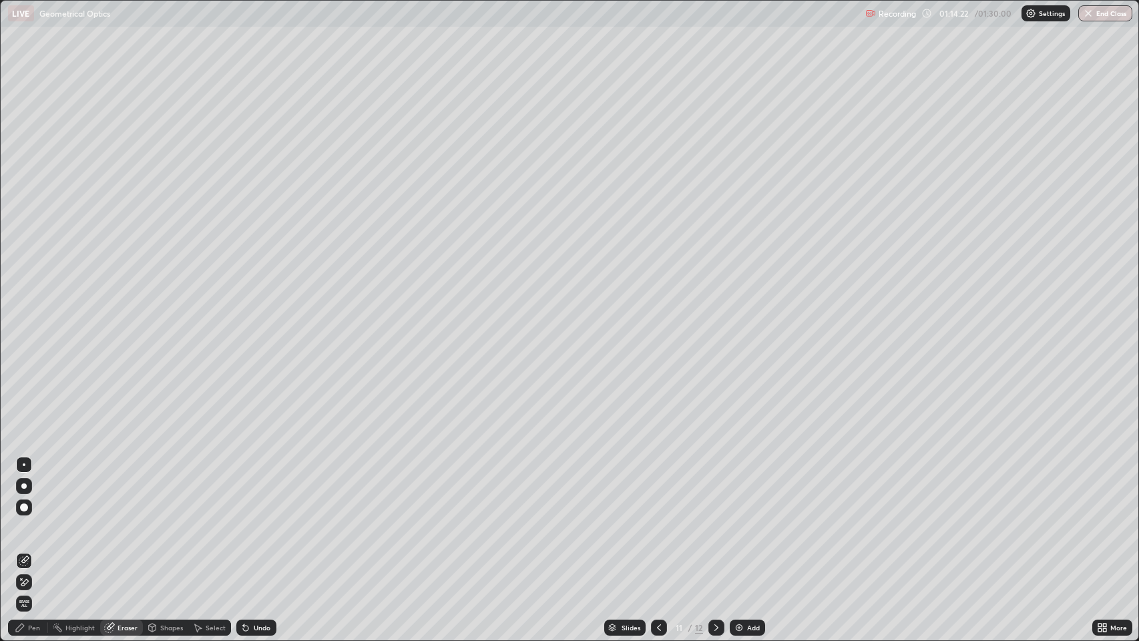
click at [714, 520] on icon at bounding box center [716, 627] width 11 height 11
click at [38, 520] on div "Pen" at bounding box center [34, 627] width 12 height 7
click at [659, 520] on icon at bounding box center [659, 627] width 4 height 7
click at [714, 520] on icon at bounding box center [716, 627] width 11 height 11
click at [712, 520] on icon at bounding box center [716, 627] width 11 height 11
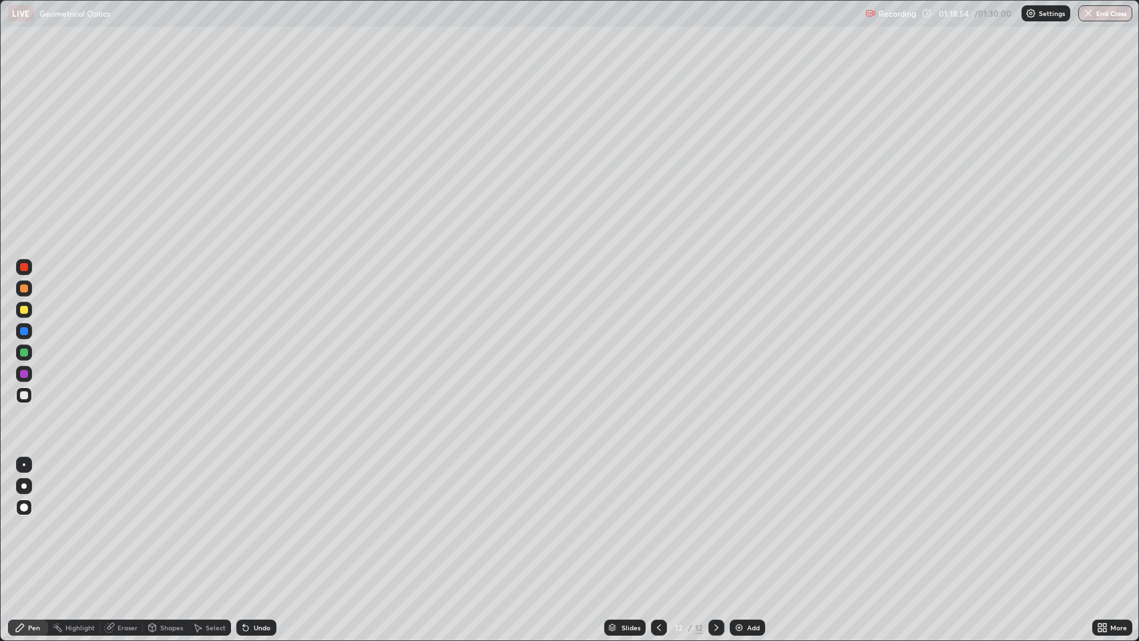
click at [738, 520] on img at bounding box center [739, 627] width 11 height 11
click at [658, 520] on icon at bounding box center [659, 627] width 11 height 11
click at [712, 520] on icon at bounding box center [716, 627] width 11 height 11
click at [243, 520] on icon at bounding box center [243, 624] width 1 height 1
click at [118, 520] on div "Eraser" at bounding box center [121, 628] width 43 height 16
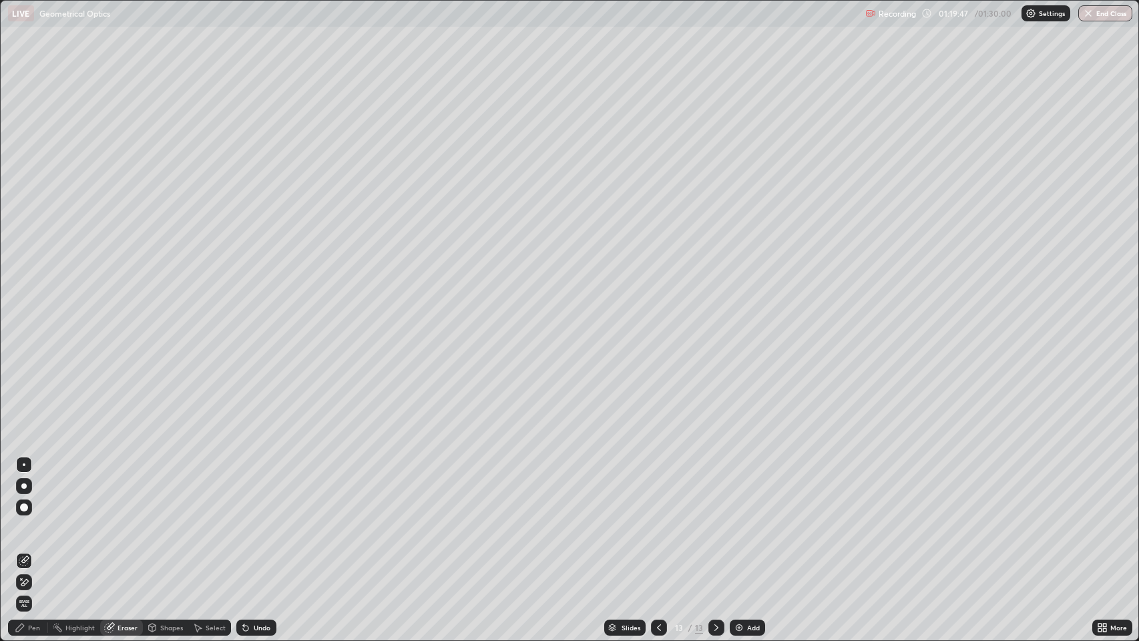
click at [36, 520] on div "Pen" at bounding box center [34, 627] width 12 height 7
click at [22, 331] on div at bounding box center [24, 331] width 8 height 8
click at [24, 310] on div at bounding box center [24, 310] width 8 height 8
click at [244, 520] on icon at bounding box center [245, 628] width 5 height 5
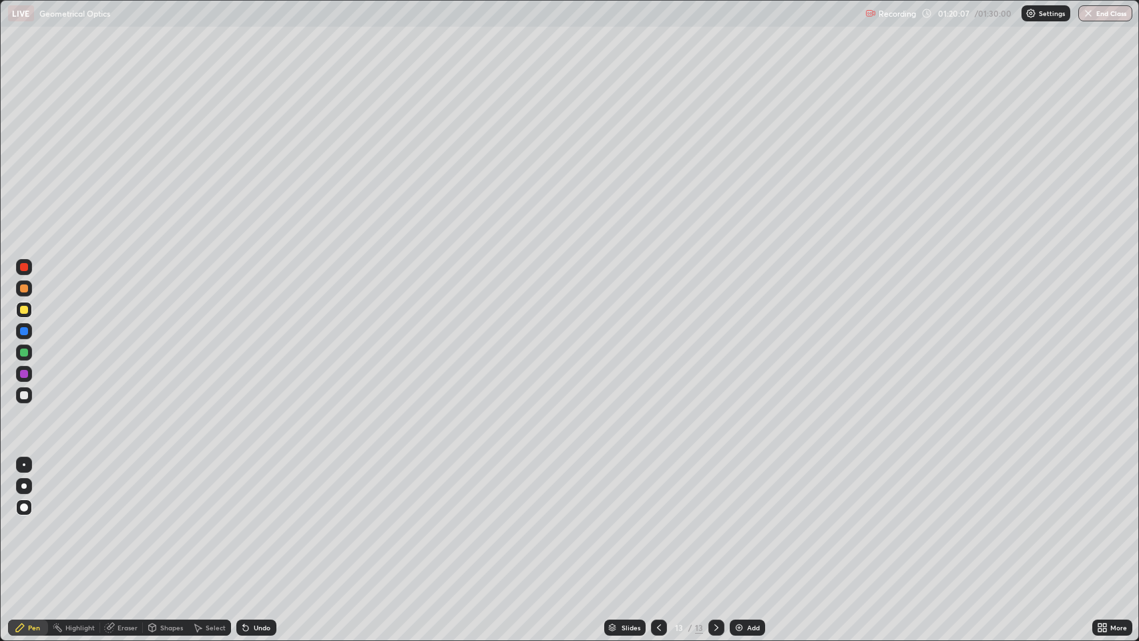
click at [243, 520] on icon at bounding box center [243, 624] width 1 height 1
click at [248, 520] on div "Undo" at bounding box center [256, 628] width 40 height 16
click at [244, 520] on div "Undo" at bounding box center [256, 628] width 40 height 16
click at [25, 310] on div at bounding box center [24, 310] width 8 height 8
click at [159, 520] on div "Shapes" at bounding box center [165, 628] width 45 height 16
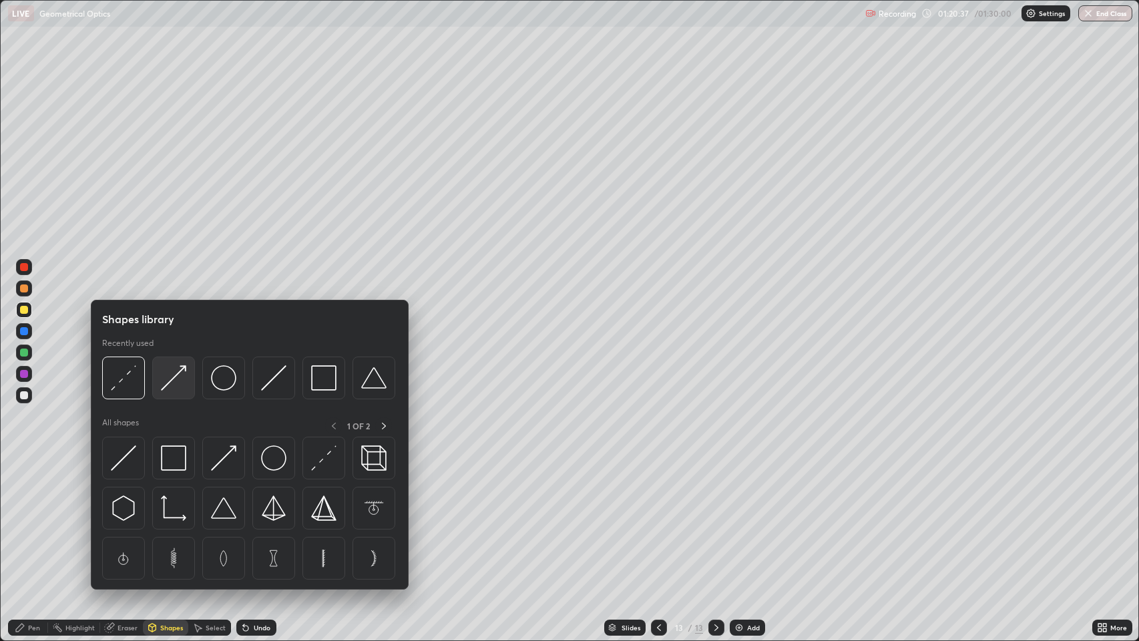
click at [173, 383] on img at bounding box center [173, 377] width 25 height 25
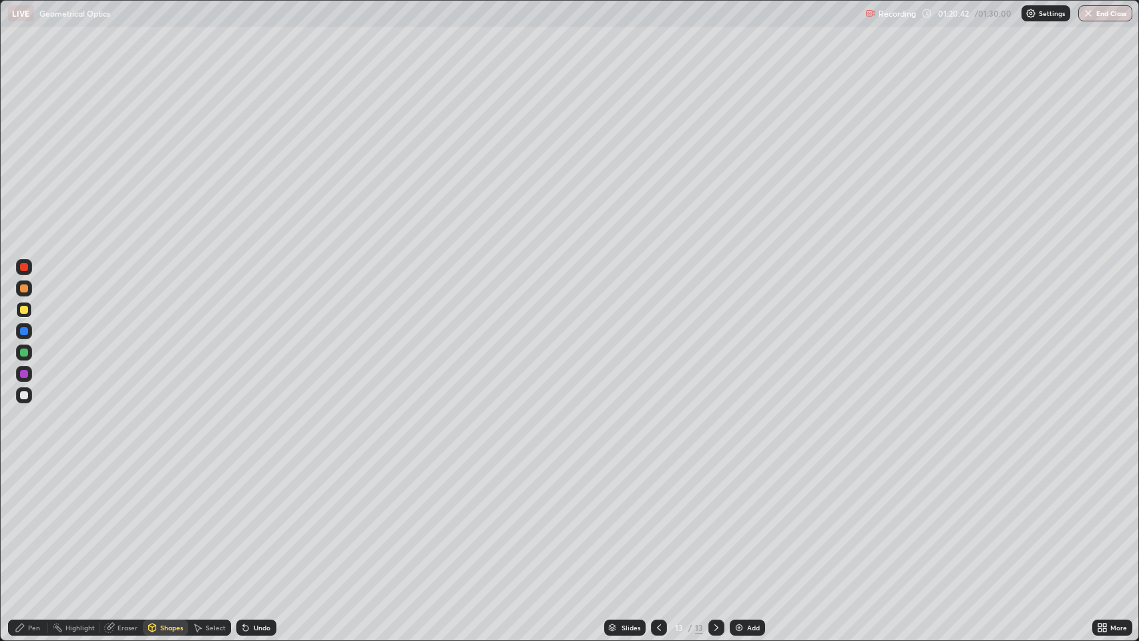
click at [162, 520] on div "Shapes" at bounding box center [171, 627] width 23 height 7
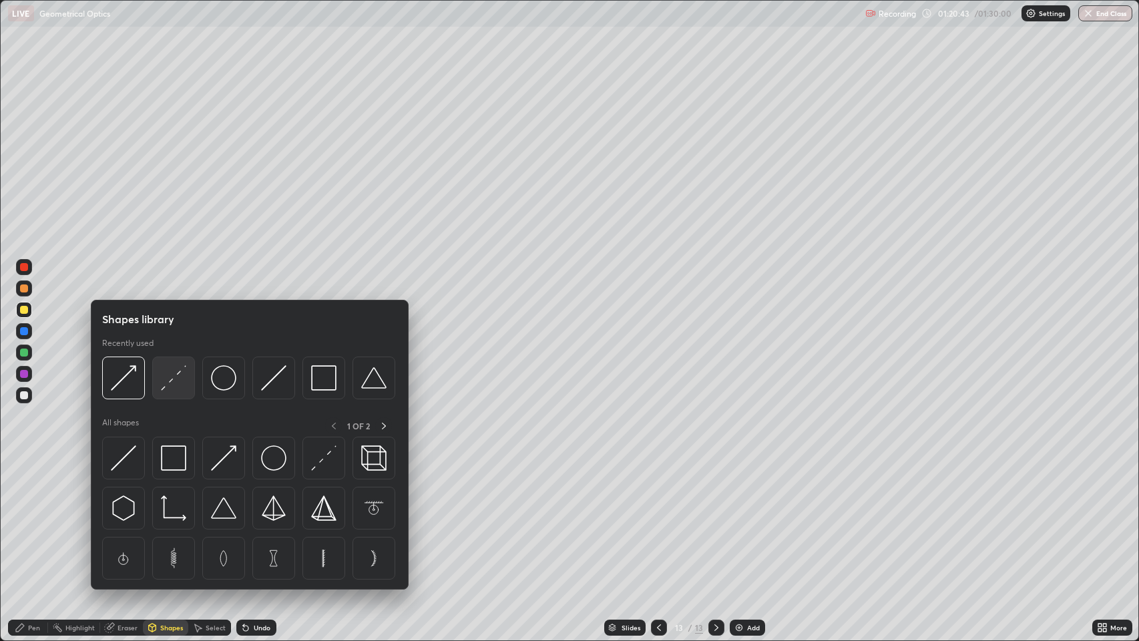
click at [171, 377] on img at bounding box center [173, 377] width 25 height 25
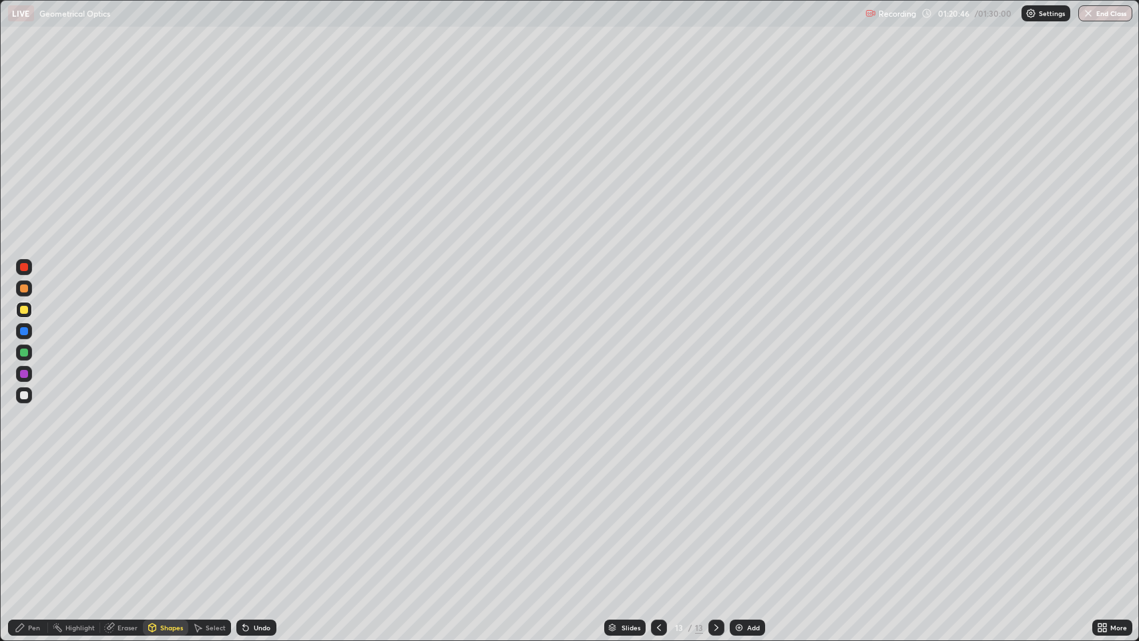
click at [244, 520] on icon at bounding box center [245, 628] width 5 height 5
click at [24, 377] on div at bounding box center [24, 374] width 8 height 8
click at [175, 520] on div "Shapes" at bounding box center [171, 627] width 23 height 7
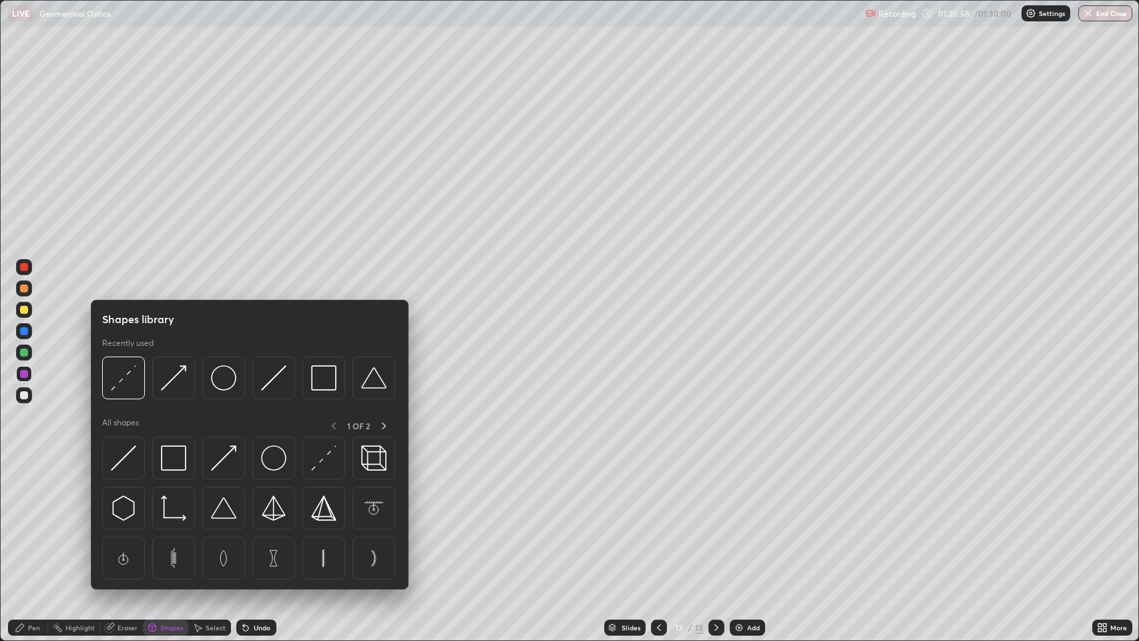
click at [178, 370] on img at bounding box center [173, 377] width 25 height 25
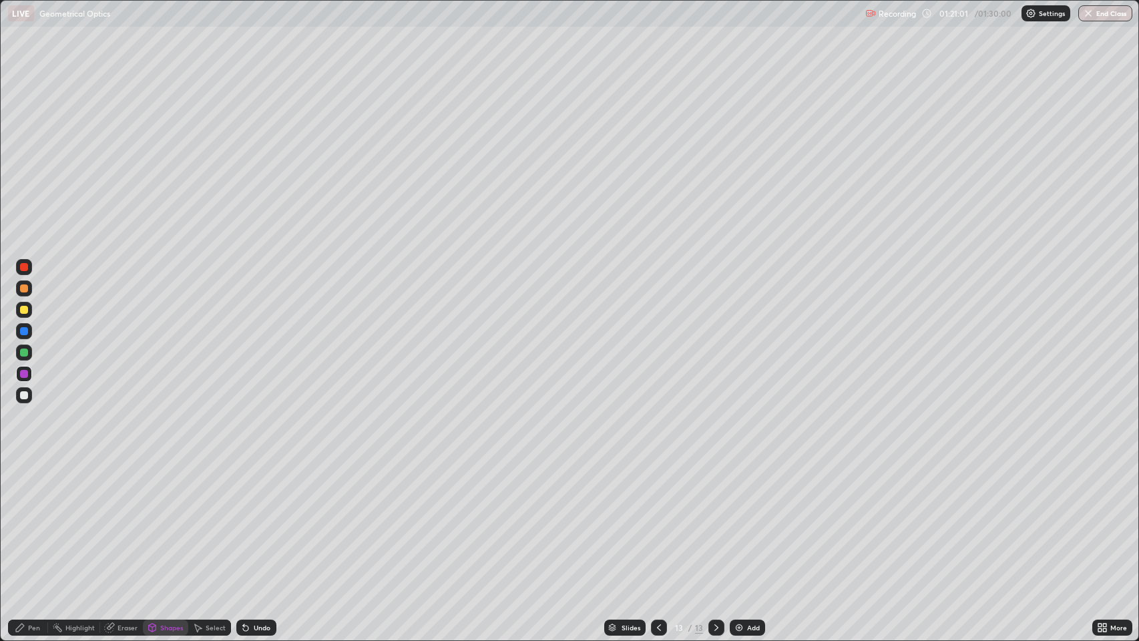
click at [244, 520] on icon at bounding box center [245, 628] width 5 height 5
click at [27, 306] on div at bounding box center [24, 310] width 8 height 8
click at [169, 520] on div "Shapes" at bounding box center [171, 627] width 23 height 7
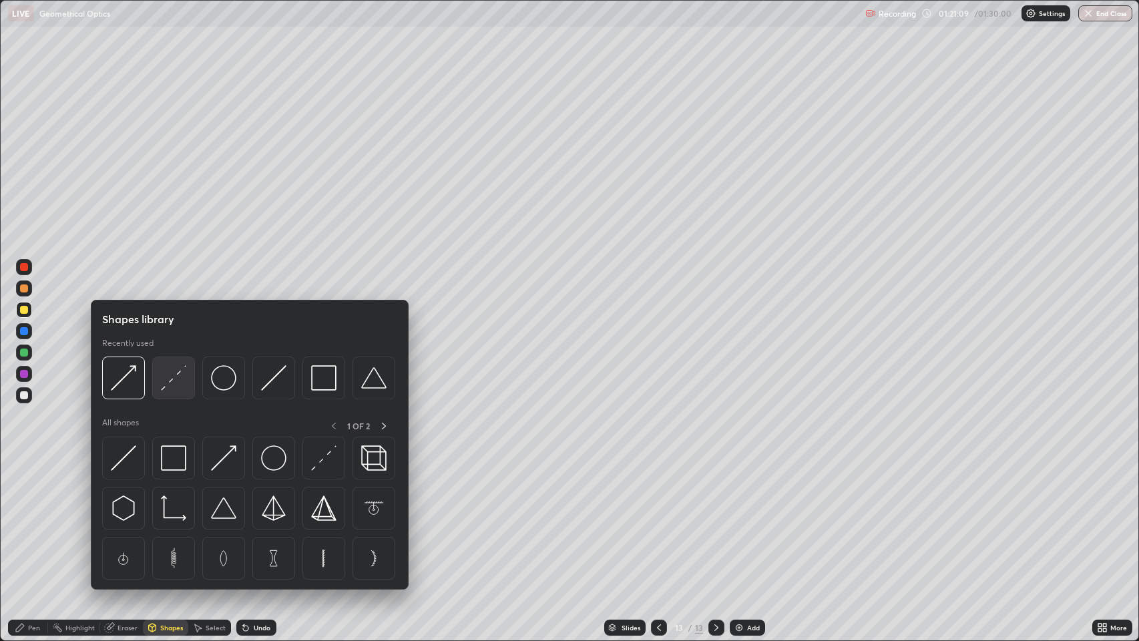
click at [177, 374] on img at bounding box center [173, 377] width 25 height 25
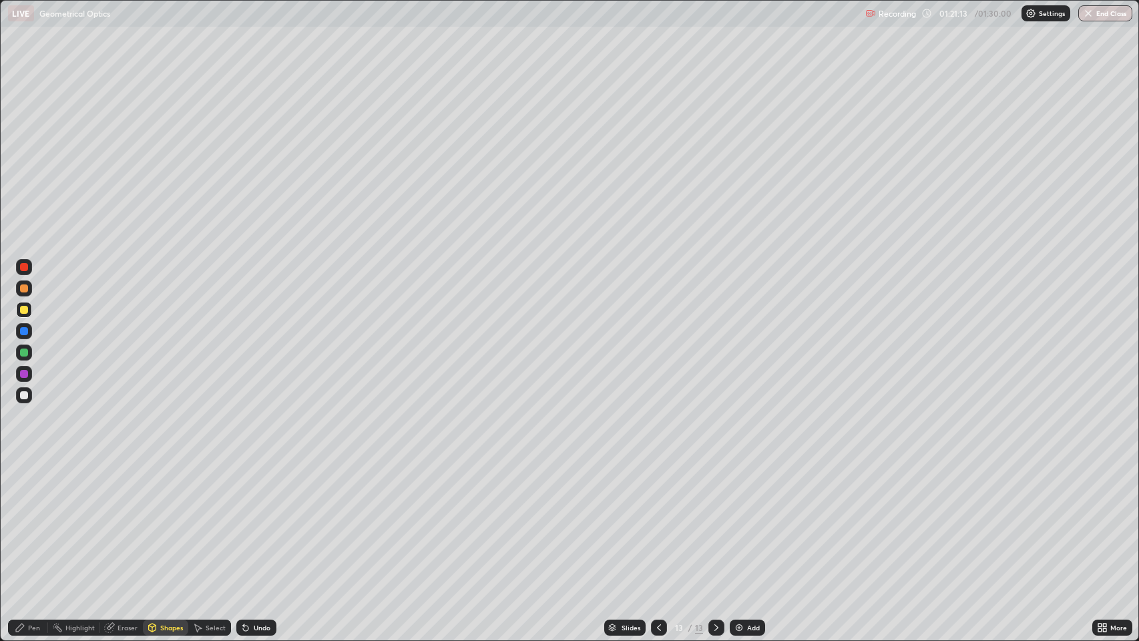
click at [29, 520] on div "Pen" at bounding box center [34, 627] width 12 height 7
click at [21, 398] on div at bounding box center [24, 395] width 8 height 8
click at [25, 266] on div at bounding box center [24, 267] width 8 height 8
click at [24, 393] on div at bounding box center [24, 395] width 8 height 8
click at [243, 520] on icon at bounding box center [243, 624] width 1 height 1
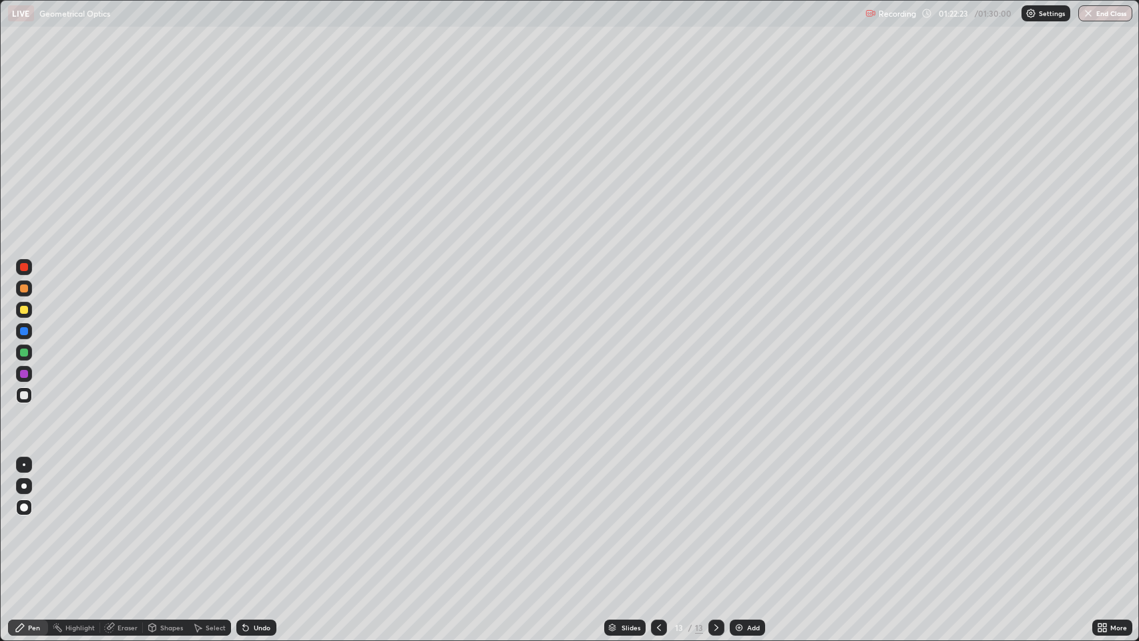
click at [250, 520] on div "Undo" at bounding box center [256, 628] width 40 height 16
click at [243, 520] on icon at bounding box center [243, 624] width 1 height 1
click at [242, 520] on div "Undo" at bounding box center [256, 628] width 40 height 16
click at [122, 520] on div "Eraser" at bounding box center [128, 627] width 20 height 7
click at [37, 520] on div "Pen" at bounding box center [34, 627] width 12 height 7
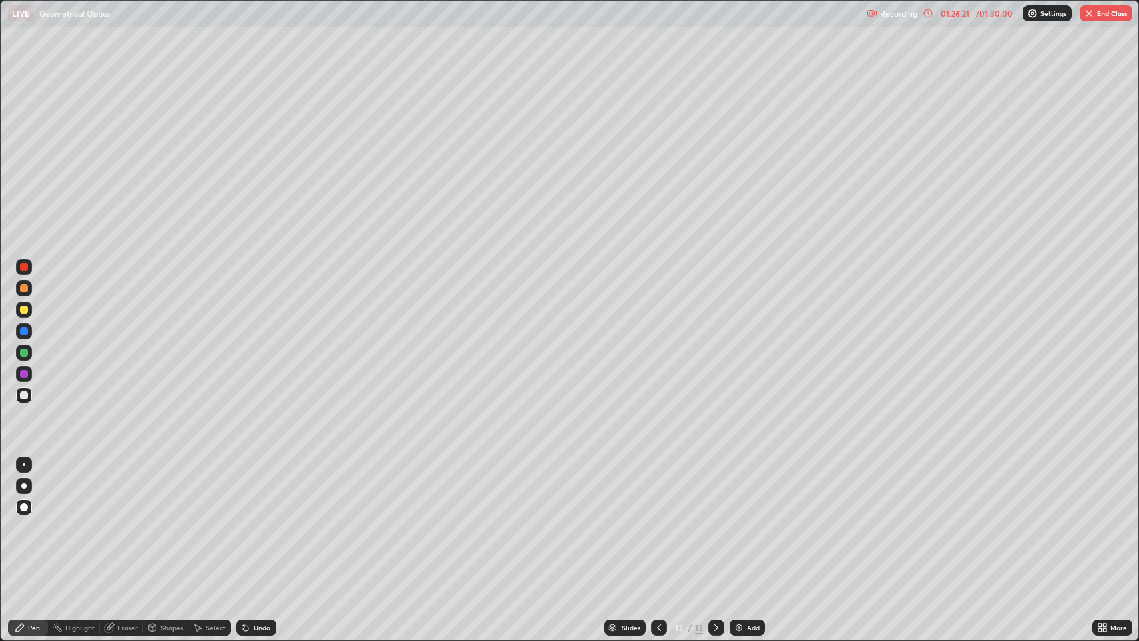
click at [1089, 17] on img "button" at bounding box center [1089, 13] width 11 height 11
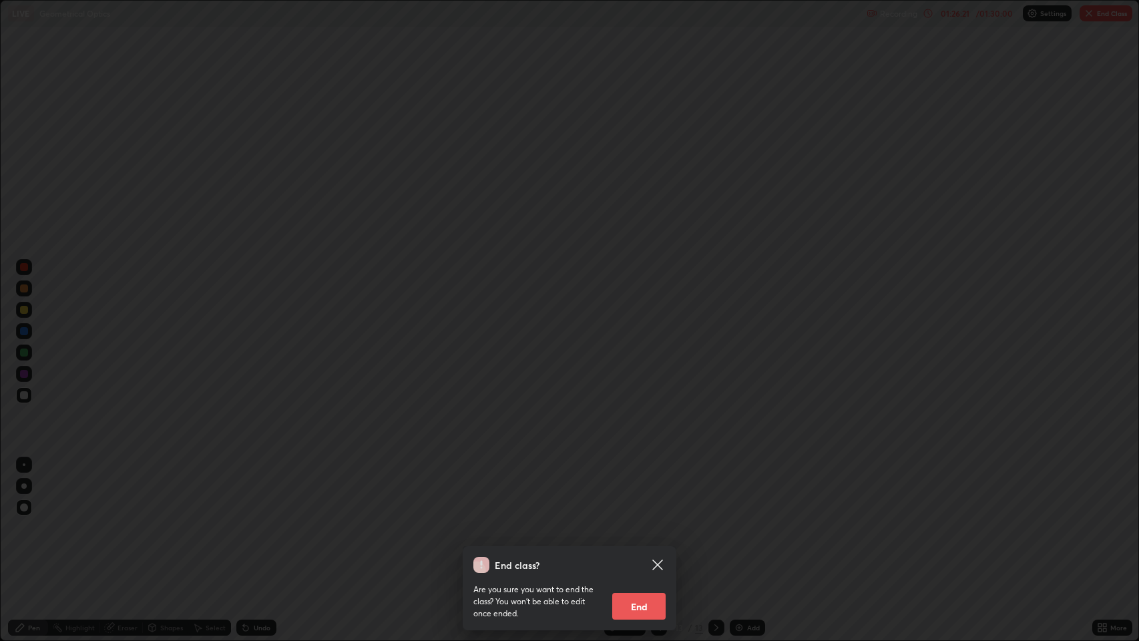
click at [639, 520] on button "End" at bounding box center [638, 606] width 53 height 27
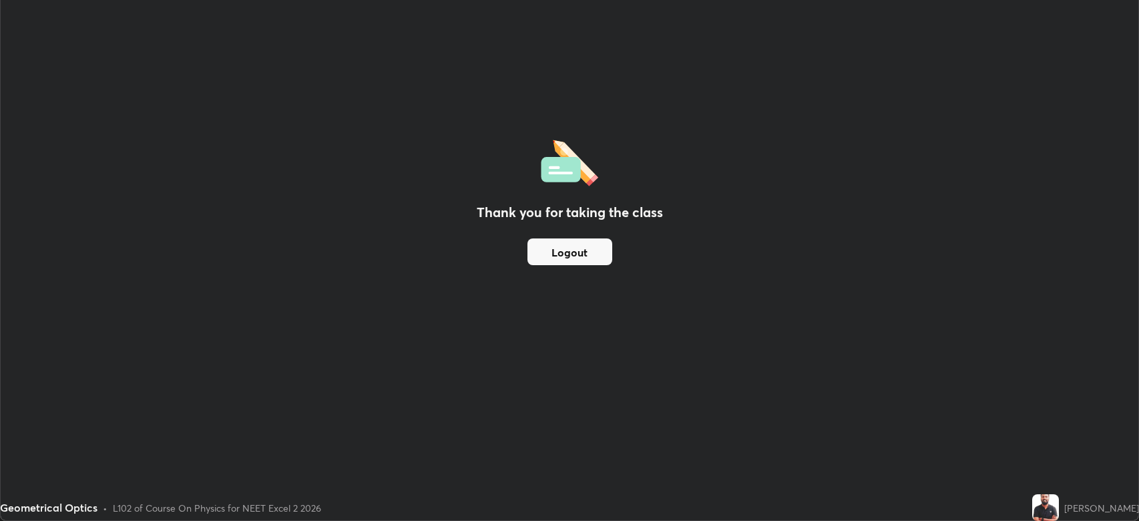
scroll to position [66252, 65633]
